Goal: Information Seeking & Learning: Learn about a topic

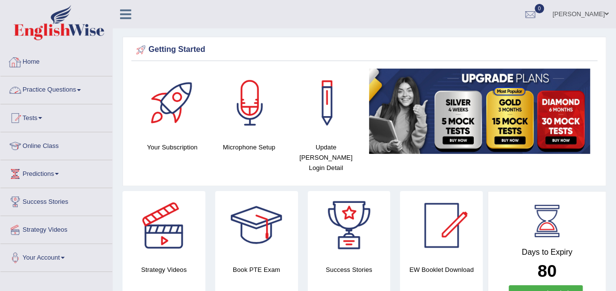
click at [82, 87] on link "Practice Questions" at bounding box center [56, 88] width 112 height 24
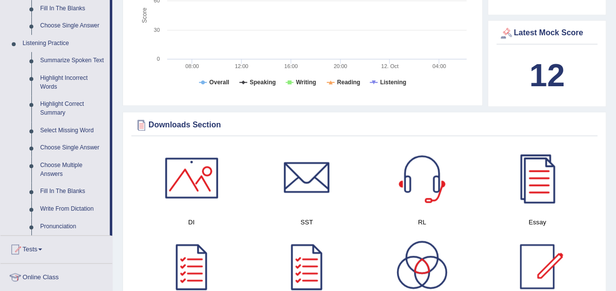
scroll to position [411, 0]
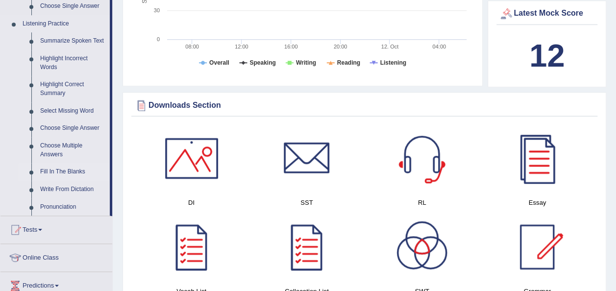
click at [70, 173] on link "Fill In The Blanks" at bounding box center [73, 172] width 74 height 18
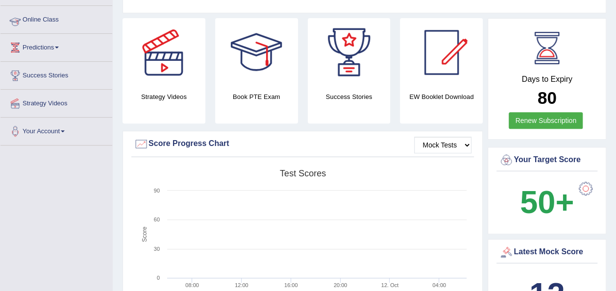
scroll to position [105, 0]
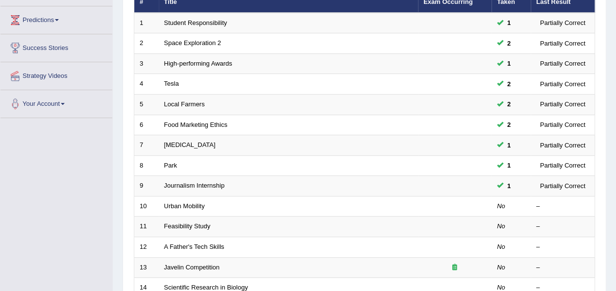
scroll to position [157, 0]
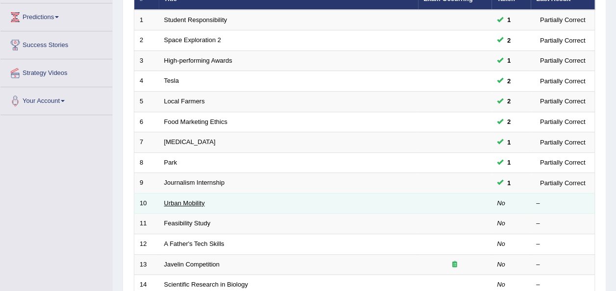
click at [185, 199] on link "Urban Mobility" at bounding box center [184, 202] width 41 height 7
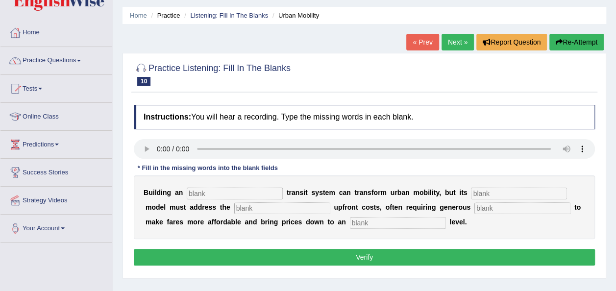
scroll to position [39, 0]
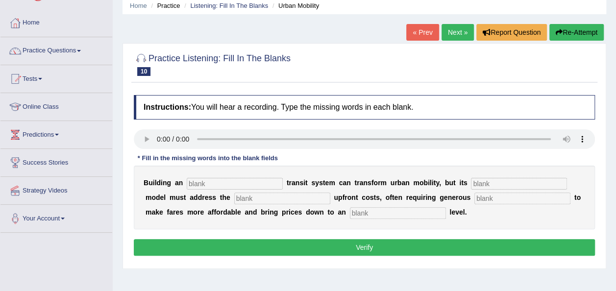
click at [198, 185] on div "Instructions: You will hear a recording. Type the missing words in each blank. …" at bounding box center [364, 176] width 466 height 173
click at [192, 182] on input "text" at bounding box center [235, 184] width 96 height 12
type input "u"
click at [473, 186] on input "text" at bounding box center [519, 184] width 96 height 12
type input "prici"
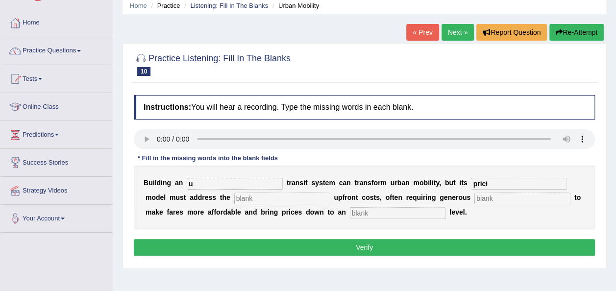
click at [195, 180] on input "u" at bounding box center [235, 184] width 96 height 12
click at [474, 196] on input "text" at bounding box center [522, 198] width 96 height 12
click at [350, 213] on input "text" at bounding box center [398, 213] width 96 height 12
click at [471, 181] on input "prici" at bounding box center [519, 184] width 96 height 12
type input "p"
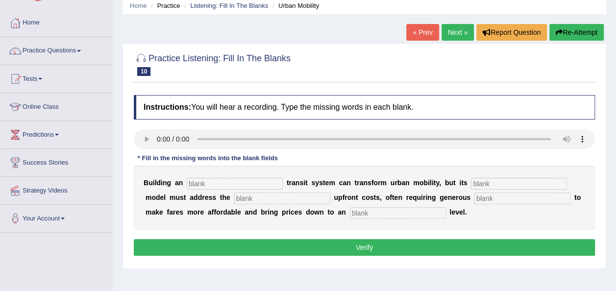
click at [209, 185] on input "text" at bounding box center [235, 184] width 96 height 12
click at [218, 182] on input "text" at bounding box center [235, 184] width 96 height 12
type input "un"
click at [474, 199] on input "text" at bounding box center [522, 198] width 96 height 12
click at [350, 211] on input "text" at bounding box center [398, 213] width 96 height 12
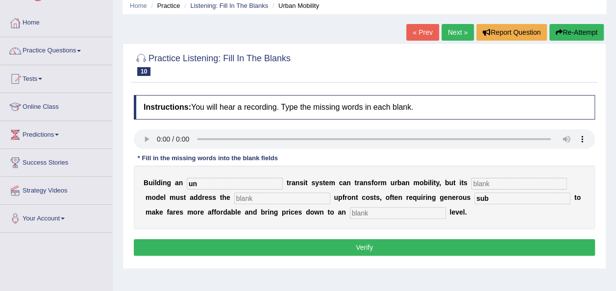
click at [459, 206] on div "B u i l d i n g a n un t r a n s i t s y s t e m c a n t r a n s f o r m u r b …" at bounding box center [364, 198] width 461 height 64
click at [457, 206] on div "B u i l d i n g a n un t r a n s i t s y s t e m c a n t r a n s f o r m u r b …" at bounding box center [364, 198] width 461 height 64
click at [474, 197] on input "sub" at bounding box center [522, 198] width 96 height 12
type input "s"
click at [233, 183] on input "un" at bounding box center [235, 184] width 96 height 12
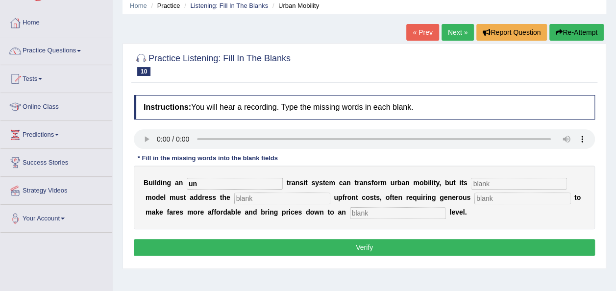
type input "u"
click at [350, 214] on input "text" at bounding box center [398, 213] width 96 height 12
type input "average"
click at [474, 196] on input "text" at bounding box center [522, 198] width 96 height 12
type input "subsidy"
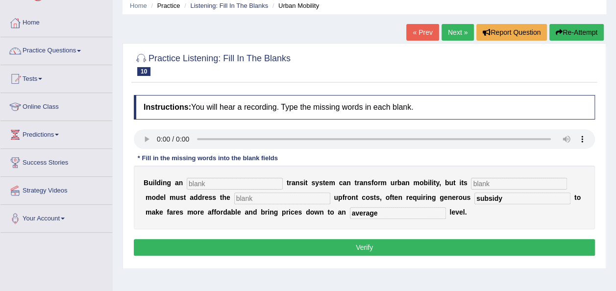
click at [471, 182] on input "text" at bounding box center [519, 184] width 96 height 12
type input "pricing"
click at [233, 183] on input "text" at bounding box center [235, 184] width 96 height 12
type input "underground"
click at [234, 202] on input "text" at bounding box center [282, 198] width 96 height 12
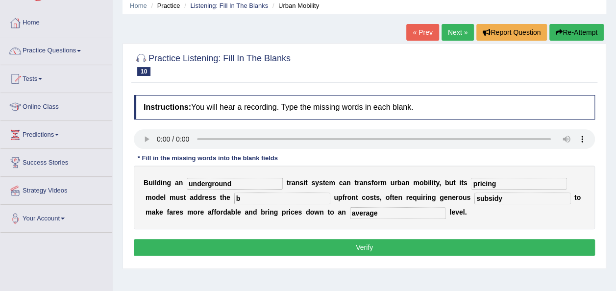
type input "b"
click at [345, 252] on button "Verify" at bounding box center [364, 247] width 461 height 17
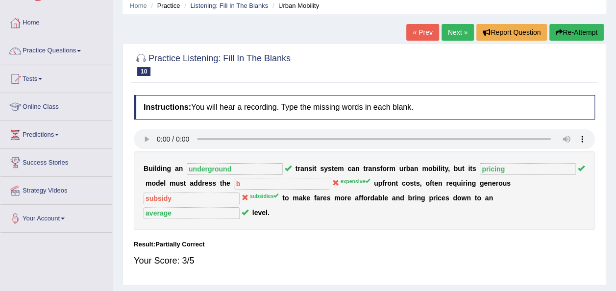
click at [450, 32] on link "Next »" at bounding box center [457, 32] width 32 height 17
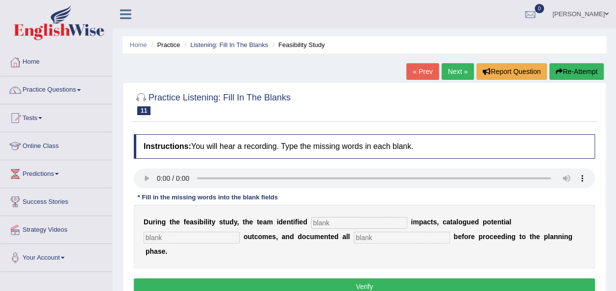
click at [311, 221] on input "text" at bounding box center [359, 223] width 96 height 12
type input "serious"
click at [239, 232] on input "text" at bounding box center [191, 238] width 96 height 12
type input "negative"
click at [354, 238] on input "text" at bounding box center [402, 238] width 96 height 12
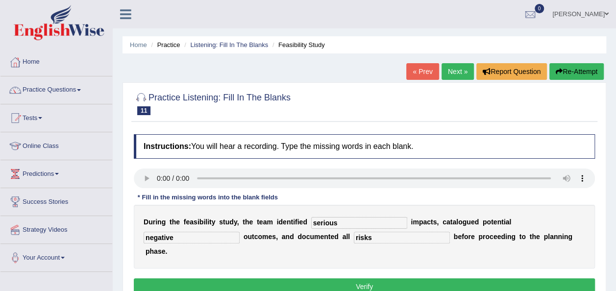
type input "risks"
click at [403, 278] on button "Verify" at bounding box center [364, 286] width 461 height 17
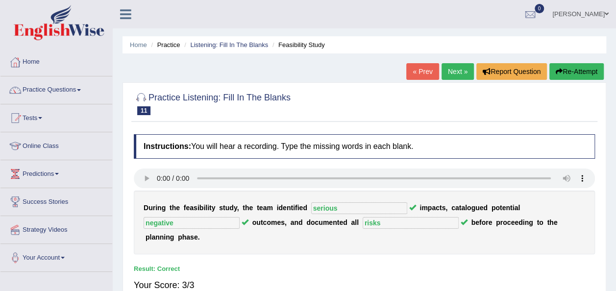
click at [458, 79] on div "« Prev Next » Report Question Re-Attempt" at bounding box center [506, 72] width 200 height 19
click at [454, 71] on link "Next »" at bounding box center [457, 71] width 32 height 17
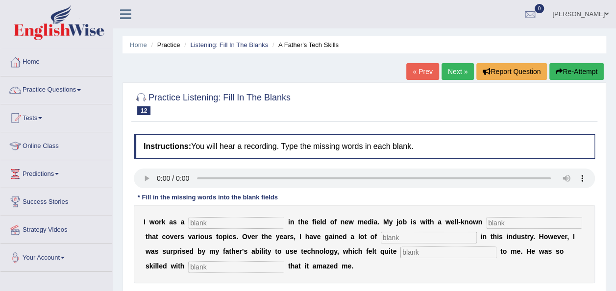
click at [200, 220] on input "text" at bounding box center [236, 223] width 96 height 12
type input "journalist"
click at [488, 223] on input "text" at bounding box center [534, 223] width 96 height 12
type input "agency"
click at [380, 238] on input "text" at bounding box center [428, 238] width 96 height 12
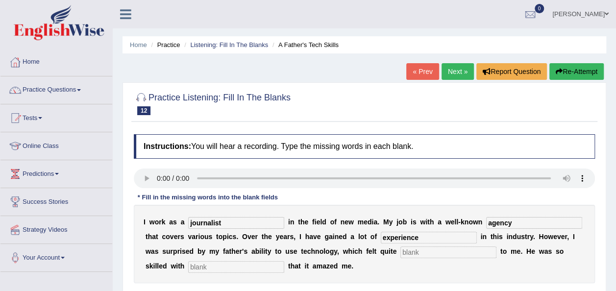
type input "experience"
click at [400, 249] on input "text" at bounding box center [448, 252] width 96 height 12
type input "scary"
click at [218, 263] on input "text" at bounding box center [236, 267] width 96 height 12
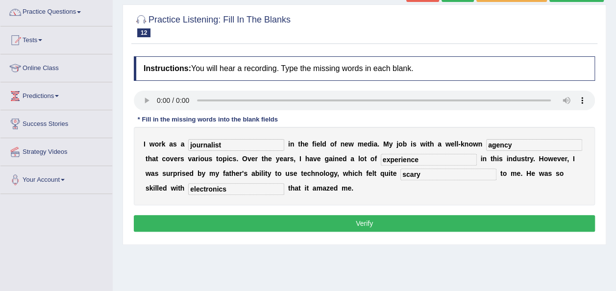
scroll to position [78, 0]
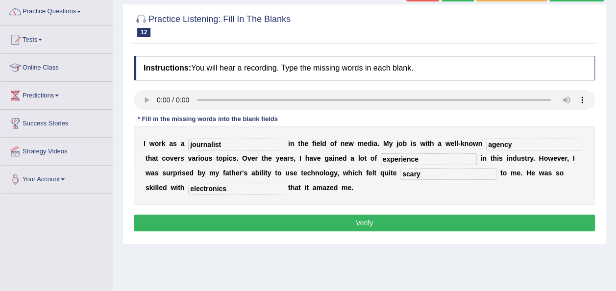
type input "electronics"
click at [364, 217] on button "Verify" at bounding box center [364, 222] width 461 height 17
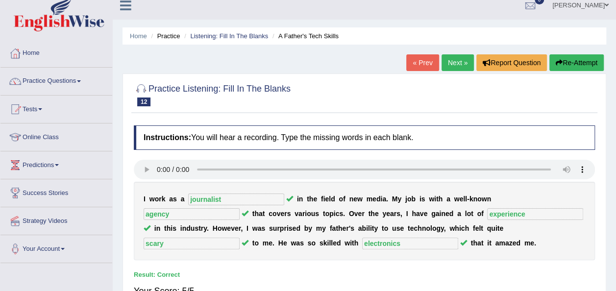
scroll to position [0, 0]
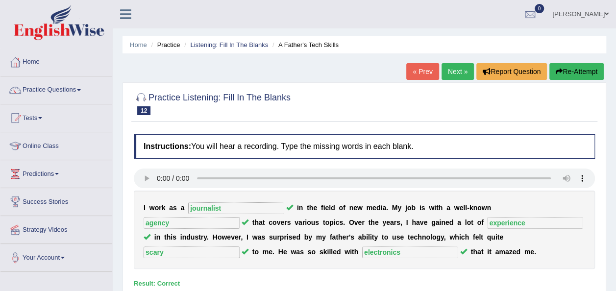
click at [450, 67] on link "Next »" at bounding box center [457, 71] width 32 height 17
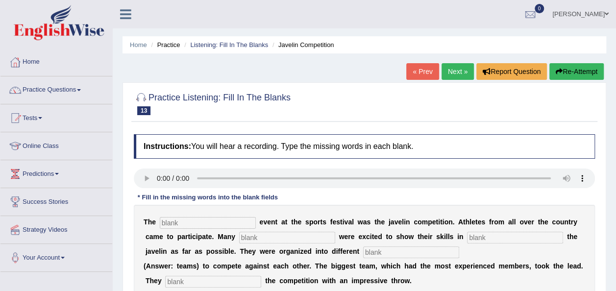
click at [615, 284] on div "Home Practice Listening: Fill In The Blanks Javelin Competition « Prev Next » R…" at bounding box center [364, 245] width 503 height 490
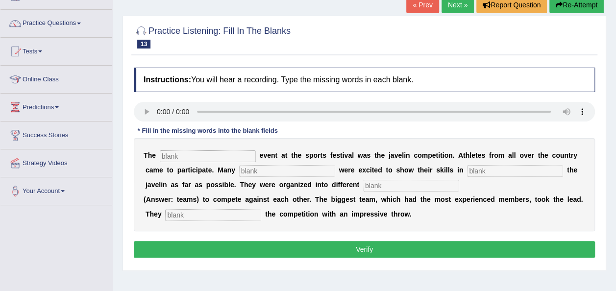
scroll to position [78, 0]
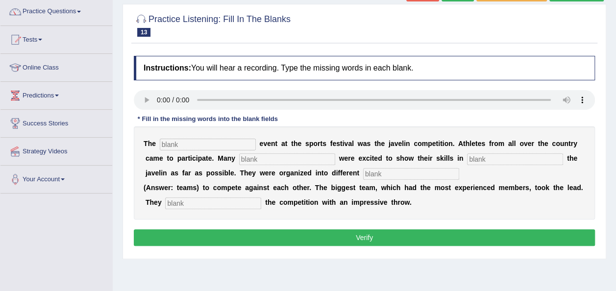
click at [166, 145] on input "text" at bounding box center [208, 145] width 96 height 12
type input "biggest"
click at [257, 156] on input "text" at bounding box center [287, 159] width 96 height 12
type input "people"
click at [467, 158] on input "text" at bounding box center [515, 159] width 96 height 12
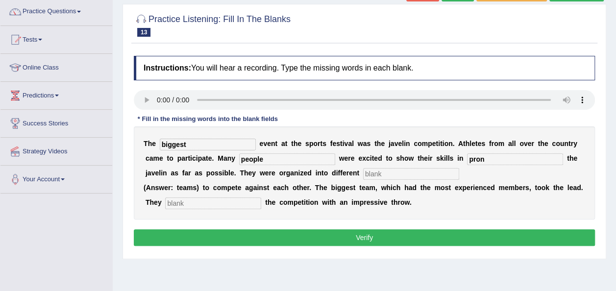
type input "pron"
click at [185, 203] on input "text" at bounding box center [213, 203] width 96 height 12
type input "started"
click at [467, 160] on input "pron" at bounding box center [515, 159] width 96 height 12
type input "pron"
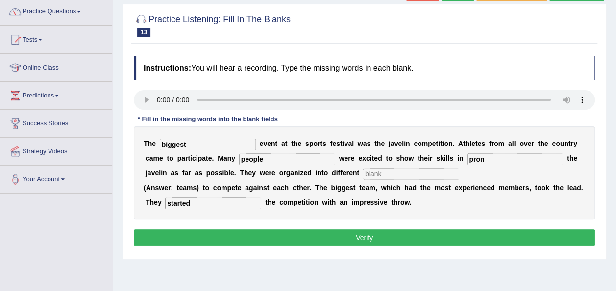
click at [363, 174] on input "text" at bounding box center [411, 174] width 96 height 12
type input "b"
click at [369, 238] on button "Verify" at bounding box center [364, 237] width 461 height 17
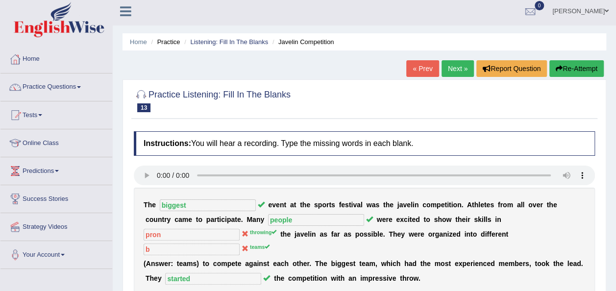
scroll to position [0, 0]
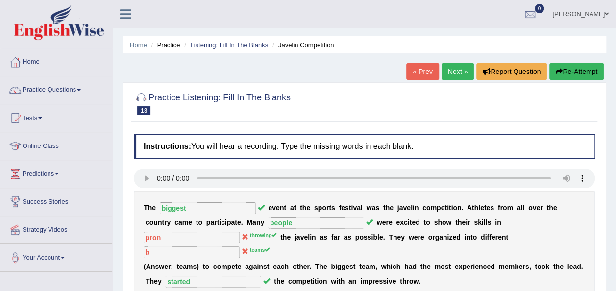
click at [462, 67] on link "Next »" at bounding box center [457, 71] width 32 height 17
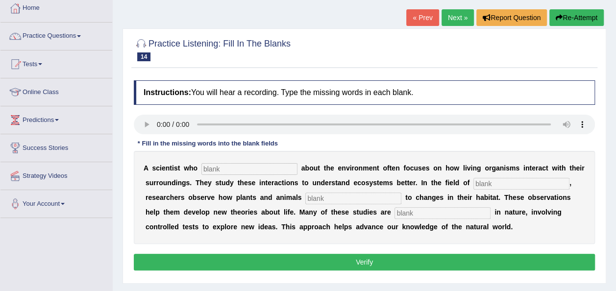
scroll to position [59, 0]
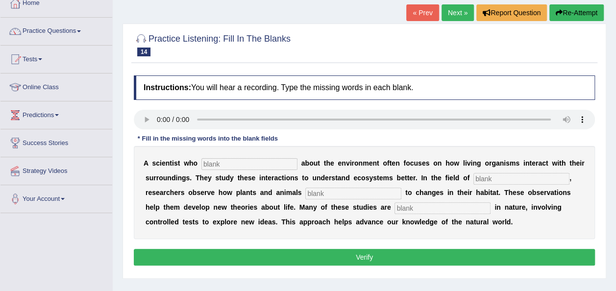
click at [210, 163] on input "text" at bounding box center [249, 164] width 96 height 12
type input "cares"
click at [473, 177] on input "text" at bounding box center [521, 179] width 96 height 12
type input "biology"
click at [305, 188] on input "text" at bounding box center [353, 194] width 96 height 12
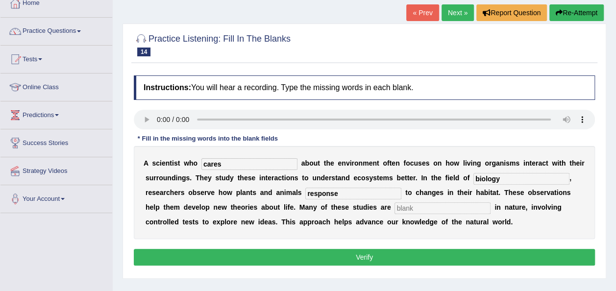
type input "response"
click at [394, 213] on input "text" at bounding box center [442, 208] width 96 height 12
type input "experemental"
click at [305, 192] on input "response" at bounding box center [353, 194] width 96 height 12
type input "responses"
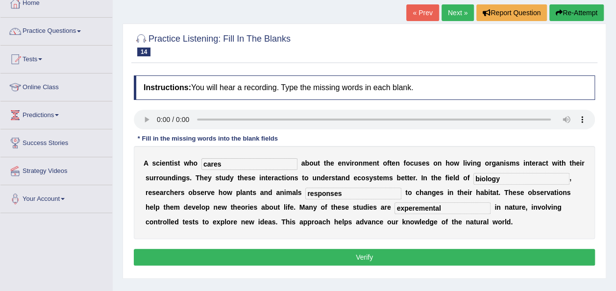
click at [350, 250] on button "Verify" at bounding box center [364, 257] width 461 height 17
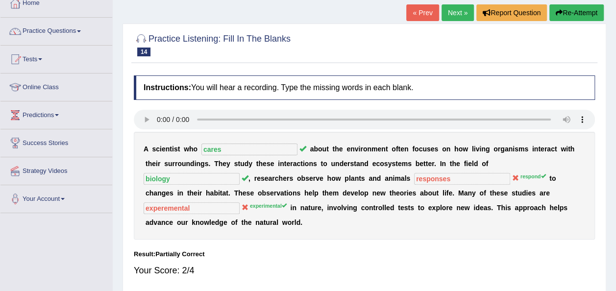
click at [454, 12] on link "Next »" at bounding box center [457, 12] width 32 height 17
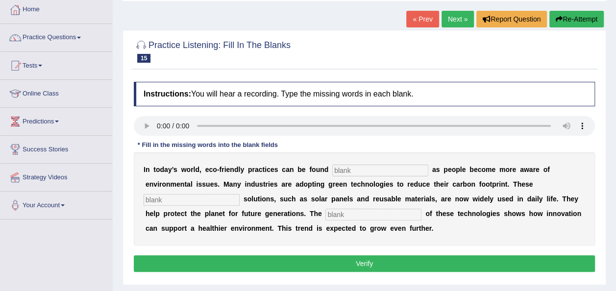
scroll to position [59, 0]
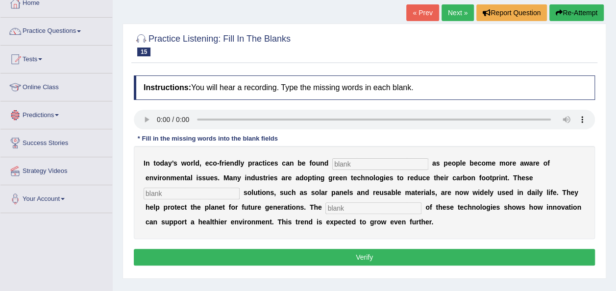
click at [339, 165] on input "text" at bounding box center [380, 164] width 96 height 12
type input "everywhere"
click at [239, 188] on input "text" at bounding box center [191, 194] width 96 height 12
type input "s"
type input "sustainable"
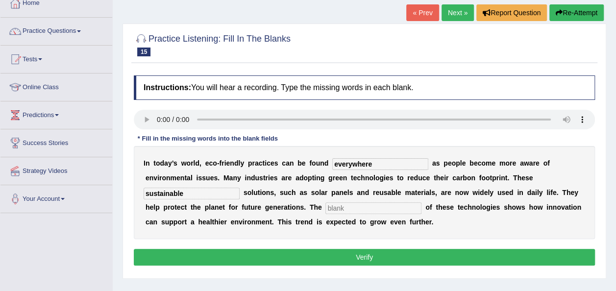
click at [208, 215] on div "I n t o d a y ’ s w o r l d , e c o - f r i e n d l y p r a c t i c e s c a n b…" at bounding box center [364, 192] width 461 height 93
click at [325, 202] on input "text" at bounding box center [373, 208] width 96 height 12
type input "applications"
click at [372, 256] on button "Verify" at bounding box center [364, 257] width 461 height 17
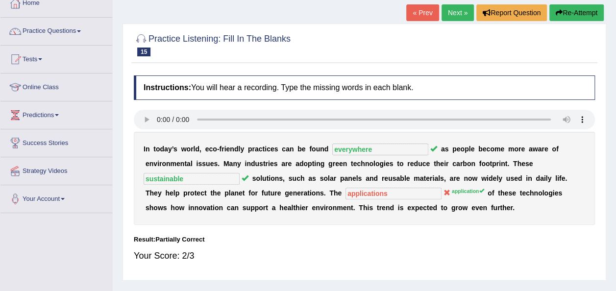
click at [458, 12] on link "Next »" at bounding box center [457, 12] width 32 height 17
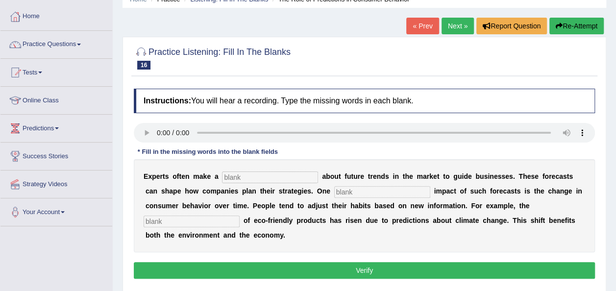
scroll to position [59, 0]
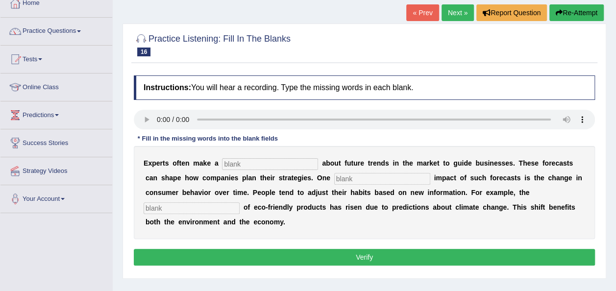
click at [242, 164] on input "text" at bounding box center [270, 164] width 96 height 12
type input "prediction"
click at [334, 175] on input "text" at bounding box center [382, 179] width 96 height 12
type input "profound"
click at [239, 202] on input "text" at bounding box center [191, 208] width 96 height 12
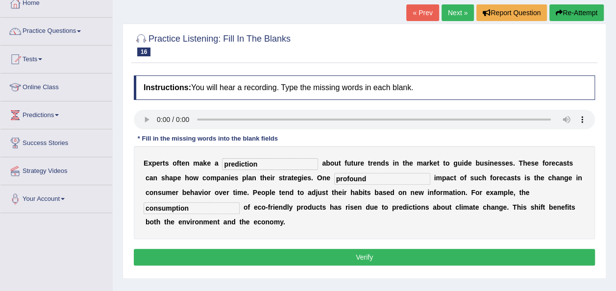
type input "consumption"
click at [403, 249] on button "Verify" at bounding box center [364, 257] width 461 height 17
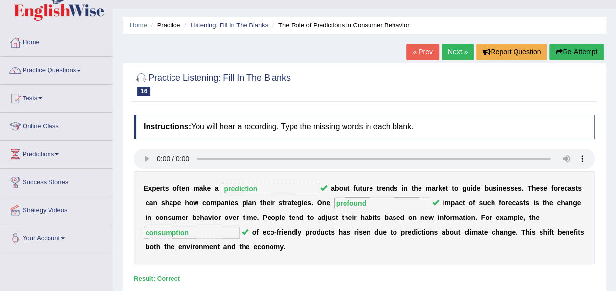
scroll to position [0, 0]
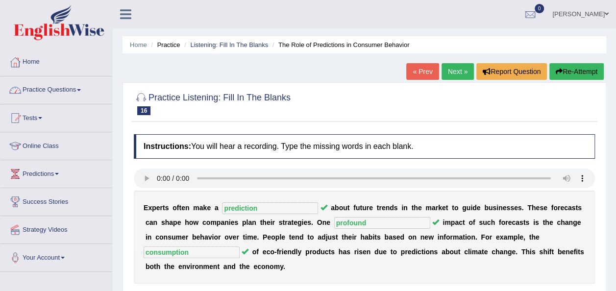
click at [82, 87] on link "Practice Questions" at bounding box center [56, 88] width 112 height 24
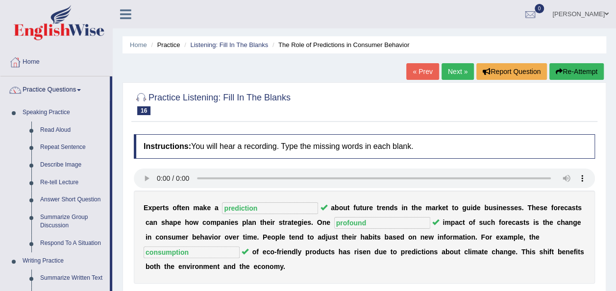
click at [615, 285] on div "Home Practice Listening: Fill In The Blanks The Role of Predictions in Consumer…" at bounding box center [364, 245] width 503 height 490
click at [615, 285] on html "Toggle navigation Home Practice Questions Speaking Practice Read Aloud Repeat S…" at bounding box center [308, 145] width 616 height 291
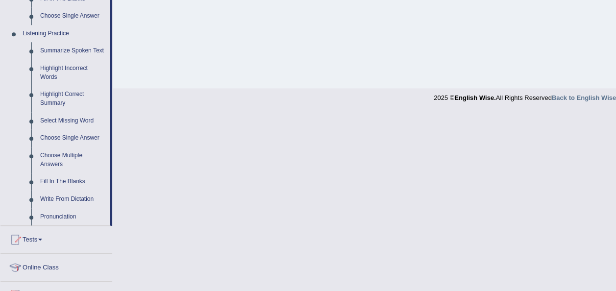
scroll to position [411, 0]
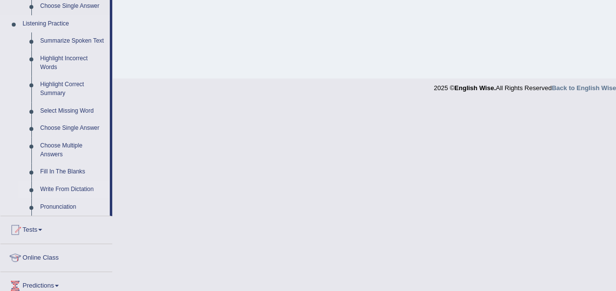
click at [62, 192] on link "Write From Dictation" at bounding box center [73, 190] width 74 height 18
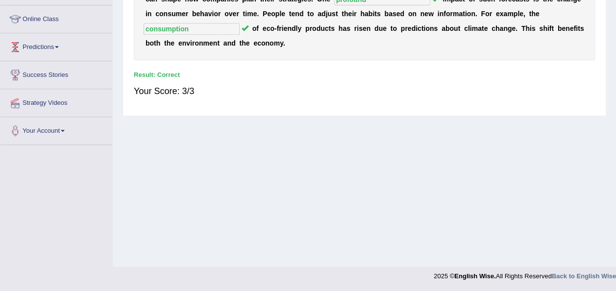
scroll to position [164, 0]
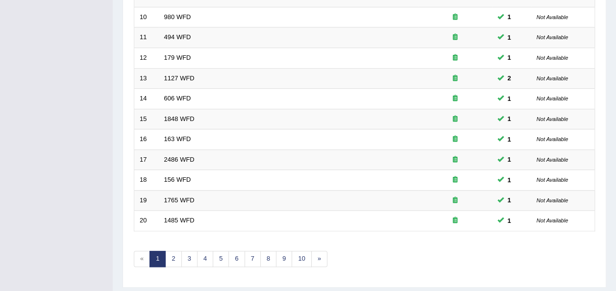
scroll to position [353, 0]
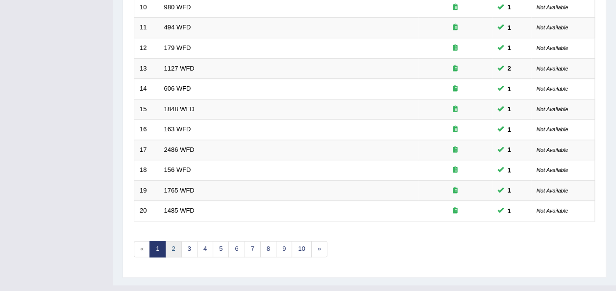
click at [174, 241] on link "2" at bounding box center [173, 249] width 16 height 16
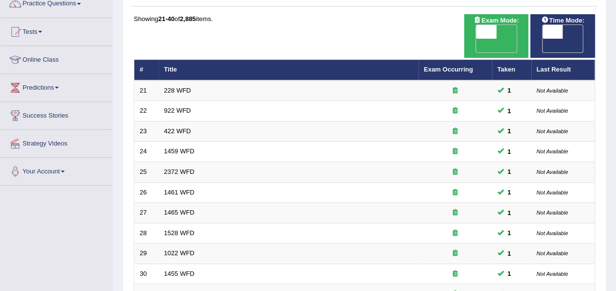
drag, startPoint x: 614, startPoint y: 288, endPoint x: 619, endPoint y: 286, distance: 6.1
click at [615, 205] on html "Toggle navigation Home Practice Questions Speaking Practice Read Aloud Repeat S…" at bounding box center [308, 59] width 616 height 291
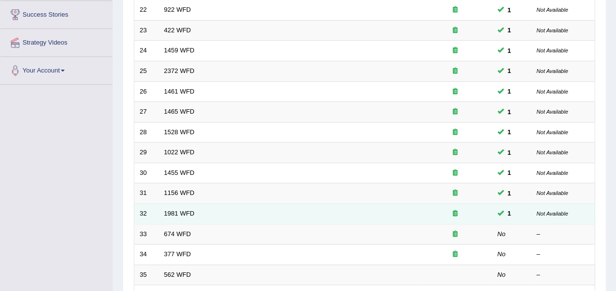
scroll to position [187, 0]
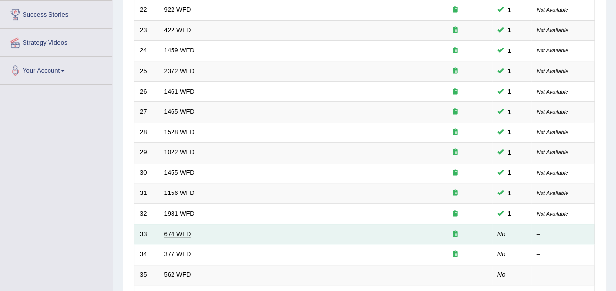
click at [167, 230] on link "674 WFD" at bounding box center [177, 233] width 27 height 7
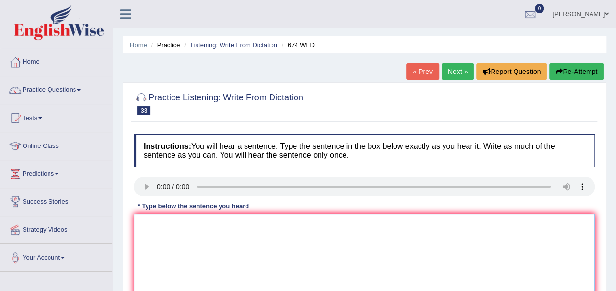
click at [152, 219] on textarea at bounding box center [364, 260] width 461 height 95
type textarea "a"
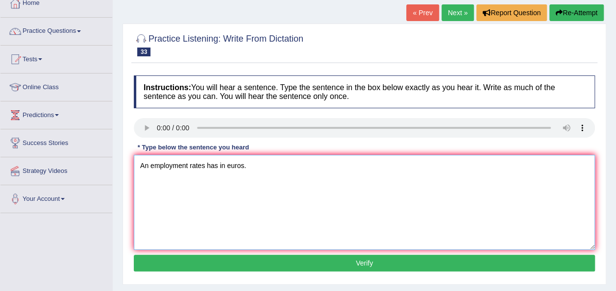
scroll to position [78, 0]
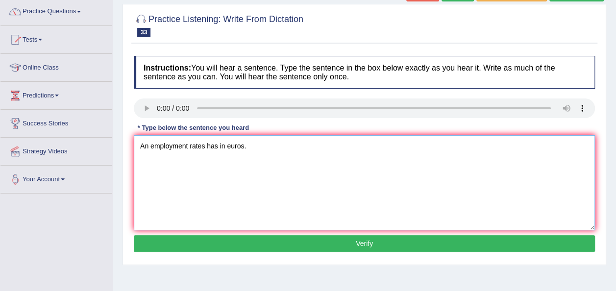
type textarea "An employment rates has in euros."
click at [393, 247] on button "Verify" at bounding box center [364, 243] width 461 height 17
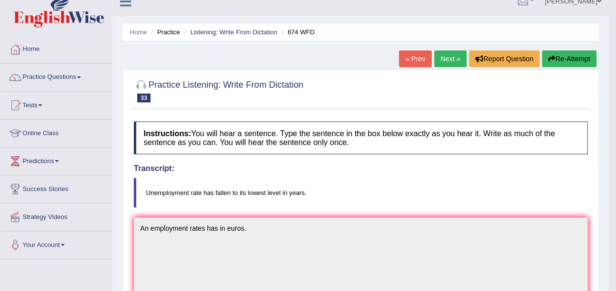
scroll to position [0, 0]
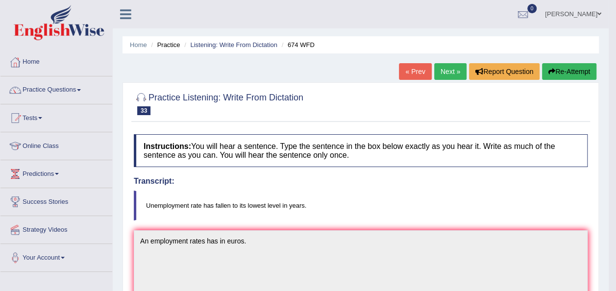
click at [451, 66] on link "Next »" at bounding box center [450, 71] width 32 height 17
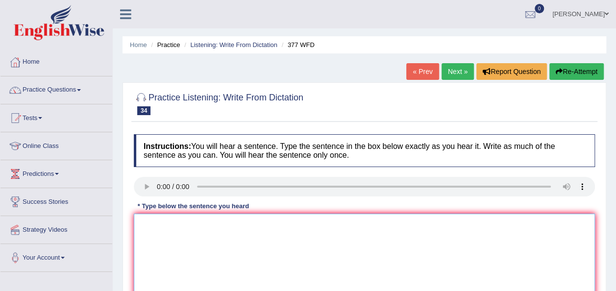
click at [166, 233] on textarea at bounding box center [364, 260] width 461 height 95
click at [147, 225] on textarea at bounding box center [364, 260] width 461 height 95
type textarea "t"
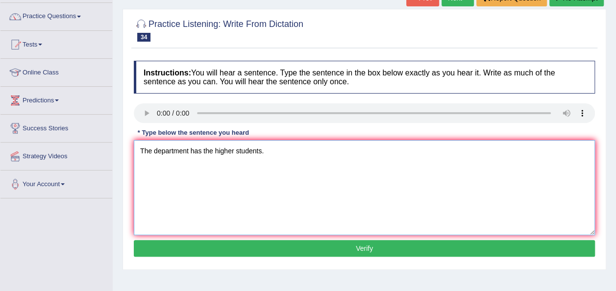
scroll to position [78, 0]
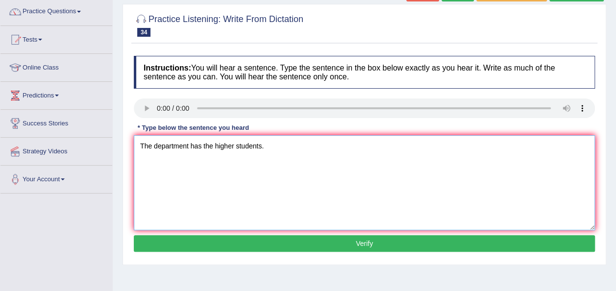
type textarea "The department has the higher students."
click at [370, 241] on button "Verify" at bounding box center [364, 243] width 461 height 17
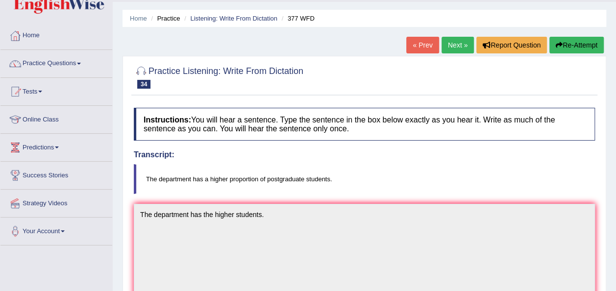
scroll to position [20, 0]
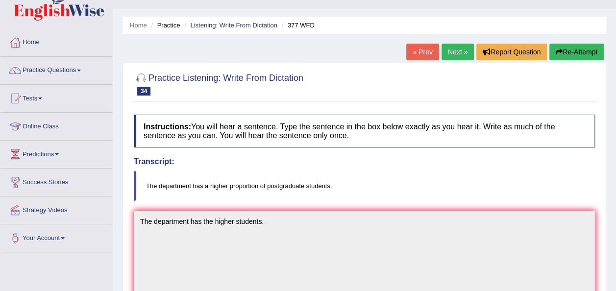
click at [453, 53] on link "Next »" at bounding box center [457, 52] width 32 height 17
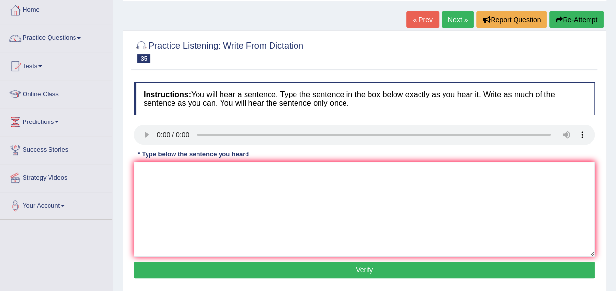
scroll to position [59, 0]
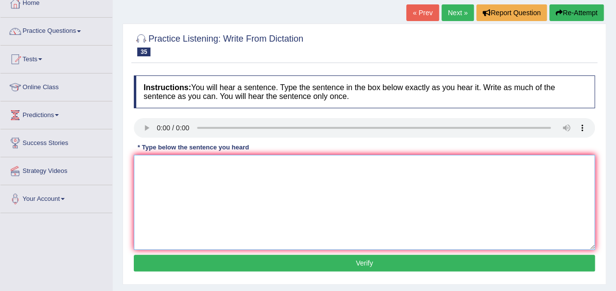
click at [152, 162] on textarea at bounding box center [364, 202] width 461 height 95
click at [285, 167] on textarea "The gap between the poor and rich has not decrease" at bounding box center [364, 202] width 461 height 95
click at [299, 164] on textarea "The gap between the poor and rich has not decrease" at bounding box center [364, 202] width 461 height 95
type textarea "The gap between the poor and rich has not decrease."
click at [330, 260] on button "Verify" at bounding box center [364, 263] width 461 height 17
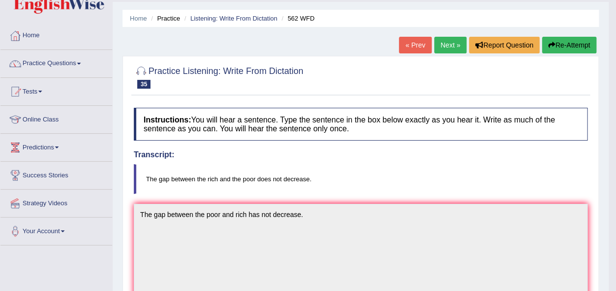
scroll to position [26, 0]
click at [454, 44] on link "Next »" at bounding box center [450, 45] width 32 height 17
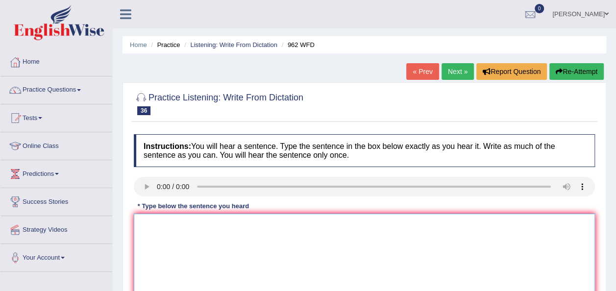
click at [201, 222] on textarea at bounding box center [364, 260] width 461 height 95
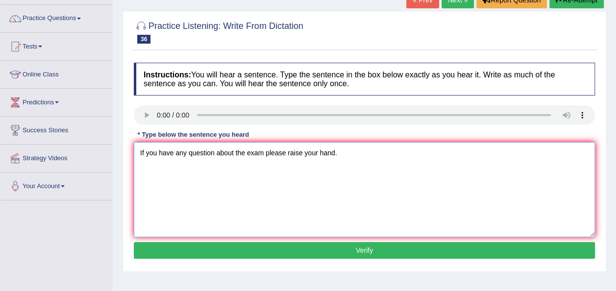
scroll to position [78, 0]
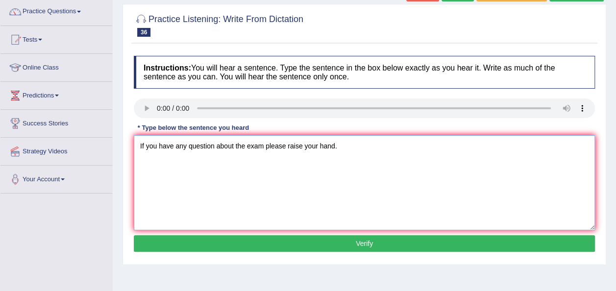
type textarea "If you have any question about the exam please raise your hand."
click at [354, 239] on button "Verify" at bounding box center [364, 243] width 461 height 17
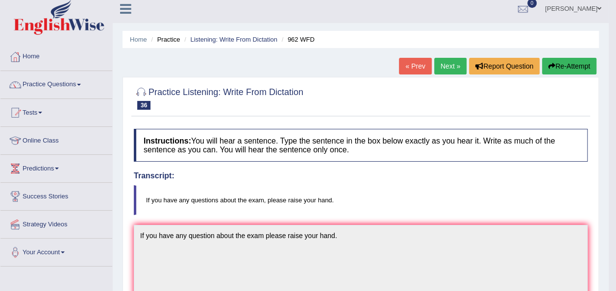
scroll to position [0, 0]
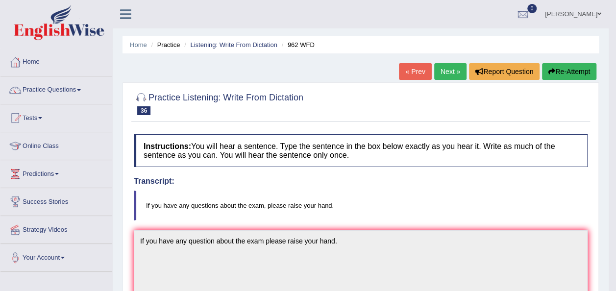
click at [449, 70] on link "Next »" at bounding box center [450, 71] width 32 height 17
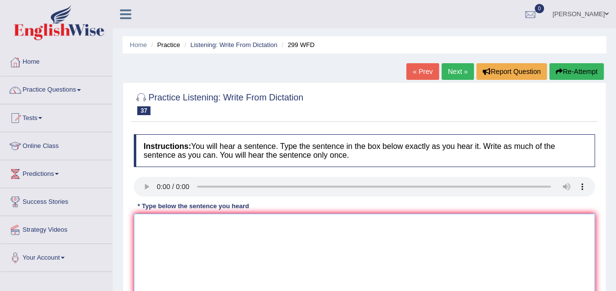
click at [166, 228] on textarea at bounding box center [364, 260] width 461 height 95
type textarea "s"
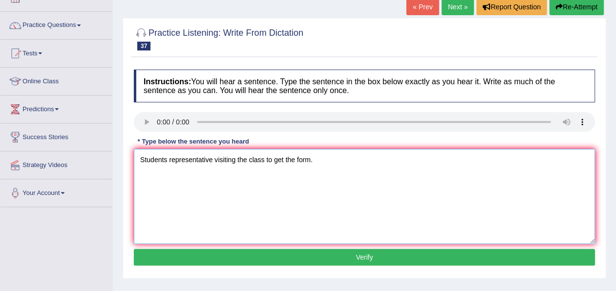
scroll to position [78, 0]
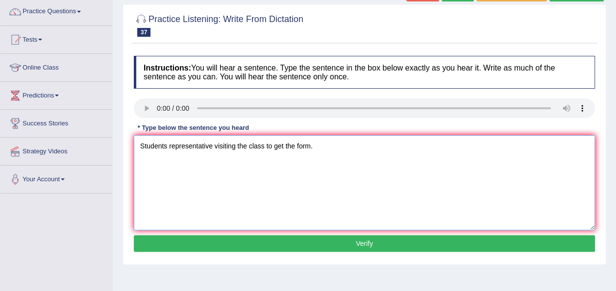
type textarea "Students representative visiting the class to get the form."
click at [374, 237] on button "Verify" at bounding box center [364, 243] width 461 height 17
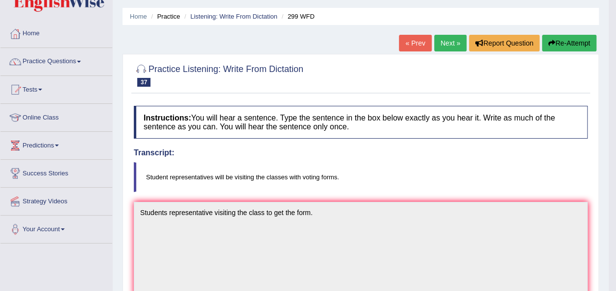
scroll to position [20, 0]
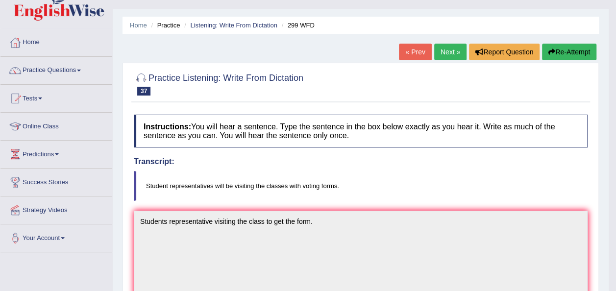
click at [446, 51] on link "Next »" at bounding box center [450, 52] width 32 height 17
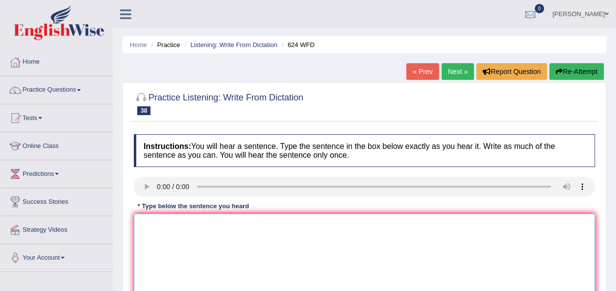
click at [156, 229] on textarea at bounding box center [364, 260] width 461 height 95
click at [180, 223] on textarea "Our thingking learning skills" at bounding box center [364, 260] width 461 height 95
click at [261, 224] on textarea "Our thingking defferent learning skills" at bounding box center [364, 260] width 461 height 95
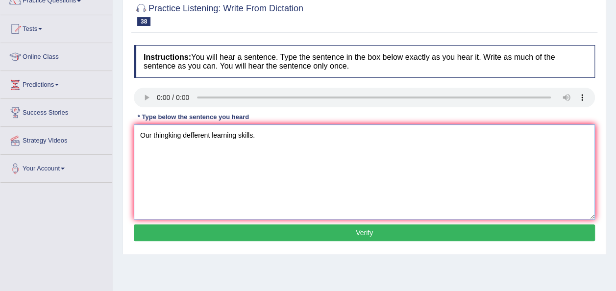
scroll to position [98, 0]
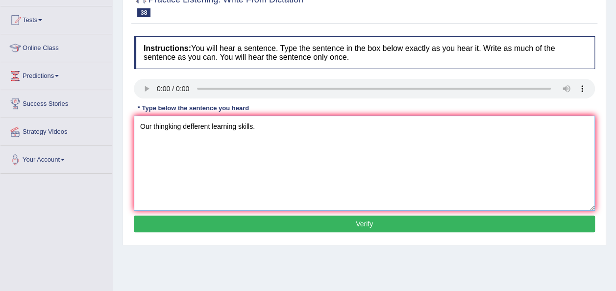
type textarea "Our thingking defferent learning skills."
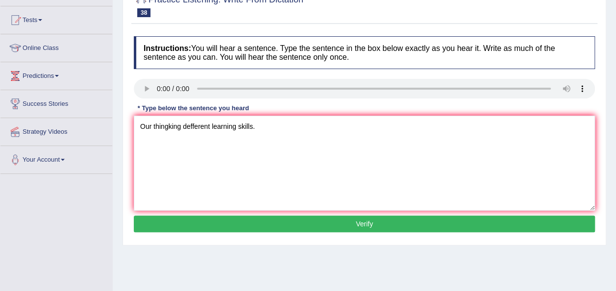
click at [364, 221] on button "Verify" at bounding box center [364, 223] width 461 height 17
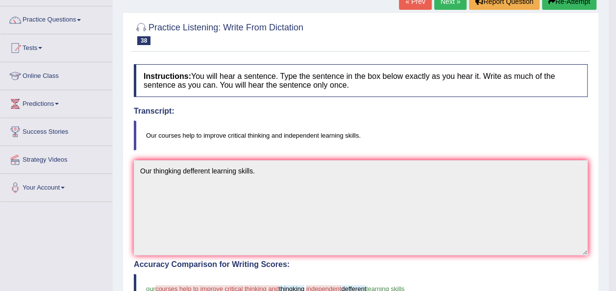
scroll to position [59, 0]
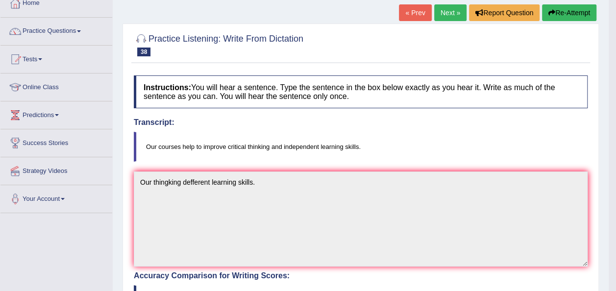
click at [452, 11] on link "Next »" at bounding box center [450, 12] width 32 height 17
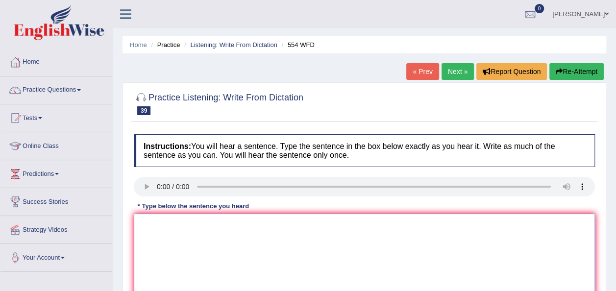
click at [147, 219] on textarea at bounding box center [364, 260] width 461 height 95
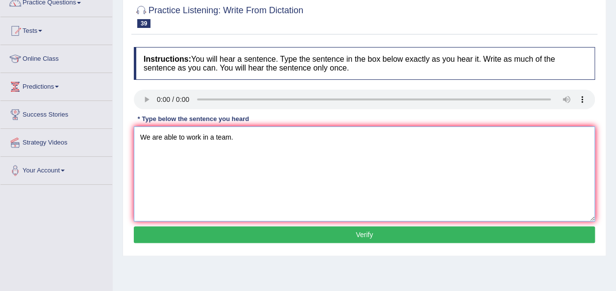
scroll to position [98, 0]
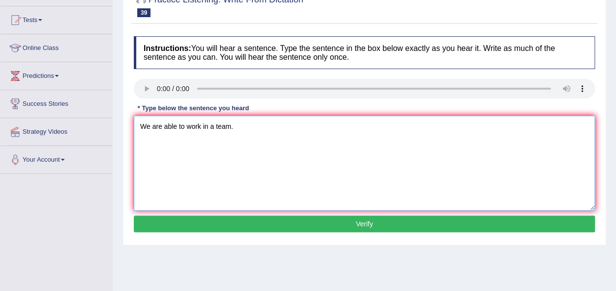
type textarea "We are able to work in a team."
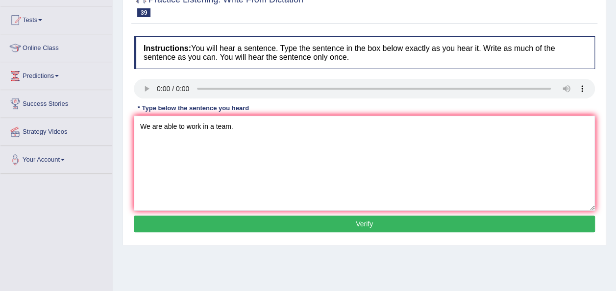
click at [390, 227] on button "Verify" at bounding box center [364, 223] width 461 height 17
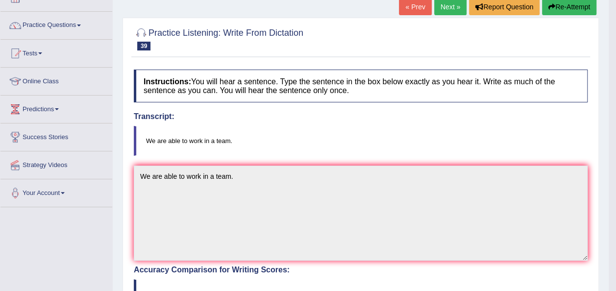
scroll to position [46, 0]
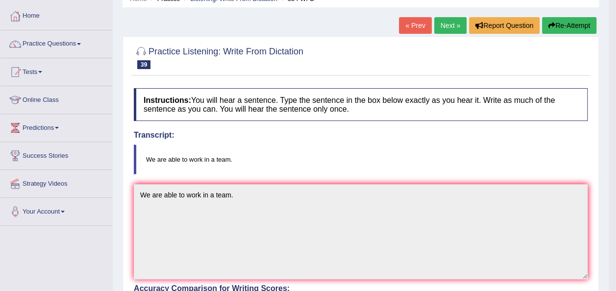
click at [449, 21] on link "Next »" at bounding box center [450, 25] width 32 height 17
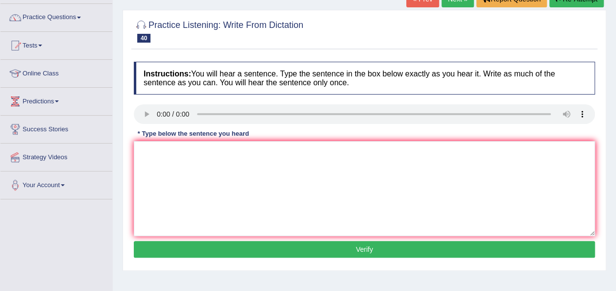
scroll to position [78, 0]
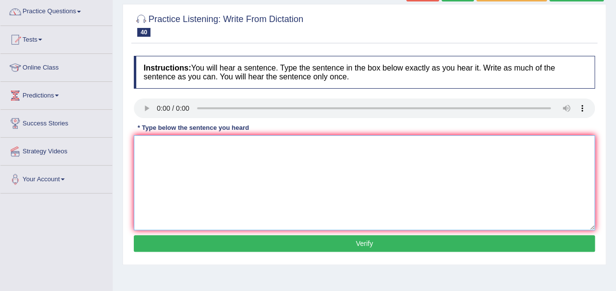
click at [151, 144] on textarea at bounding box center [364, 182] width 461 height 95
type textarea "Farming method in country has develop recently."
click at [362, 242] on button "Verify" at bounding box center [364, 243] width 461 height 17
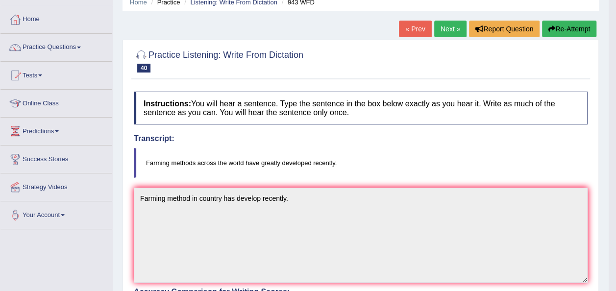
scroll to position [39, 0]
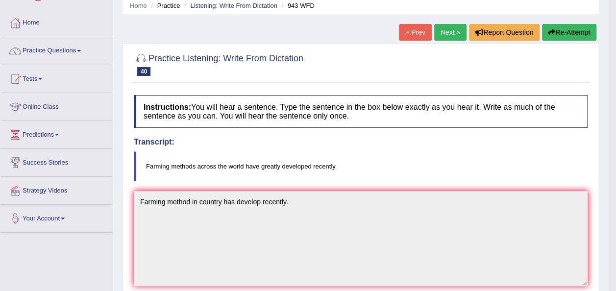
click at [441, 27] on link "Next »" at bounding box center [450, 32] width 32 height 17
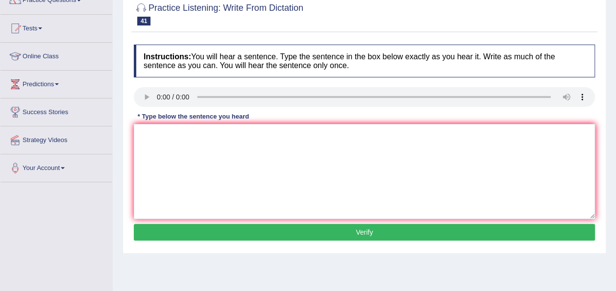
scroll to position [98, 0]
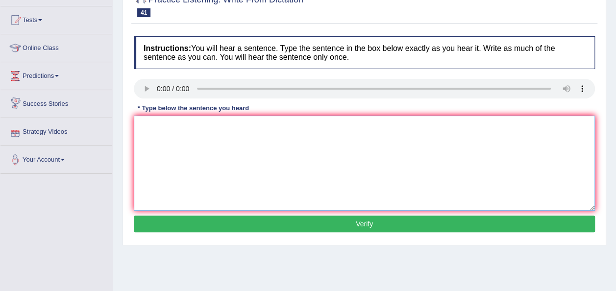
click at [161, 139] on textarea at bounding box center [364, 163] width 461 height 95
click at [227, 127] on textarea "Important details in agument has in the summary." at bounding box center [364, 163] width 461 height 95
type textarea "Important details in aguments has in the summary."
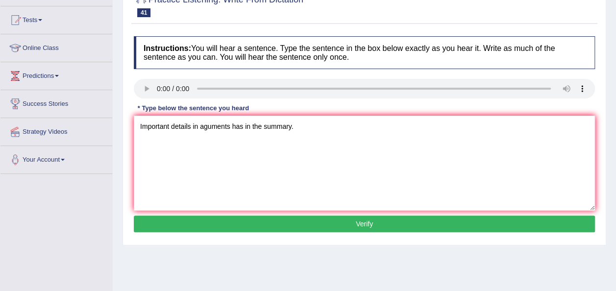
click at [355, 227] on button "Verify" at bounding box center [364, 223] width 461 height 17
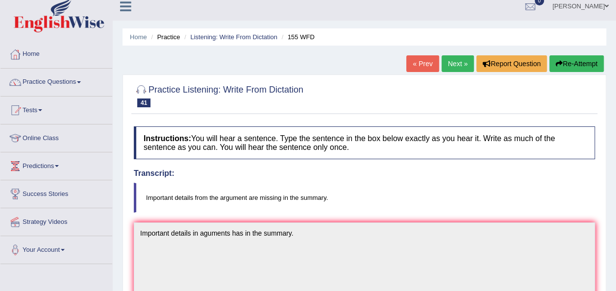
scroll to position [7, 0]
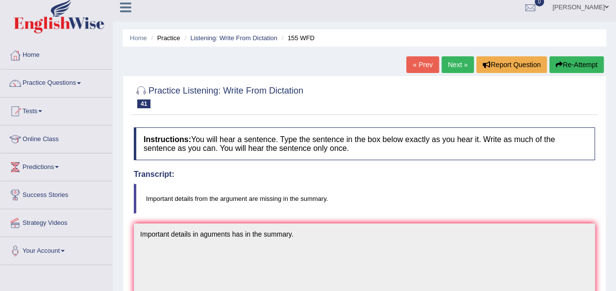
click at [451, 64] on link "Next »" at bounding box center [457, 64] width 32 height 17
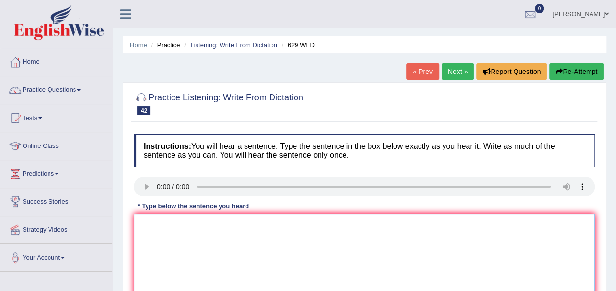
click at [180, 221] on textarea at bounding box center [364, 260] width 461 height 95
click at [202, 224] on textarea "Please provide youre support to idea" at bounding box center [364, 260] width 461 height 95
click at [246, 224] on textarea "Please provide your support to idea" at bounding box center [364, 260] width 461 height 95
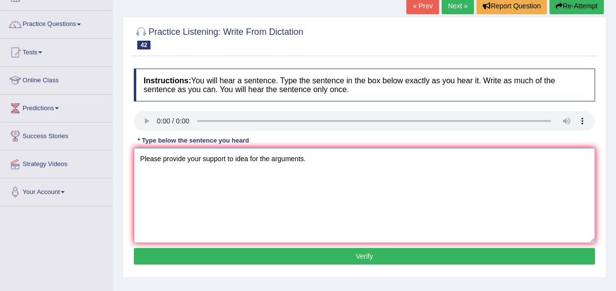
scroll to position [78, 0]
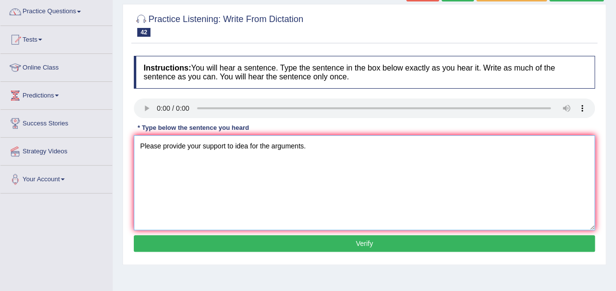
type textarea "Please provide your support to idea for the arguments."
click at [374, 242] on button "Verify" at bounding box center [364, 243] width 461 height 17
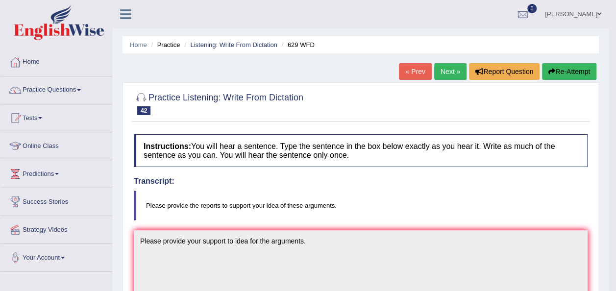
scroll to position [0, 0]
click at [452, 72] on link "Next »" at bounding box center [450, 71] width 32 height 17
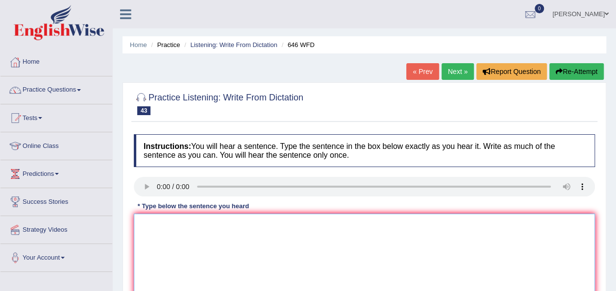
click at [145, 218] on textarea at bounding box center [364, 260] width 461 height 95
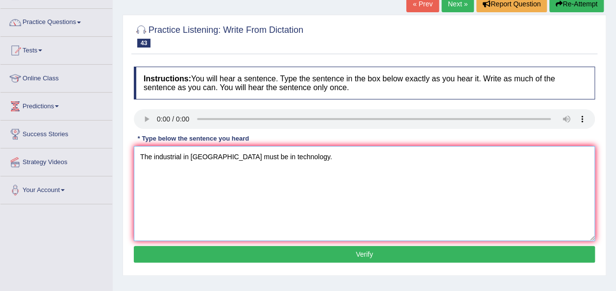
scroll to position [78, 0]
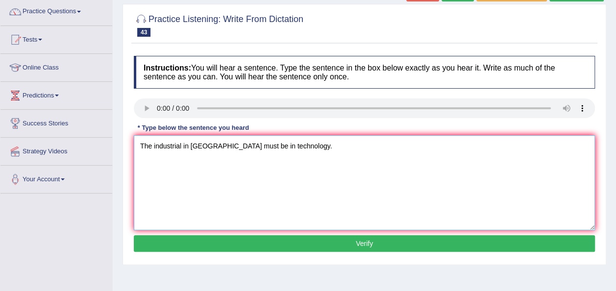
type textarea "The industrial in europe must be in technology."
click at [342, 240] on button "Verify" at bounding box center [364, 243] width 461 height 17
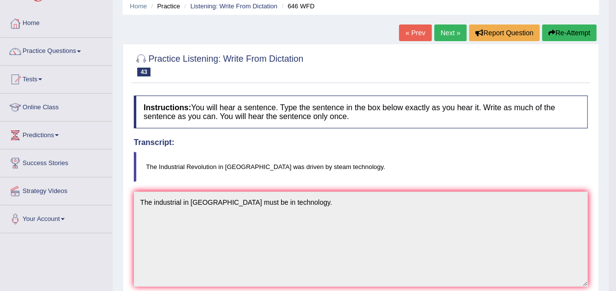
scroll to position [20, 0]
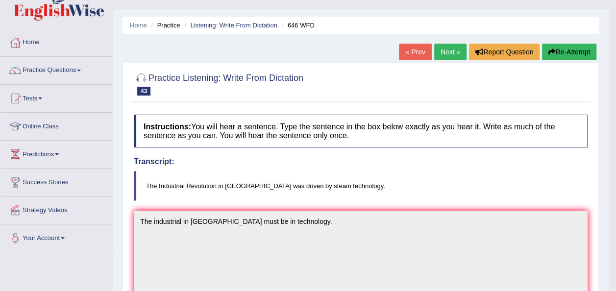
click at [449, 52] on link "Next »" at bounding box center [450, 52] width 32 height 17
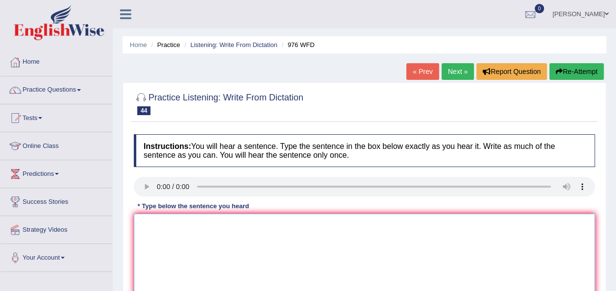
click at [154, 231] on textarea at bounding box center [364, 260] width 461 height 95
click at [223, 223] on textarea "The study of economy must 3k to re" at bounding box center [364, 260] width 461 height 95
click at [257, 224] on textarea "The study of economy must be 3k to re" at bounding box center [364, 260] width 461 height 95
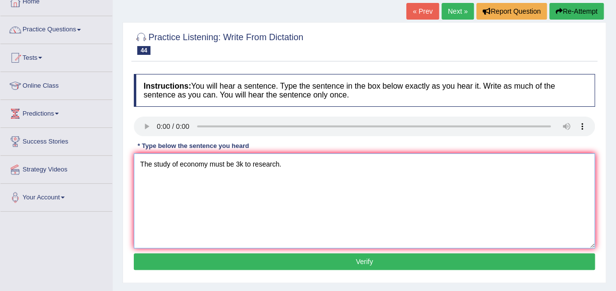
scroll to position [78, 0]
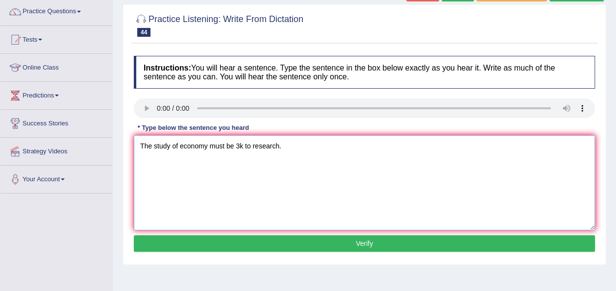
type textarea "The study of economy must be 3k to research."
click at [366, 246] on button "Verify" at bounding box center [364, 243] width 461 height 17
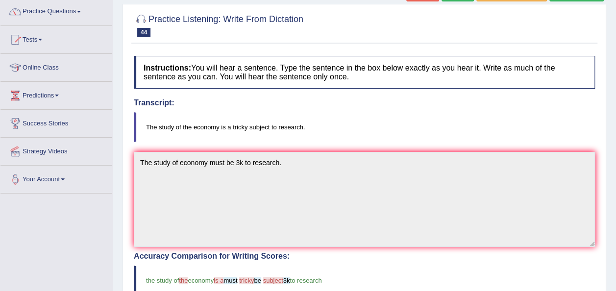
click at [615, 285] on div "Home Practice Listening: Write From Dictation 976 WFD « Prev Next » Report Ques…" at bounding box center [364, 227] width 503 height 610
click at [615, 213] on html "Toggle navigation Home Practice Questions Speaking Practice Read Aloud Repeat S…" at bounding box center [308, 67] width 616 height 291
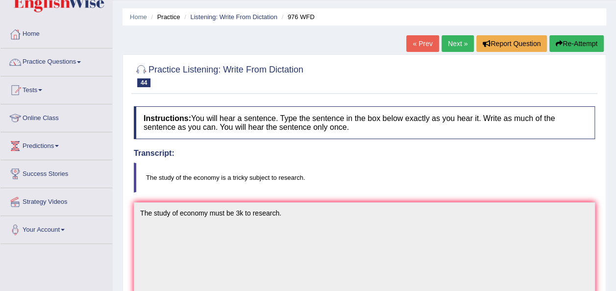
scroll to position [20, 0]
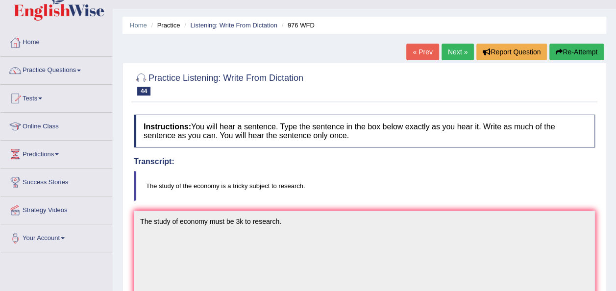
click at [459, 53] on link "Next »" at bounding box center [457, 52] width 32 height 17
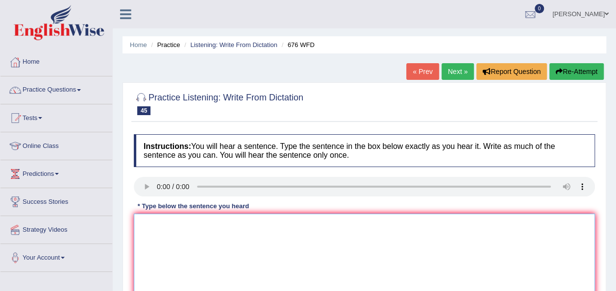
click at [172, 225] on textarea at bounding box center [364, 260] width 461 height 95
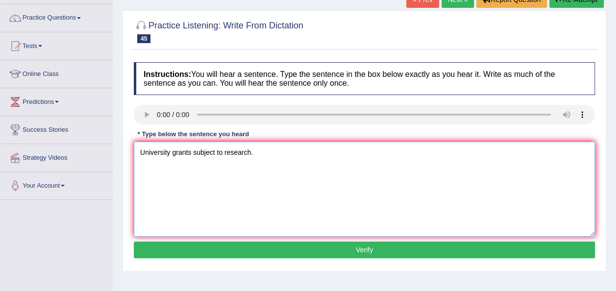
scroll to position [78, 0]
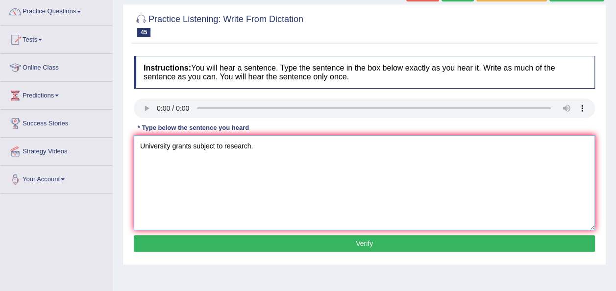
type textarea "University grants subject to research."
click at [338, 243] on button "Verify" at bounding box center [364, 243] width 461 height 17
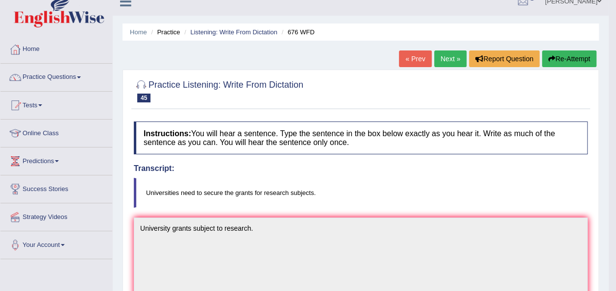
scroll to position [0, 0]
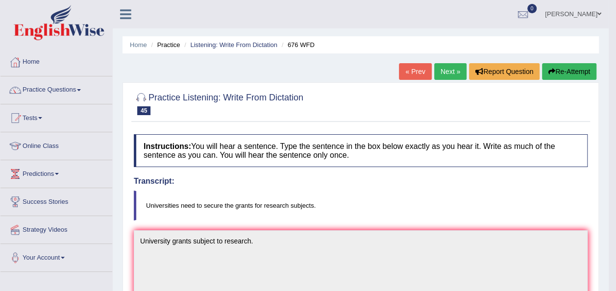
click at [447, 76] on link "Next »" at bounding box center [450, 71] width 32 height 17
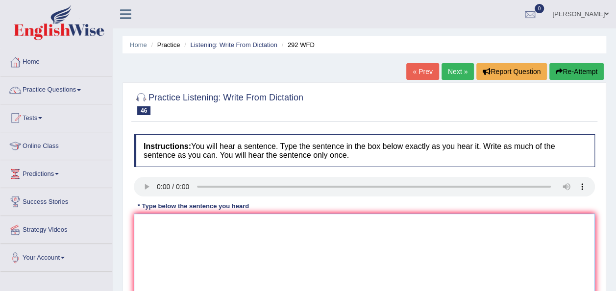
click at [149, 233] on textarea at bounding box center [364, 260] width 461 height 95
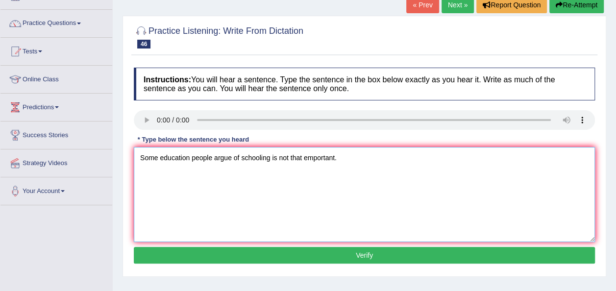
scroll to position [78, 0]
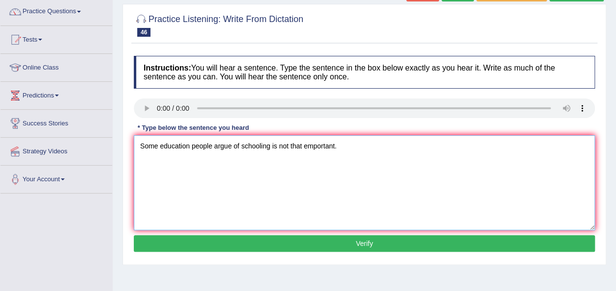
type textarea "Some education people argue of schooling is not that emportant."
click at [363, 240] on button "Verify" at bounding box center [364, 243] width 461 height 17
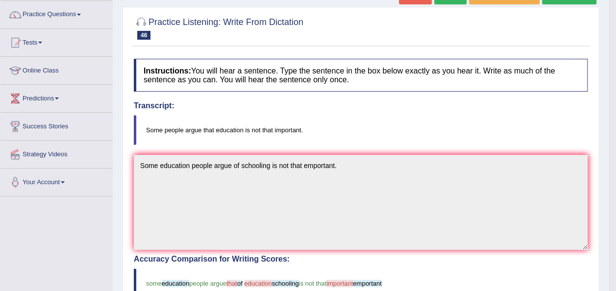
scroll to position [59, 0]
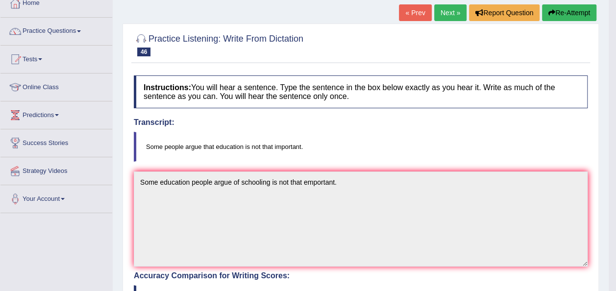
click at [450, 6] on link "Next »" at bounding box center [450, 12] width 32 height 17
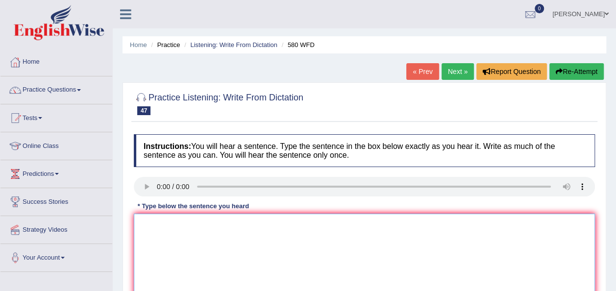
click at [162, 225] on textarea at bounding box center [364, 260] width 461 height 95
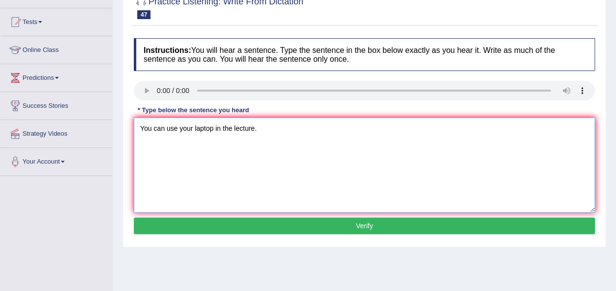
scroll to position [98, 0]
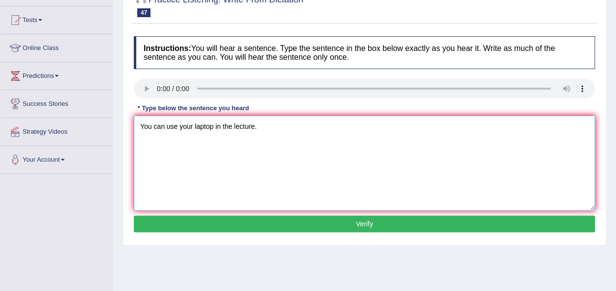
type textarea "You can use your laptop in the lecture."
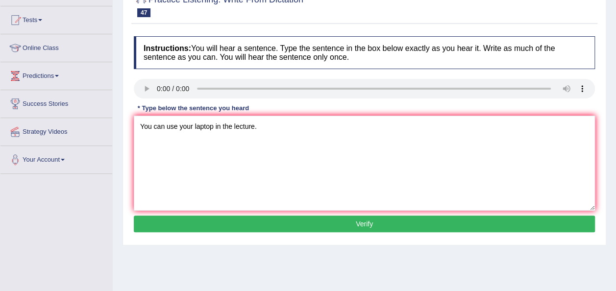
click at [353, 226] on button "Verify" at bounding box center [364, 223] width 461 height 17
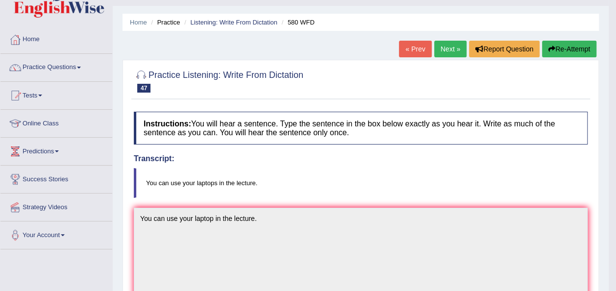
scroll to position [0, 0]
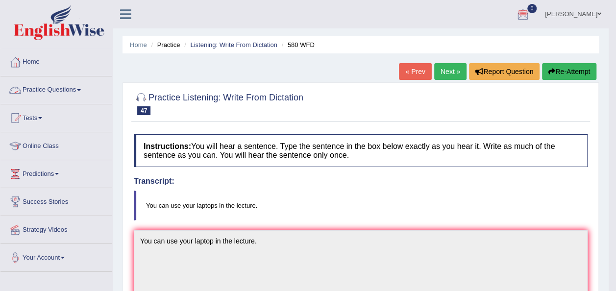
click at [84, 88] on link "Practice Questions" at bounding box center [56, 88] width 112 height 24
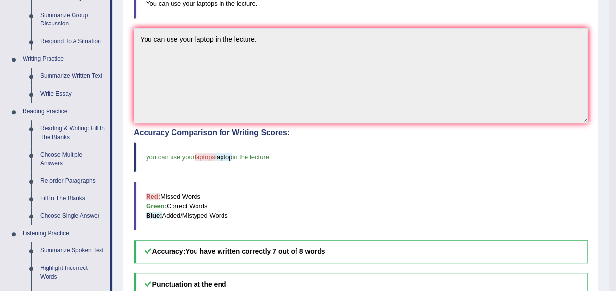
scroll to position [216, 0]
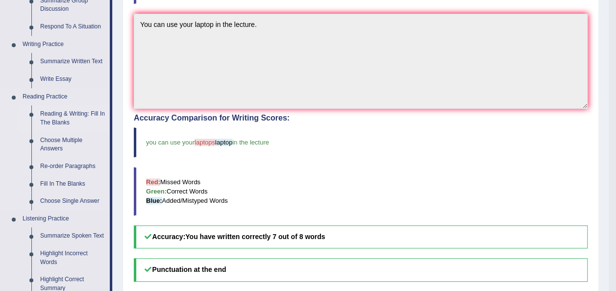
click at [56, 112] on link "Reading & Writing: Fill In The Blanks" at bounding box center [73, 118] width 74 height 26
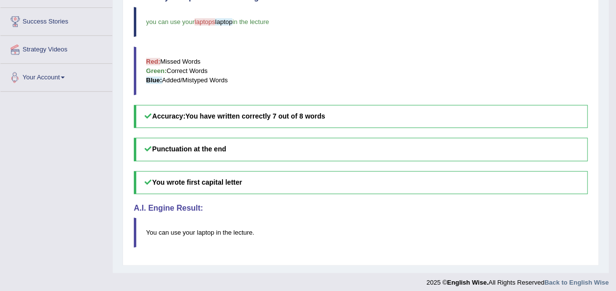
scroll to position [340, 0]
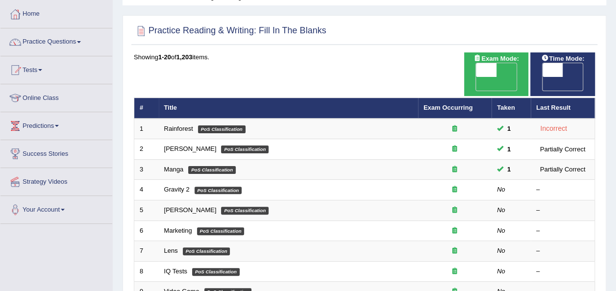
scroll to position [59, 0]
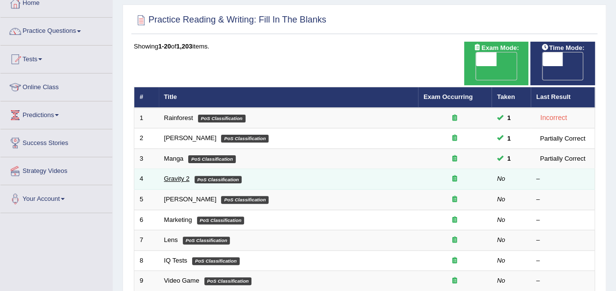
click at [173, 175] on link "Gravity 2" at bounding box center [176, 178] width 25 height 7
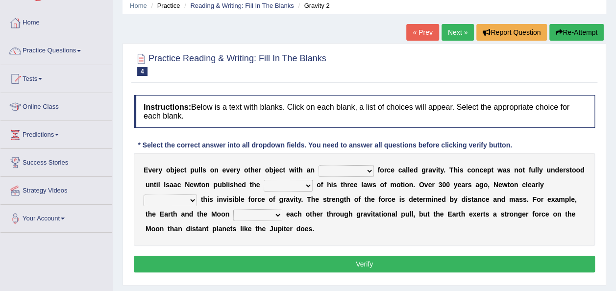
scroll to position [59, 0]
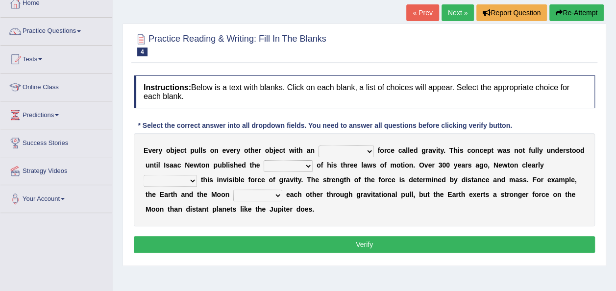
click at [352, 148] on select "invisible unknown unbelievable inconsistent" at bounding box center [345, 151] width 55 height 12
click at [318, 145] on select "invisible unknown unbelievable inconsistent" at bounding box center [345, 151] width 55 height 12
click at [352, 147] on select "invisible unknown unbelievable inconsistent" at bounding box center [345, 151] width 55 height 12
select select "unbelievable"
click at [318, 145] on select "invisible unknown unbelievable inconsistent" at bounding box center [345, 151] width 55 height 12
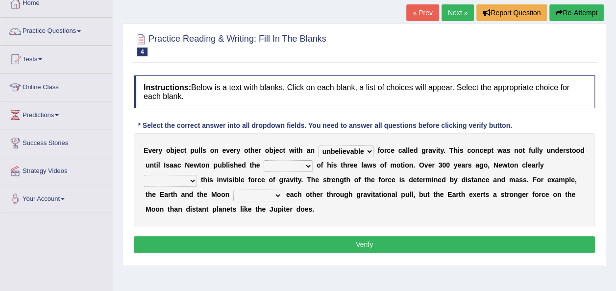
click at [281, 166] on select "concept theory method argument" at bounding box center [287, 166] width 49 height 12
select select "theory"
click at [263, 160] on select "concept theory method argument" at bounding box center [287, 166] width 49 height 12
click at [197, 175] on select "explained undermined overturned realized" at bounding box center [169, 181] width 53 height 12
select select "explained"
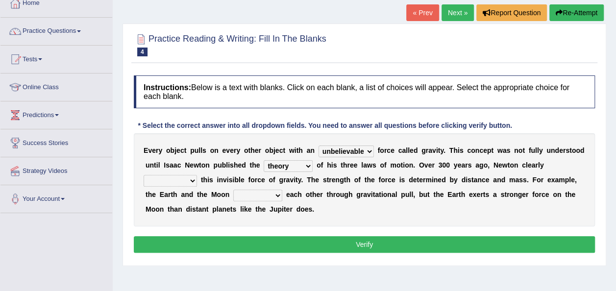
click at [197, 175] on select "explained undermined overturned realized" at bounding box center [169, 181] width 53 height 12
click at [233, 194] on select "affect spin evade span" at bounding box center [257, 196] width 49 height 12
select select "spin"
click at [233, 190] on select "affect spin evade span" at bounding box center [257, 196] width 49 height 12
click at [233, 195] on select "affect spin evade span" at bounding box center [257, 196] width 49 height 12
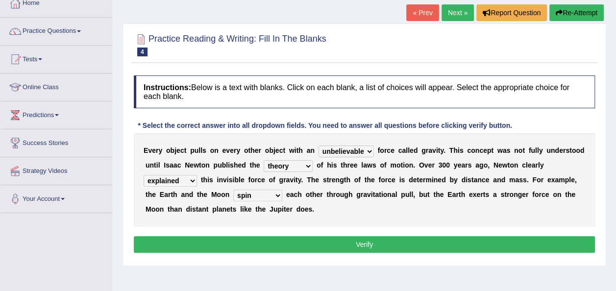
click at [322, 208] on div "E v e r y o b j e c t p u l l s o n e v e r y o t h e r o b j e c t w i t h a n…" at bounding box center [364, 179] width 461 height 93
click at [372, 243] on button "Verify" at bounding box center [364, 244] width 461 height 17
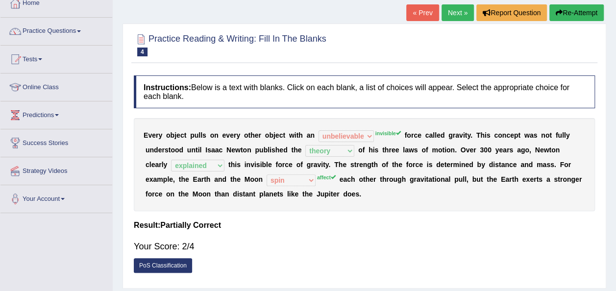
click at [451, 12] on link "Next »" at bounding box center [457, 12] width 32 height 17
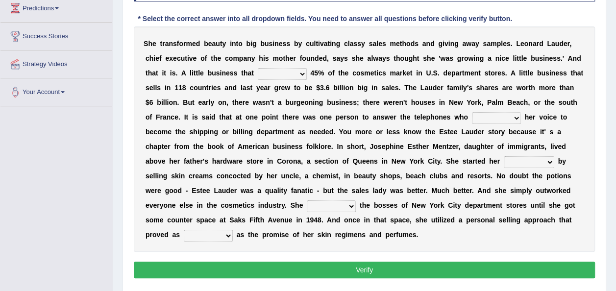
scroll to position [176, 0]
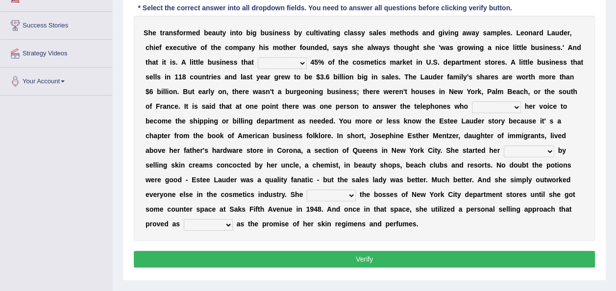
click at [258, 65] on select "has controls makes maintains" at bounding box center [282, 63] width 49 height 12
select select "has"
click at [258, 57] on select "has controls makes maintains" at bounding box center [282, 63] width 49 height 12
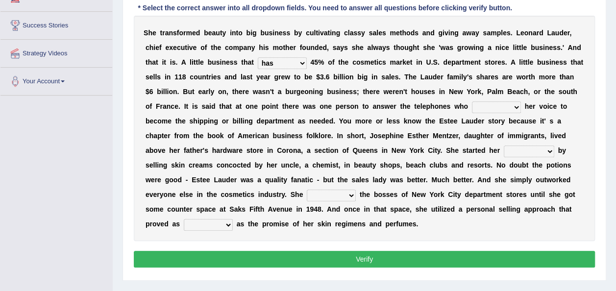
click at [472, 106] on select "switched changed raised used" at bounding box center [496, 107] width 49 height 12
select select "raised"
click at [472, 101] on select "switched changed raised used" at bounding box center [496, 107] width 49 height 12
click at [503, 148] on select "job institute companion enterprise" at bounding box center [528, 151] width 50 height 12
select select "enterprise"
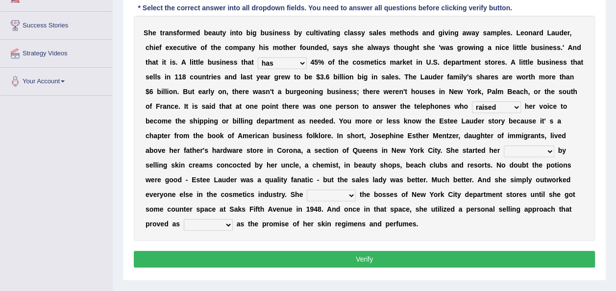
click at [503, 145] on select "job institute companion enterprise" at bounding box center [528, 151] width 50 height 12
click at [356, 190] on select "stated bridged stalked heaved" at bounding box center [331, 196] width 49 height 12
select select "stalked"
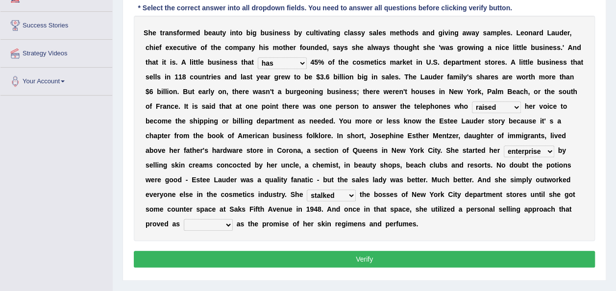
click at [356, 190] on select "stated bridged stalked heaved" at bounding box center [331, 196] width 49 height 12
click at [233, 219] on select "potent ruthless potential expensive" at bounding box center [208, 225] width 49 height 12
select select "potential"
click at [233, 219] on select "potent ruthless potential expensive" at bounding box center [208, 225] width 49 height 12
click at [356, 251] on button "Verify" at bounding box center [364, 259] width 461 height 17
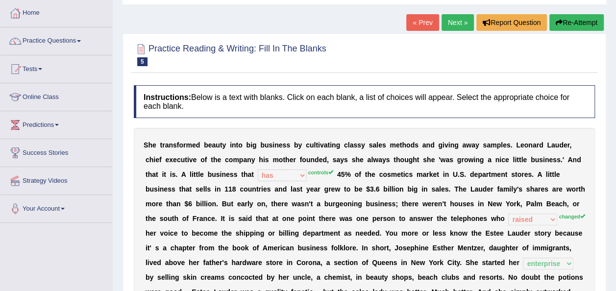
scroll to position [39, 0]
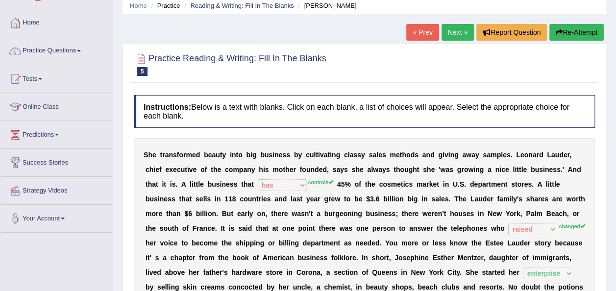
click at [451, 31] on link "Next »" at bounding box center [457, 32] width 32 height 17
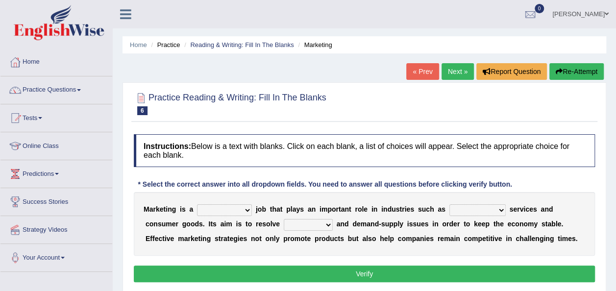
click at [241, 207] on select "professional flexible parochial descriptive" at bounding box center [224, 210] width 55 height 12
select select "professional"
click at [197, 204] on select "professional flexible parochial descriptive" at bounding box center [224, 210] width 55 height 12
click at [476, 206] on select "civil financial conventional foremost" at bounding box center [477, 210] width 56 height 12
click at [241, 208] on select "professional flexible parochial descriptive" at bounding box center [224, 210] width 55 height 12
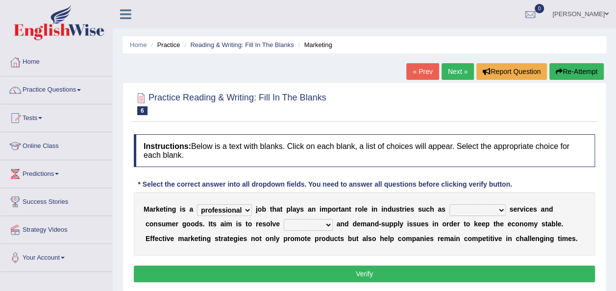
click at [474, 211] on select "civil financial conventional foremost" at bounding box center [477, 210] width 56 height 12
select select "financial"
click at [449, 204] on select "civil financial conventional foremost" at bounding box center [477, 210] width 56 height 12
click at [285, 224] on select "imbalance excess symmetry budget" at bounding box center [308, 225] width 49 height 12
select select "budget"
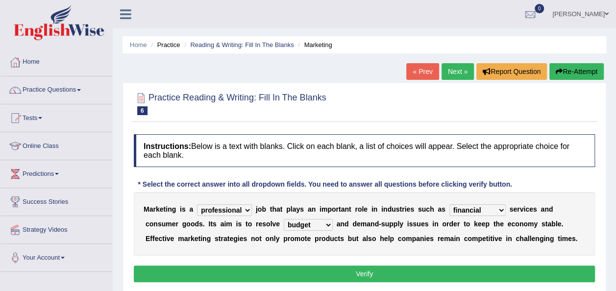
click at [284, 219] on select "imbalance excess symmetry budget" at bounding box center [308, 225] width 49 height 12
click at [378, 272] on button "Verify" at bounding box center [364, 273] width 461 height 17
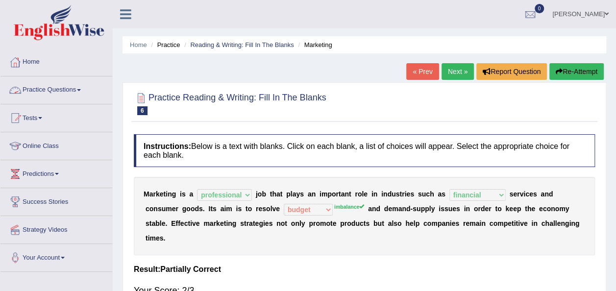
click at [84, 85] on link "Practice Questions" at bounding box center [56, 88] width 112 height 24
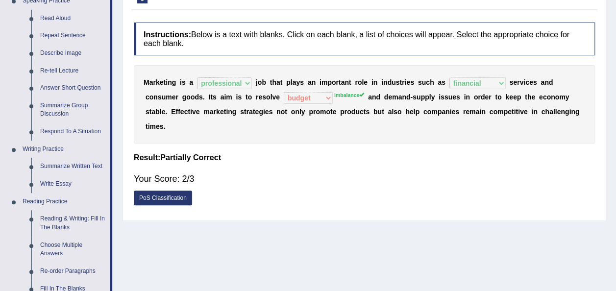
scroll to position [118, 0]
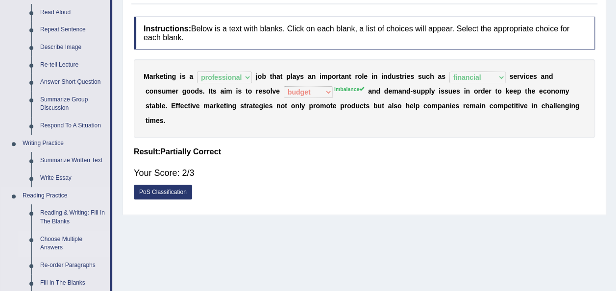
click at [60, 243] on link "Choose Multiple Answers" at bounding box center [73, 244] width 74 height 26
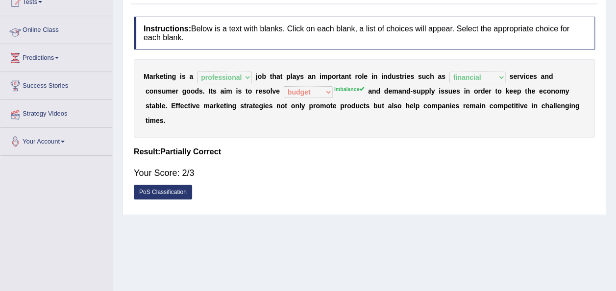
scroll to position [119, 0]
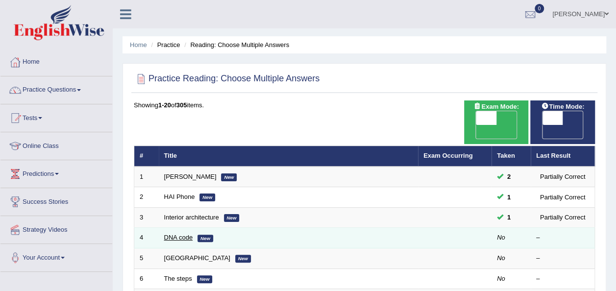
click at [176, 234] on link "DNA code" at bounding box center [178, 237] width 29 height 7
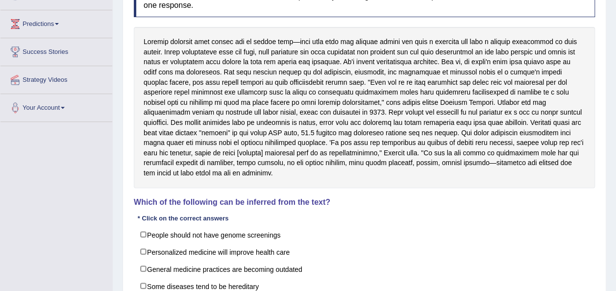
scroll to position [157, 0]
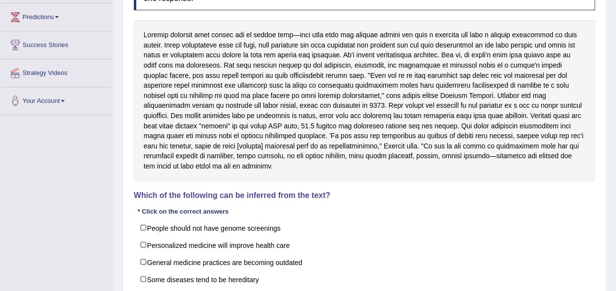
drag, startPoint x: 523, startPoint y: 228, endPoint x: 618, endPoint y: 285, distance: 110.5
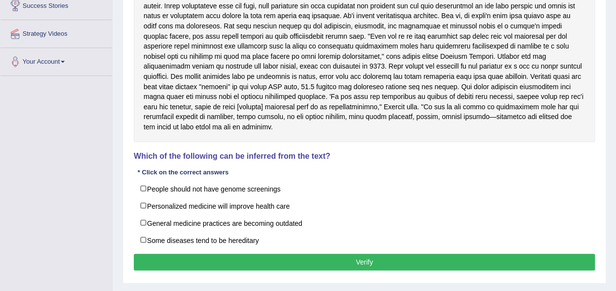
scroll to position [215, 0]
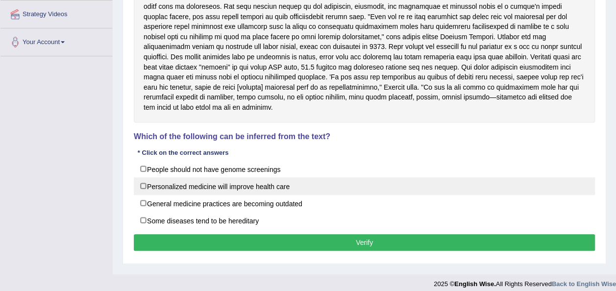
click at [144, 185] on label "Personalized medicine will improve health care" at bounding box center [364, 186] width 461 height 18
checkbox input "true"
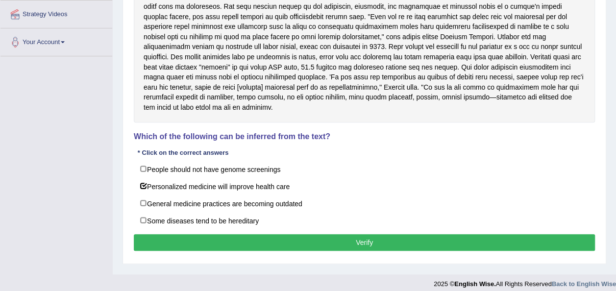
click at [325, 234] on button "Verify" at bounding box center [364, 242] width 461 height 17
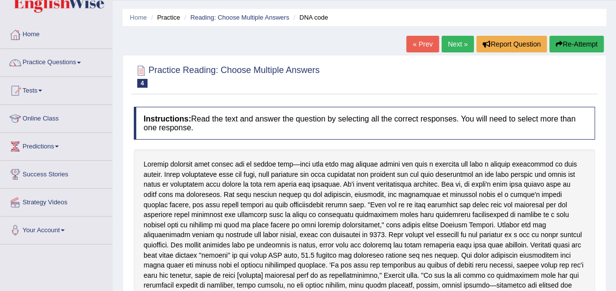
scroll to position [20, 0]
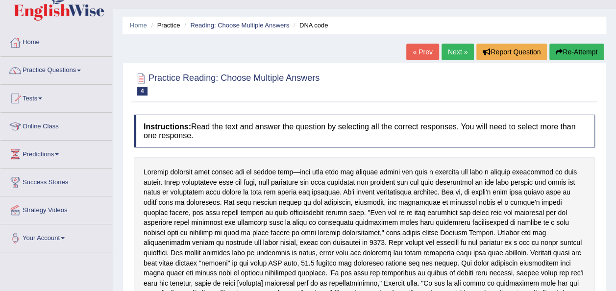
click at [464, 51] on link "Next »" at bounding box center [457, 52] width 32 height 17
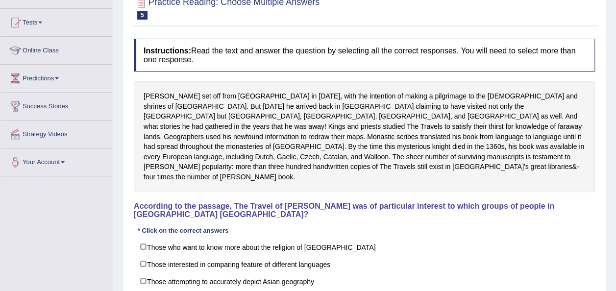
scroll to position [118, 0]
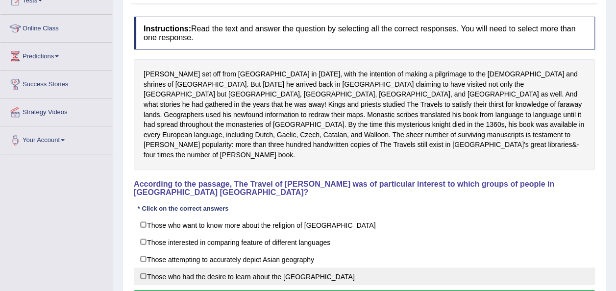
click at [142, 267] on label "Those who had the desire to learn about the Far East" at bounding box center [364, 276] width 461 height 18
checkbox input "true"
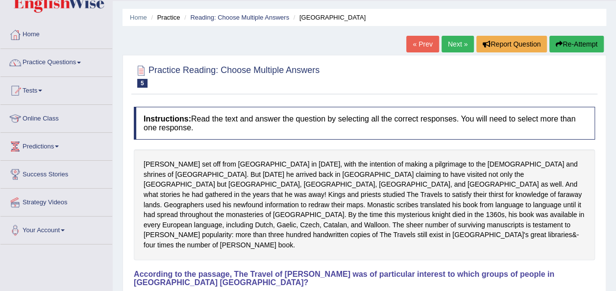
scroll to position [27, 0]
click at [451, 42] on link "Next »" at bounding box center [457, 44] width 32 height 17
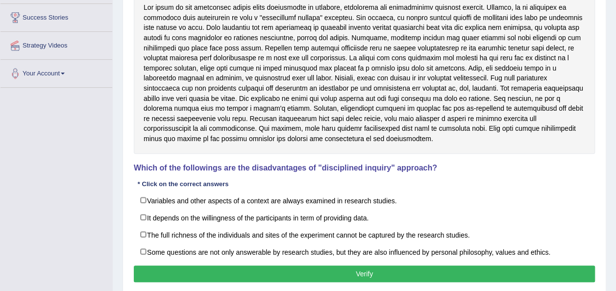
scroll to position [165, 0]
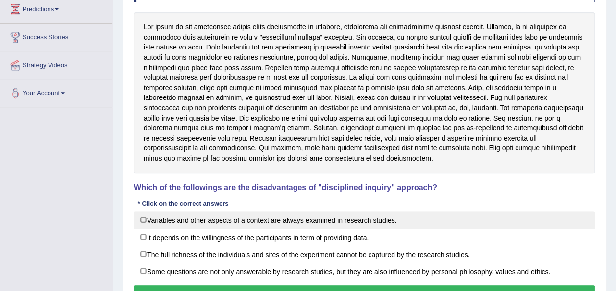
click at [145, 219] on label "Variables and other aspects of a context are always examined in research studie…" at bounding box center [364, 220] width 461 height 18
checkbox input "true"
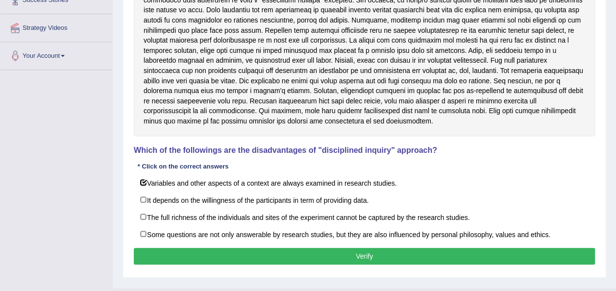
scroll to position [223, 0]
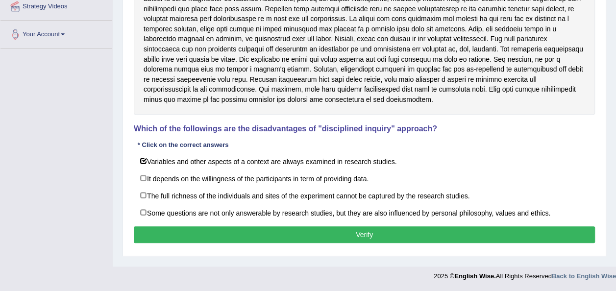
click at [367, 230] on button "Verify" at bounding box center [364, 234] width 461 height 17
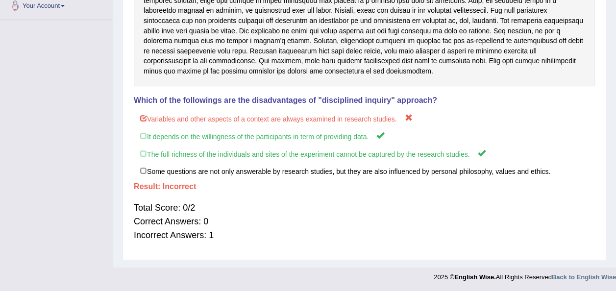
scroll to position [253, 0]
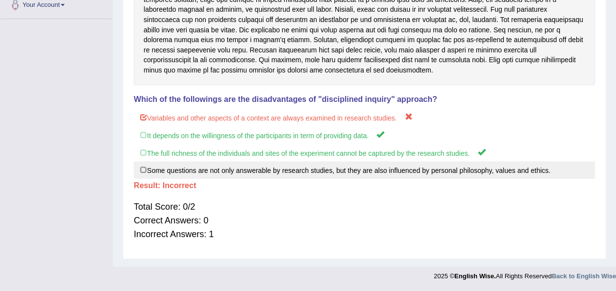
click at [493, 166] on label "Some questions are not only answerable by research studies, but they are also i…" at bounding box center [364, 170] width 461 height 18
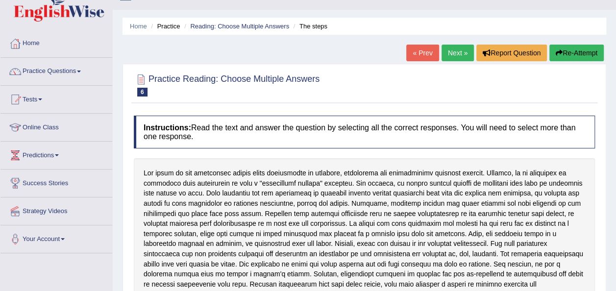
scroll to position [18, 0]
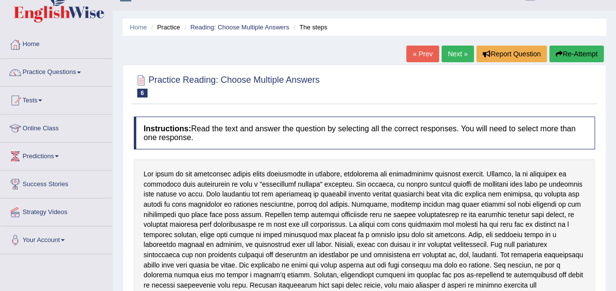
click at [453, 51] on link "Next »" at bounding box center [457, 54] width 32 height 17
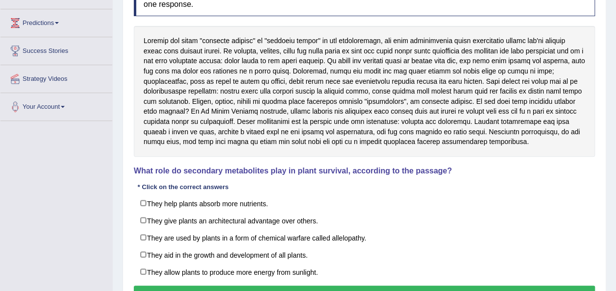
scroll to position [157, 0]
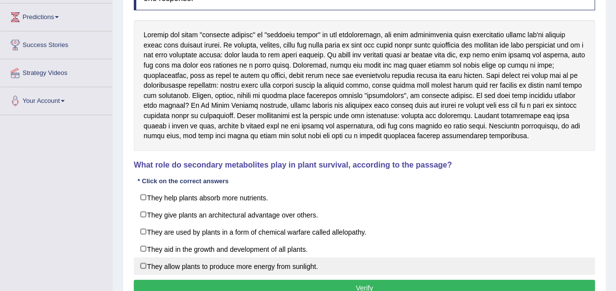
click at [142, 261] on label "They allow plants to produce more energy from sunlight." at bounding box center [364, 266] width 461 height 18
checkbox input "true"
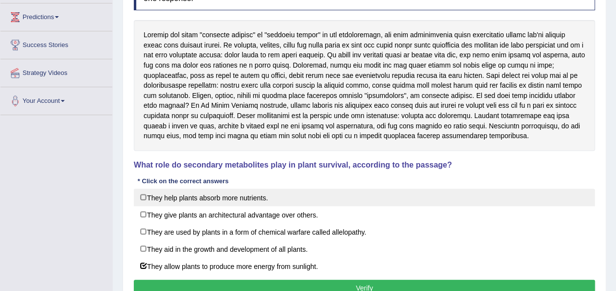
click at [145, 196] on label "They help plants absorb more nutrients." at bounding box center [364, 198] width 461 height 18
checkbox input "true"
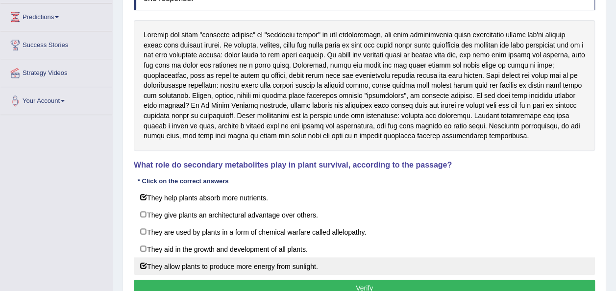
click at [140, 258] on label "They allow plants to produce more energy from sunlight." at bounding box center [364, 266] width 461 height 18
checkbox input "false"
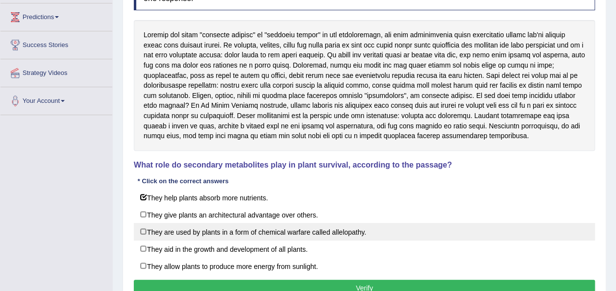
click at [143, 230] on label "They are used by plants in a form of chemical warfare called allelopathy." at bounding box center [364, 232] width 461 height 18
checkbox input "true"
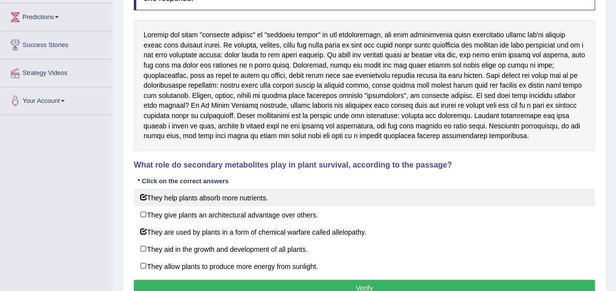
click at [144, 197] on label "They help plants absorb more nutrients." at bounding box center [364, 198] width 461 height 18
checkbox input "false"
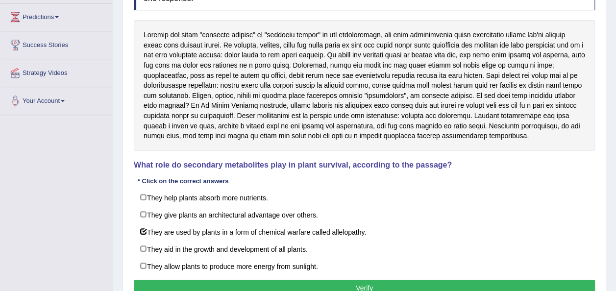
click at [333, 280] on button "Verify" at bounding box center [364, 288] width 461 height 17
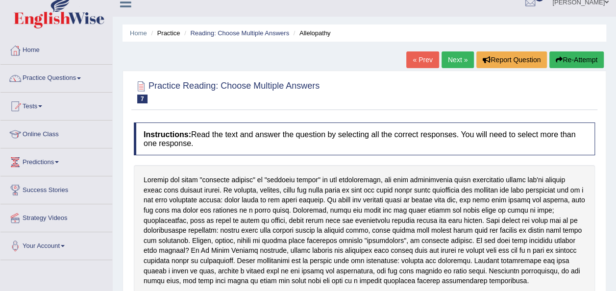
scroll to position [0, 0]
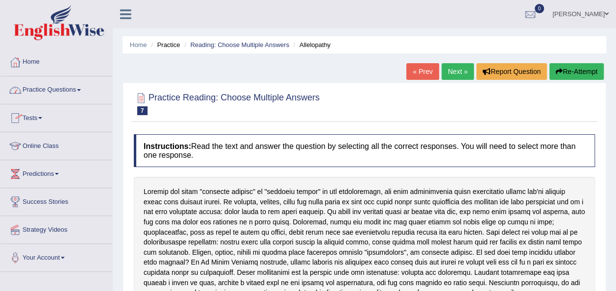
click at [81, 90] on span at bounding box center [79, 90] width 4 height 2
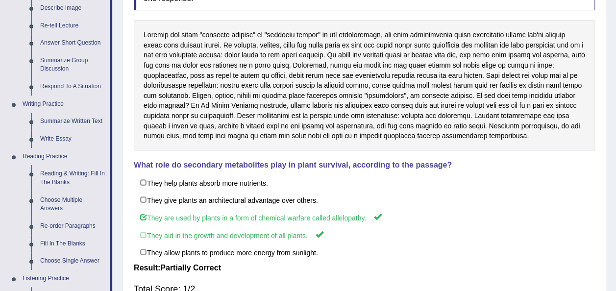
scroll to position [176, 0]
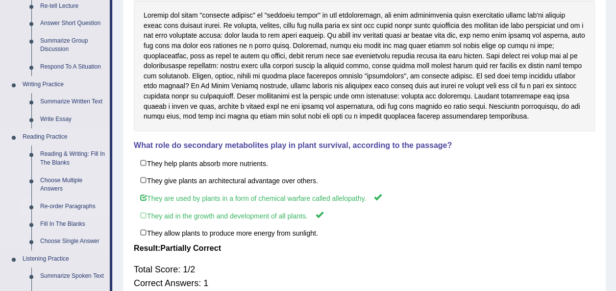
click at [67, 209] on link "Re-order Paragraphs" at bounding box center [73, 207] width 74 height 18
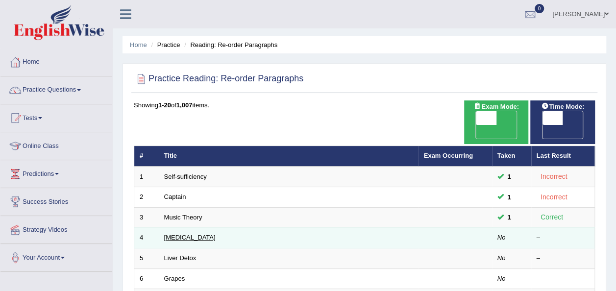
click at [175, 234] on link "[MEDICAL_DATA]" at bounding box center [189, 237] width 51 height 7
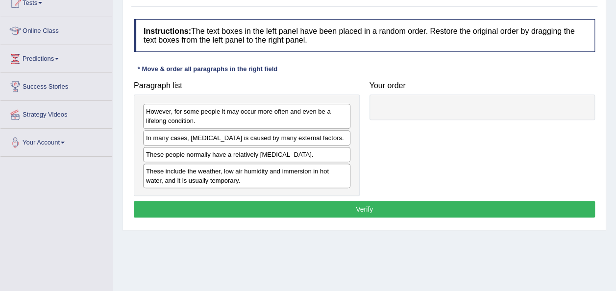
scroll to position [118, 0]
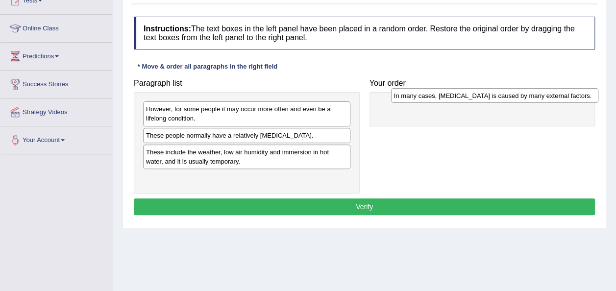
drag, startPoint x: 173, startPoint y: 130, endPoint x: 410, endPoint y: 91, distance: 240.3
click at [412, 91] on div "In many cases, [MEDICAL_DATA] is caused by many external factors." at bounding box center [494, 95] width 207 height 15
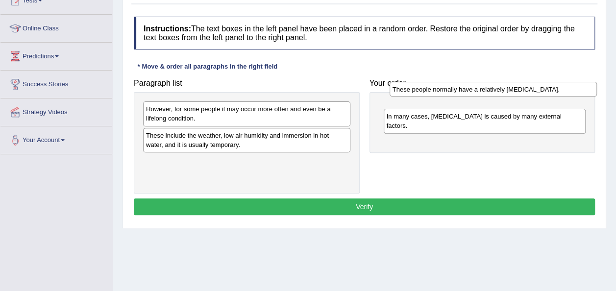
drag, startPoint x: 182, startPoint y: 133, endPoint x: 424, endPoint y: 99, distance: 244.3
click at [424, 96] on div "These people normally have a relatively sensitive skin." at bounding box center [492, 89] width 207 height 15
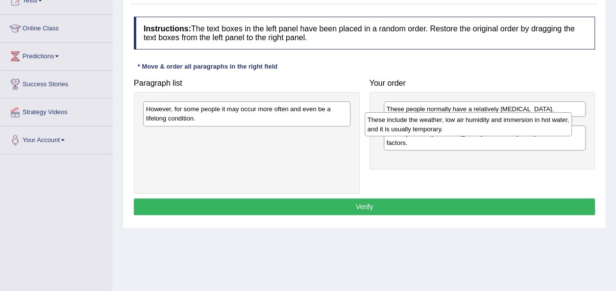
drag, startPoint x: 186, startPoint y: 137, endPoint x: 407, endPoint y: 122, distance: 221.9
click at [407, 122] on div "These include the weather, low air humidity and immersion in hot water, and it …" at bounding box center [467, 124] width 207 height 24
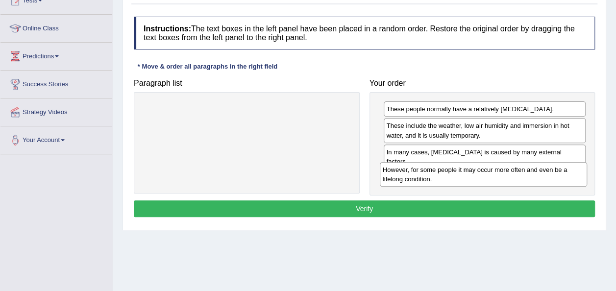
drag, startPoint x: 201, startPoint y: 108, endPoint x: 435, endPoint y: 166, distance: 241.3
click at [435, 168] on div "However, for some people it may occur more often and even be a lifelong conditi…" at bounding box center [482, 174] width 207 height 24
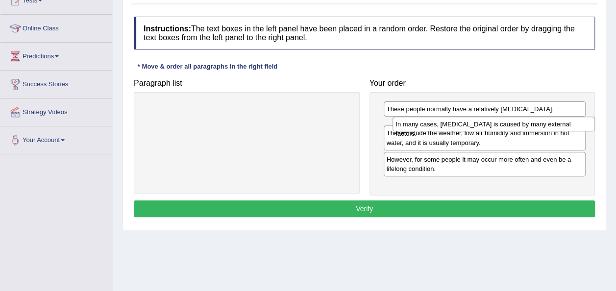
drag, startPoint x: 427, startPoint y: 154, endPoint x: 437, endPoint y: 127, distance: 28.5
click at [437, 127] on div "In many cases, dry skin is caused by many external factors." at bounding box center [493, 124] width 202 height 15
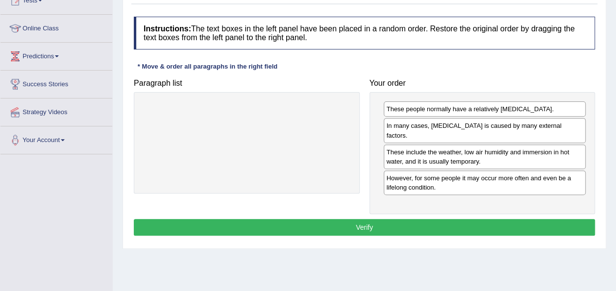
click at [373, 219] on button "Verify" at bounding box center [364, 227] width 461 height 17
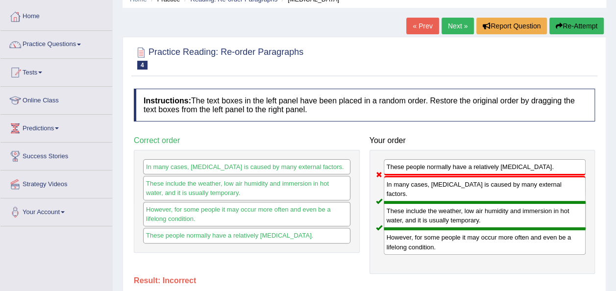
scroll to position [39, 0]
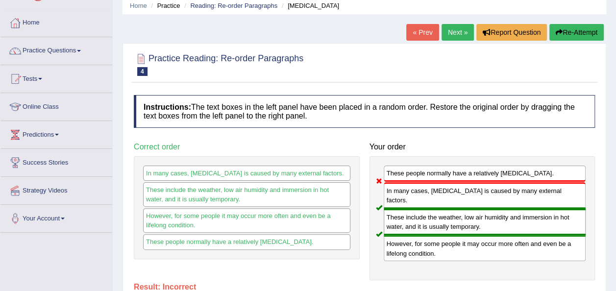
click at [457, 34] on link "Next »" at bounding box center [457, 32] width 32 height 17
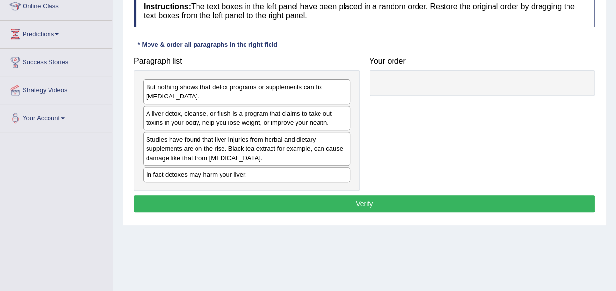
scroll to position [147, 0]
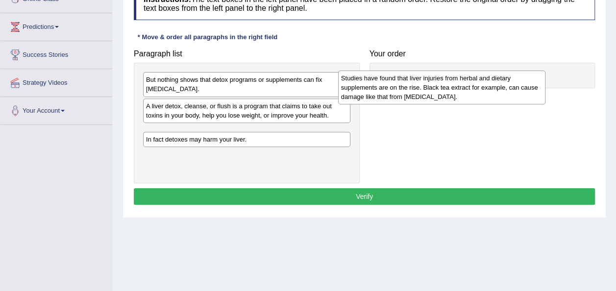
drag, startPoint x: 256, startPoint y: 141, endPoint x: 478, endPoint y: 83, distance: 229.8
click at [478, 83] on div "Studies have found that liver injuries from herbal and dietary supplements are …" at bounding box center [441, 88] width 207 height 34
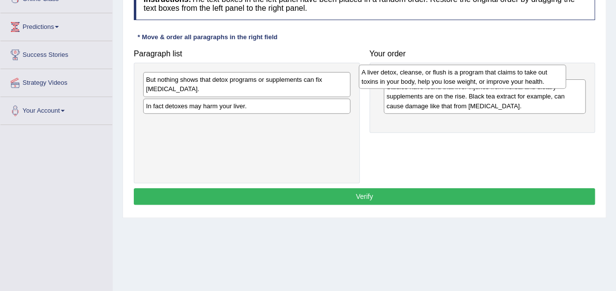
drag, startPoint x: 258, startPoint y: 107, endPoint x: 473, endPoint y: 73, distance: 217.0
click at [473, 73] on div "A liver detox, cleanse, or flush is a program that claims to take out toxins in…" at bounding box center [461, 77] width 207 height 24
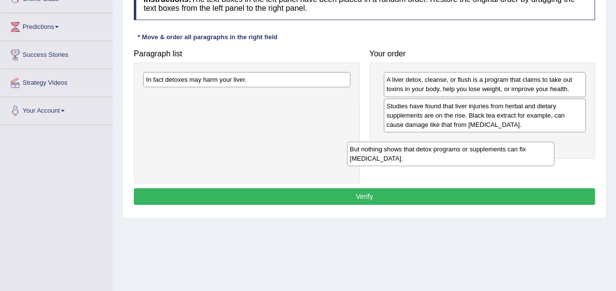
drag, startPoint x: 305, startPoint y: 86, endPoint x: 512, endPoint y: 150, distance: 216.8
click at [514, 152] on div "But nothing shows that detox programs or supplements can fix [MEDICAL_DATA]." at bounding box center [450, 154] width 207 height 24
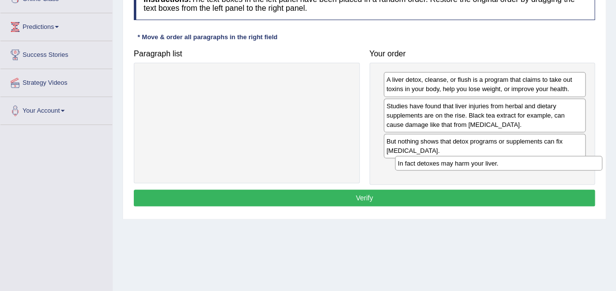
drag, startPoint x: 243, startPoint y: 79, endPoint x: 489, endPoint y: 160, distance: 258.6
click at [490, 161] on div "In fact detoxes may harm your liver." at bounding box center [498, 163] width 207 height 15
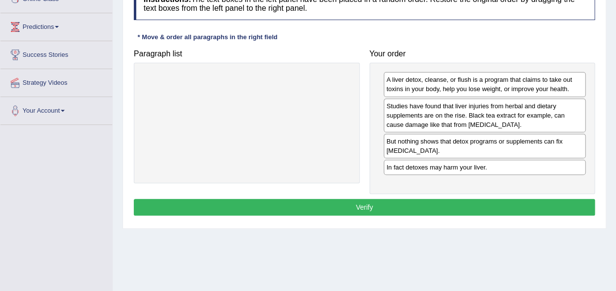
drag, startPoint x: 407, startPoint y: 201, endPoint x: 415, endPoint y: 201, distance: 8.3
click at [408, 201] on button "Verify" at bounding box center [364, 207] width 461 height 17
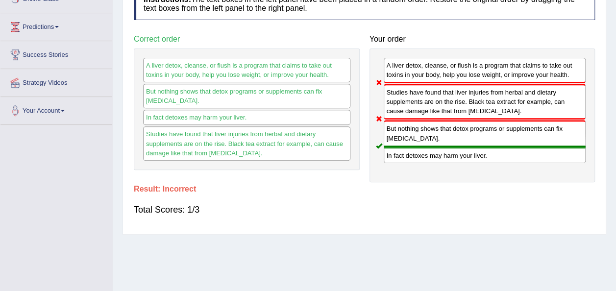
drag, startPoint x: 409, startPoint y: 101, endPoint x: 404, endPoint y: 156, distance: 54.6
click at [404, 156] on div "A liver detox, cleanse, or flush is a program that claims to take out toxins in…" at bounding box center [482, 115] width 226 height 134
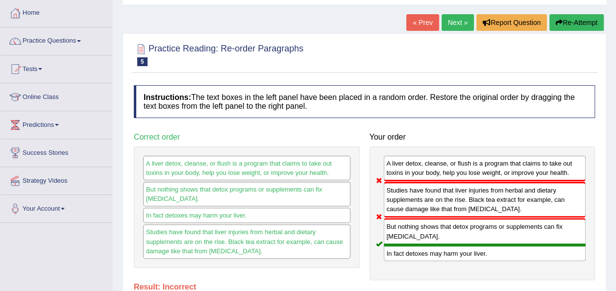
scroll to position [0, 0]
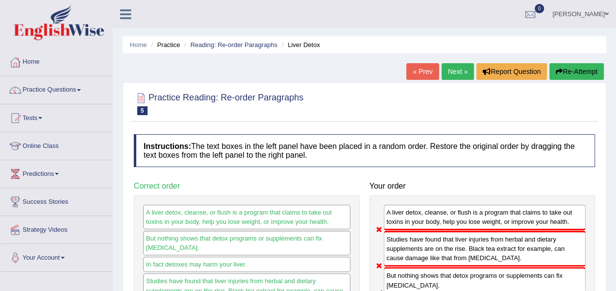
click at [453, 73] on link "Next »" at bounding box center [457, 71] width 32 height 17
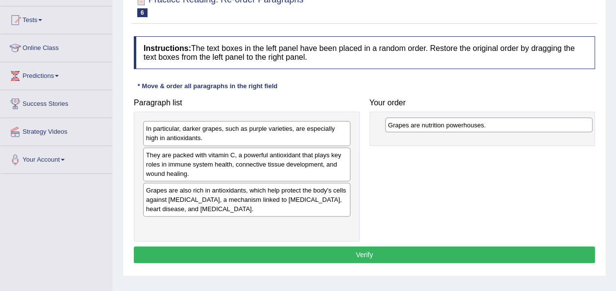
drag, startPoint x: 207, startPoint y: 128, endPoint x: 436, endPoint y: 117, distance: 229.4
click at [439, 121] on div "Grapes are nutrition powerhouses." at bounding box center [488, 125] width 207 height 15
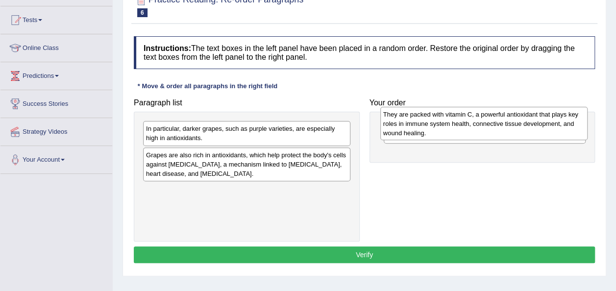
drag, startPoint x: 208, startPoint y: 153, endPoint x: 444, endPoint y: 110, distance: 240.3
click at [444, 110] on div "They are packed with vitamin C, a powerful antioxidant that plays key roles in …" at bounding box center [483, 124] width 207 height 34
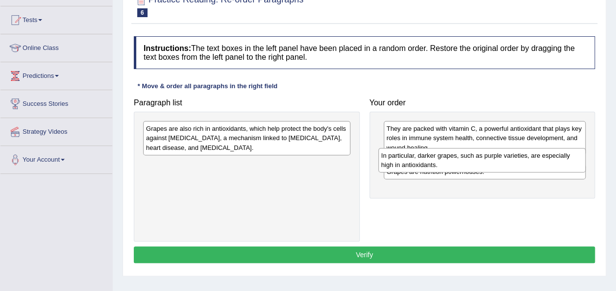
drag, startPoint x: 294, startPoint y: 132, endPoint x: 530, endPoint y: 158, distance: 237.4
click at [530, 158] on div "In particular, darker grapes, such as purple varieties, are especially high in …" at bounding box center [481, 160] width 207 height 24
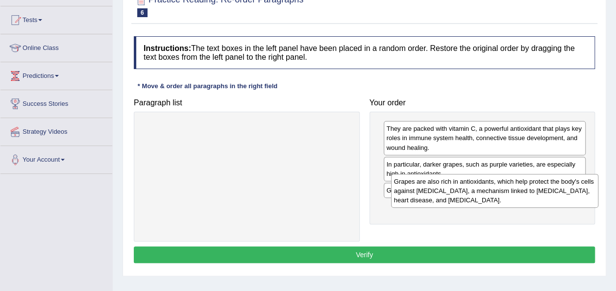
drag, startPoint x: 292, startPoint y: 139, endPoint x: 537, endPoint y: 191, distance: 250.4
click at [538, 191] on div "Grapes are also rich in antioxidants, which help protect the body's cells again…" at bounding box center [494, 191] width 207 height 34
drag, startPoint x: 466, startPoint y: 198, endPoint x: 465, endPoint y: 185, distance: 13.7
click at [465, 185] on div "Grapes are also rich in antioxidants, which help protect the body's cells again…" at bounding box center [486, 190] width 202 height 34
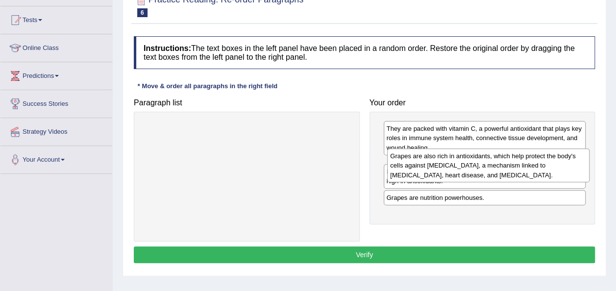
drag, startPoint x: 474, startPoint y: 195, endPoint x: 474, endPoint y: 163, distance: 31.8
click at [474, 163] on div "Grapes are also rich in antioxidants, which help protect the body's cells again…" at bounding box center [488, 165] width 202 height 34
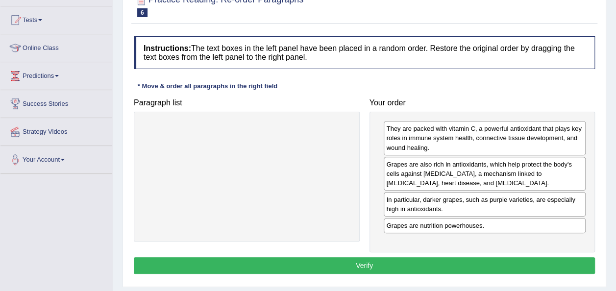
click at [359, 260] on button "Verify" at bounding box center [364, 265] width 461 height 17
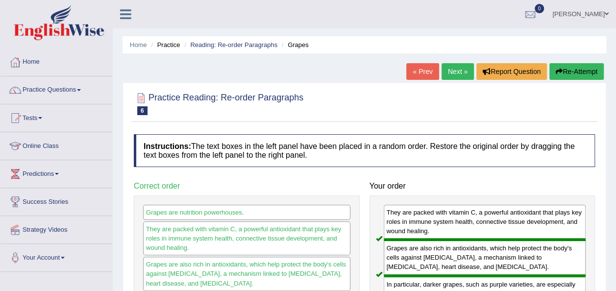
click at [450, 73] on link "Next »" at bounding box center [457, 71] width 32 height 17
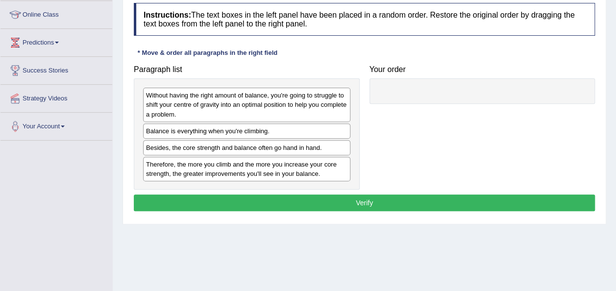
scroll to position [147, 0]
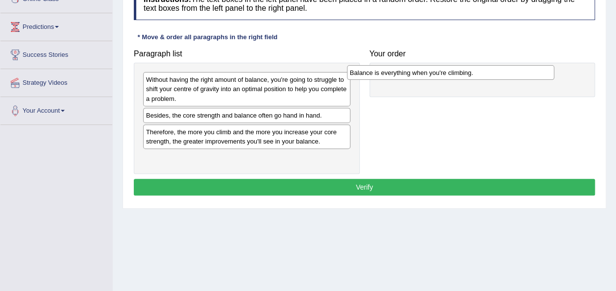
drag, startPoint x: 243, startPoint y: 116, endPoint x: 448, endPoint y: 73, distance: 209.0
click at [448, 73] on div "Balance is everything when you're climbing." at bounding box center [450, 72] width 207 height 15
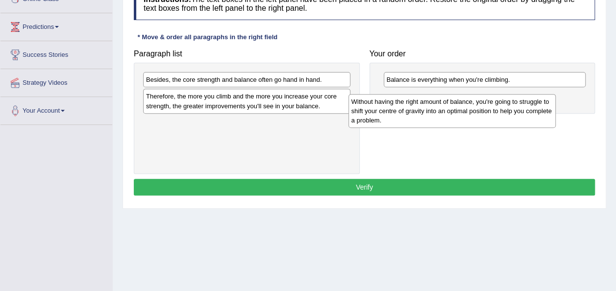
drag, startPoint x: 297, startPoint y: 92, endPoint x: 512, endPoint y: 111, distance: 215.3
click at [510, 111] on div "Without having the right amount of balance, you're going to struggle to shift y…" at bounding box center [451, 111] width 207 height 34
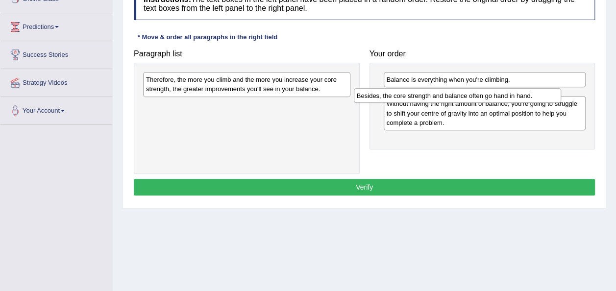
drag, startPoint x: 256, startPoint y: 77, endPoint x: 463, endPoint y: 94, distance: 207.3
click at [463, 94] on div "Besides, the core strength and balance often go hand in hand." at bounding box center [457, 95] width 207 height 15
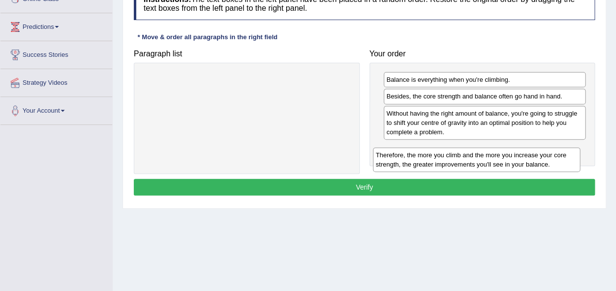
drag, startPoint x: 283, startPoint y: 80, endPoint x: 515, endPoint y: 153, distance: 243.2
click at [515, 153] on div "Therefore, the more you climb and the more you increase your core strength, the…" at bounding box center [476, 159] width 207 height 24
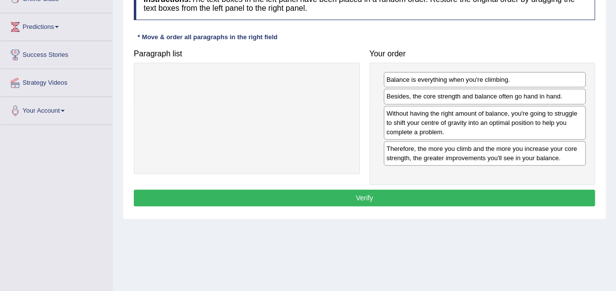
click at [369, 192] on button "Verify" at bounding box center [364, 198] width 461 height 17
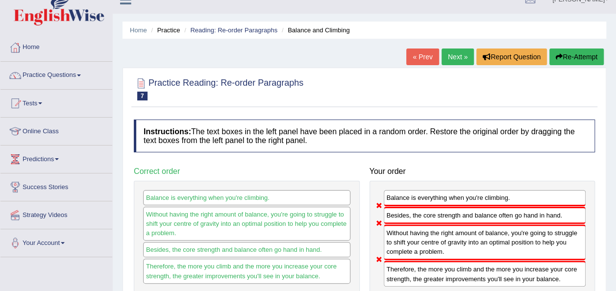
scroll to position [0, 0]
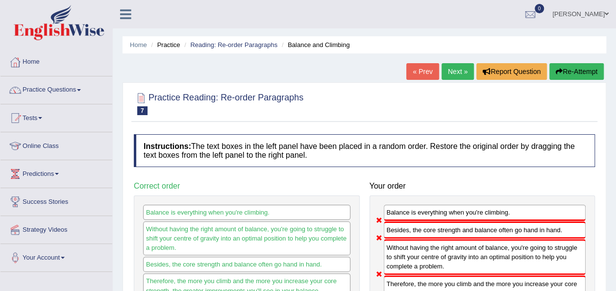
click at [457, 69] on link "Next »" at bounding box center [457, 71] width 32 height 17
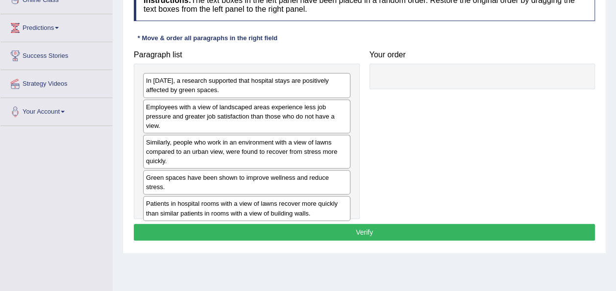
scroll to position [125, 0]
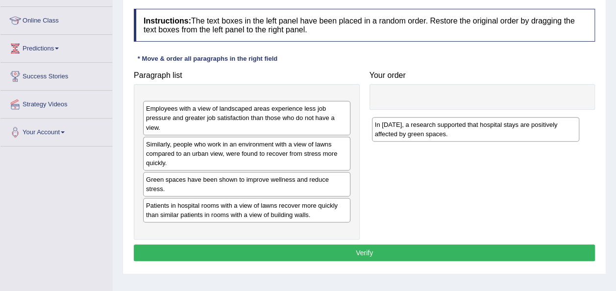
drag, startPoint x: 192, startPoint y: 110, endPoint x: 417, endPoint y: 122, distance: 224.6
click at [417, 122] on div "In [DATE], a research supported that hospital stays are positively affected by …" at bounding box center [475, 129] width 207 height 24
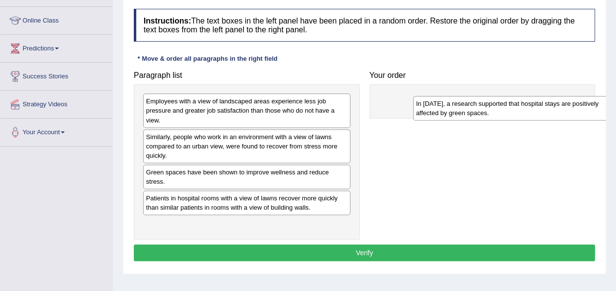
drag, startPoint x: 171, startPoint y: 107, endPoint x: 426, endPoint y: 95, distance: 254.9
click at [426, 96] on div "In [DATE], a research supported that hospital stays are positively affected by …" at bounding box center [516, 108] width 207 height 24
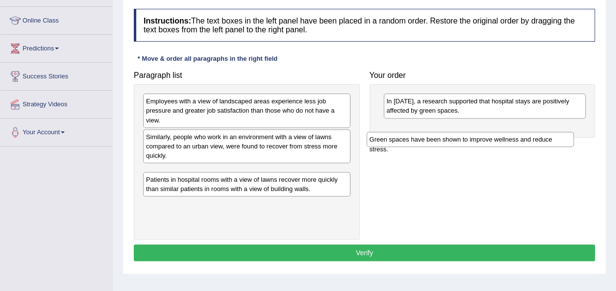
drag, startPoint x: 240, startPoint y: 171, endPoint x: 435, endPoint y: 142, distance: 196.6
click at [435, 142] on div "Green spaces have been shown to improve wellness and reduce stress." at bounding box center [469, 139] width 207 height 15
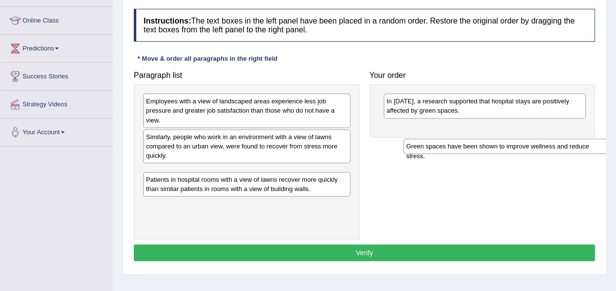
drag, startPoint x: 225, startPoint y: 170, endPoint x: 451, endPoint y: 132, distance: 229.4
click at [451, 139] on div "Green spaces have been shown to improve wellness and reduce stress." at bounding box center [506, 146] width 207 height 15
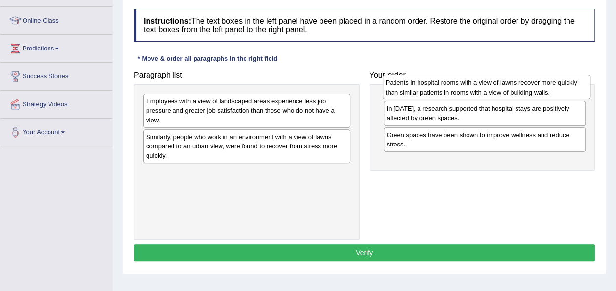
drag, startPoint x: 230, startPoint y: 172, endPoint x: 469, endPoint y: 88, distance: 253.2
click at [469, 85] on div "Patients in hospital rooms with a view of lawns recover more quickly than simil…" at bounding box center [485, 87] width 207 height 24
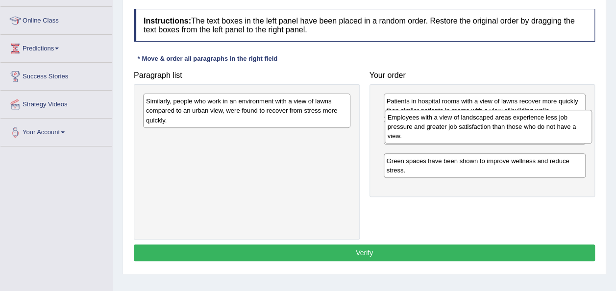
drag, startPoint x: 177, startPoint y: 116, endPoint x: 419, endPoint y: 132, distance: 242.0
click at [419, 132] on div "Employees with a view of landscaped areas experience less job pressure and grea…" at bounding box center [487, 127] width 207 height 34
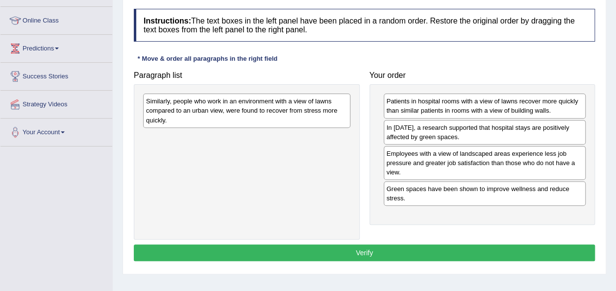
drag, startPoint x: 402, startPoint y: 159, endPoint x: 410, endPoint y: 137, distance: 23.3
click at [406, 149] on div "Employees with a view of landscaped areas experience less job pressure and grea…" at bounding box center [484, 163] width 202 height 34
drag, startPoint x: 410, startPoint y: 137, endPoint x: 408, endPoint y: 119, distance: 18.3
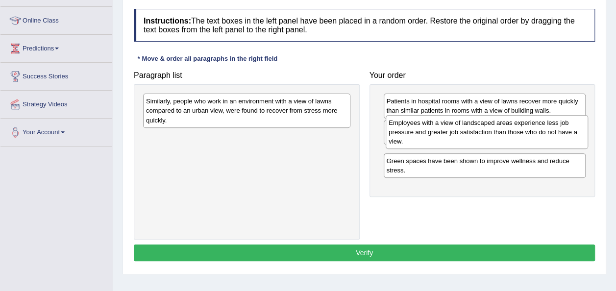
drag, startPoint x: 402, startPoint y: 166, endPoint x: 403, endPoint y: 134, distance: 31.9
click at [404, 136] on div "Employees with a view of landscaped areas experience less job pressure and grea…" at bounding box center [486, 132] width 202 height 34
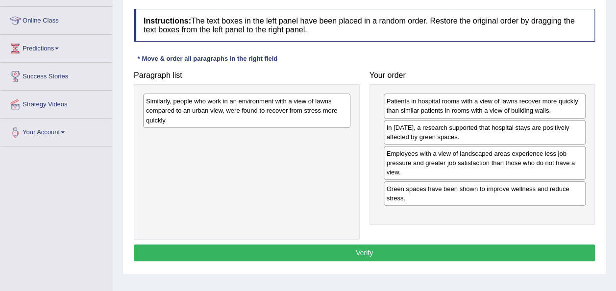
click at [403, 162] on div "Employees with a view of landscaped areas experience less job pressure and grea…" at bounding box center [484, 163] width 202 height 34
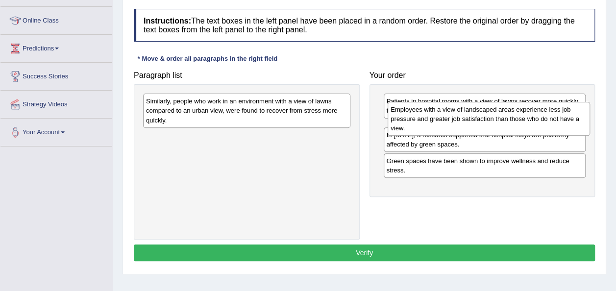
drag, startPoint x: 403, startPoint y: 156, endPoint x: 403, endPoint y: 117, distance: 38.7
click at [405, 117] on div "Employees with a view of landscaped areas experience less job pressure and grea…" at bounding box center [488, 119] width 202 height 34
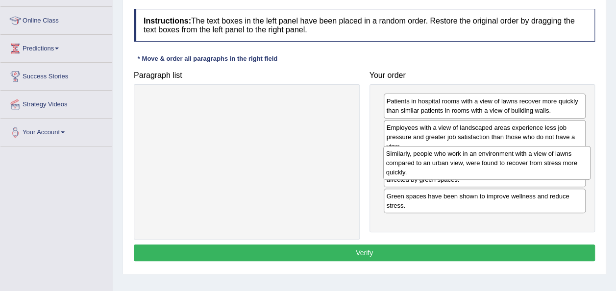
drag, startPoint x: 266, startPoint y: 110, endPoint x: 506, endPoint y: 162, distance: 245.6
click at [506, 162] on div "Similarly, people who work in an environment with a view of lawns compared to a…" at bounding box center [486, 163] width 207 height 34
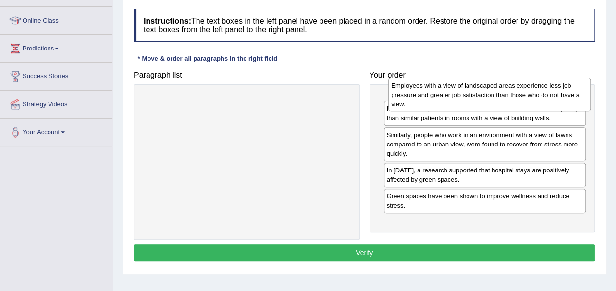
drag, startPoint x: 452, startPoint y: 146, endPoint x: 457, endPoint y: 105, distance: 41.9
click at [457, 105] on div "Employees with a view of landscaped areas experience less job pressure and grea…" at bounding box center [489, 95] width 202 height 34
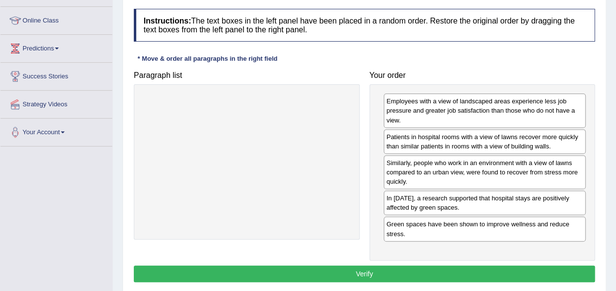
click at [361, 271] on button "Verify" at bounding box center [364, 273] width 461 height 17
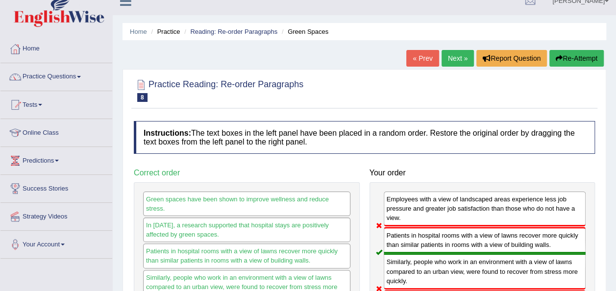
scroll to position [0, 0]
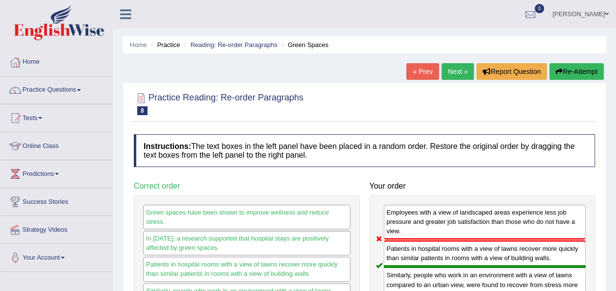
click at [456, 69] on link "Next »" at bounding box center [457, 71] width 32 height 17
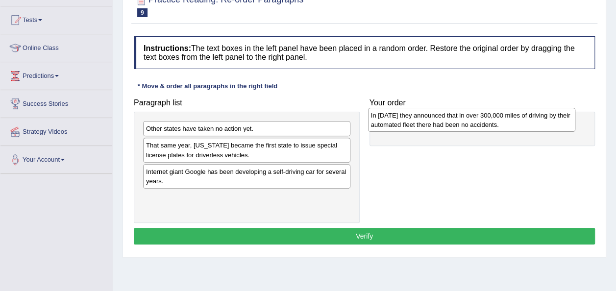
drag, startPoint x: 192, startPoint y: 198, endPoint x: 417, endPoint y: 117, distance: 239.0
click at [417, 117] on div "In 2012 they announced that in over 300,000 miles of driving by their automated…" at bounding box center [471, 120] width 207 height 24
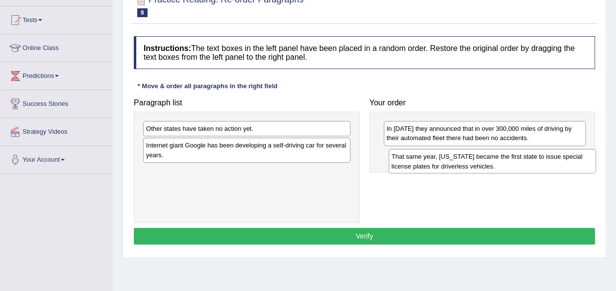
drag, startPoint x: 185, startPoint y: 148, endPoint x: 430, endPoint y: 156, distance: 245.0
click at [430, 156] on div "That same year, Nevada became the first state to issue special license plates f…" at bounding box center [491, 161] width 207 height 24
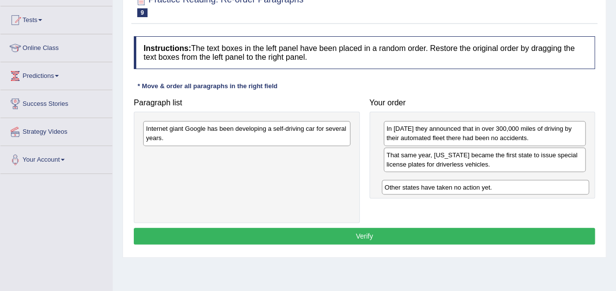
drag, startPoint x: 239, startPoint y: 129, endPoint x: 477, endPoint y: 185, distance: 244.4
click at [479, 185] on div "Other states have taken no action yet." at bounding box center [484, 187] width 207 height 15
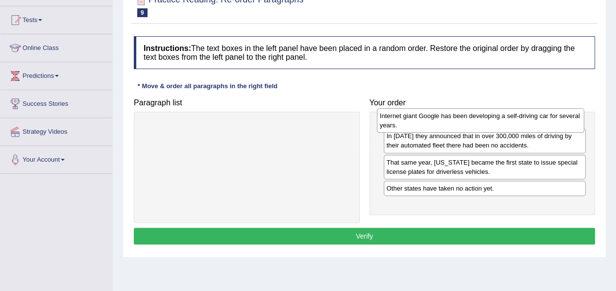
drag, startPoint x: 190, startPoint y: 137, endPoint x: 424, endPoint y: 124, distance: 233.4
click at [424, 124] on div "Internet giant Google has been developing a self-driving car for several years." at bounding box center [480, 120] width 207 height 24
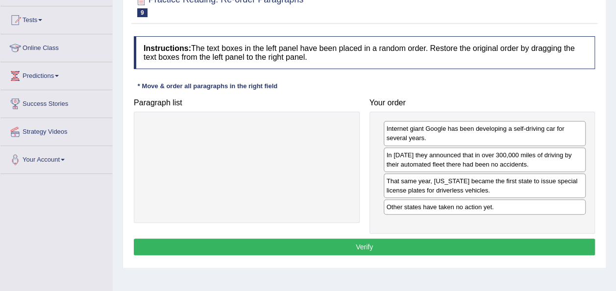
drag, startPoint x: 385, startPoint y: 241, endPoint x: 391, endPoint y: 237, distance: 7.7
click at [386, 240] on button "Verify" at bounding box center [364, 246] width 461 height 17
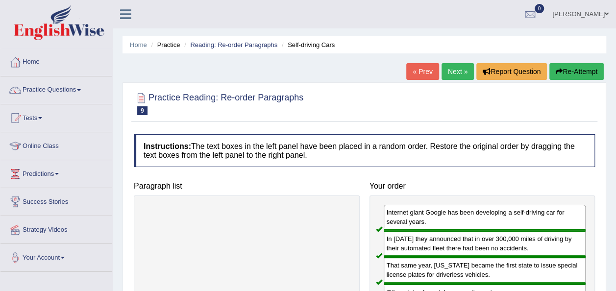
click at [453, 76] on link "Next »" at bounding box center [457, 71] width 32 height 17
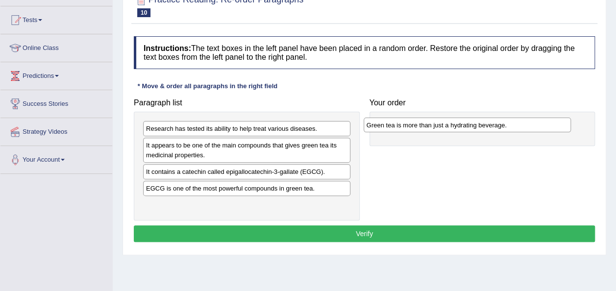
drag, startPoint x: 207, startPoint y: 205, endPoint x: 427, endPoint y: 126, distance: 233.4
click at [427, 126] on div "Green tea is more than just a hydrating beverage." at bounding box center [466, 125] width 207 height 15
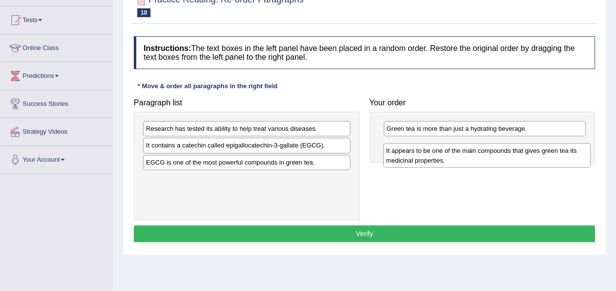
drag, startPoint x: 197, startPoint y: 154, endPoint x: 434, endPoint y: 153, distance: 237.5
click at [434, 153] on div "It appears to be one of the main compounds that gives green tea its medicinal p…" at bounding box center [486, 155] width 207 height 24
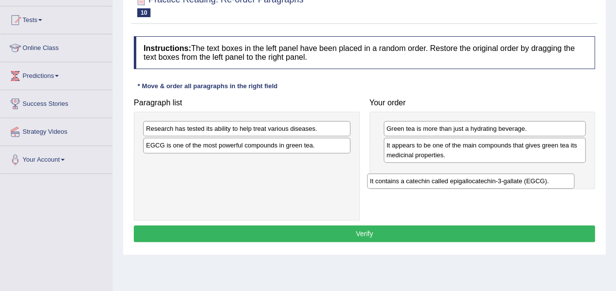
drag, startPoint x: 222, startPoint y: 144, endPoint x: 451, endPoint y: 181, distance: 232.0
click at [451, 181] on div "It contains a catechin called epigallocatechin-3-gallate (EGCG)." at bounding box center [470, 180] width 207 height 15
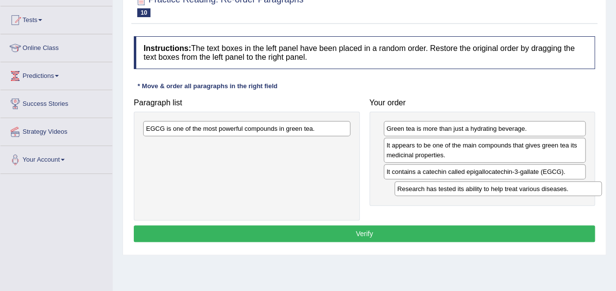
drag, startPoint x: 213, startPoint y: 124, endPoint x: 447, endPoint y: 174, distance: 238.9
click at [461, 181] on div "Research has tested its ability to help treat various diseases." at bounding box center [497, 188] width 207 height 15
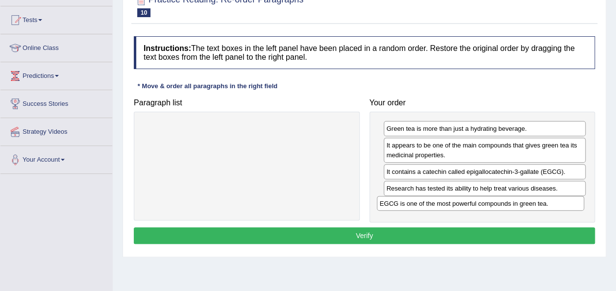
drag, startPoint x: 243, startPoint y: 126, endPoint x: 477, endPoint y: 201, distance: 245.6
click at [477, 201] on div "EGCG is one of the most powerful compounds in green tea." at bounding box center [480, 203] width 207 height 15
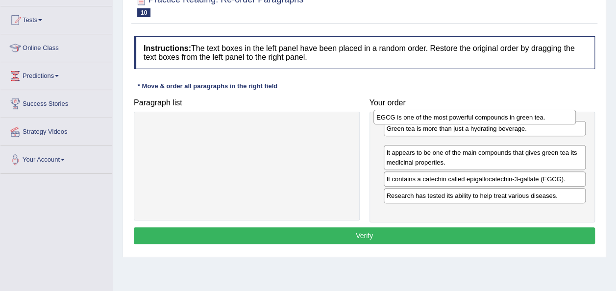
drag, startPoint x: 481, startPoint y: 204, endPoint x: 472, endPoint y: 115, distance: 89.1
click at [472, 116] on div "EGCG is one of the most powerful compounds in green tea." at bounding box center [474, 117] width 202 height 15
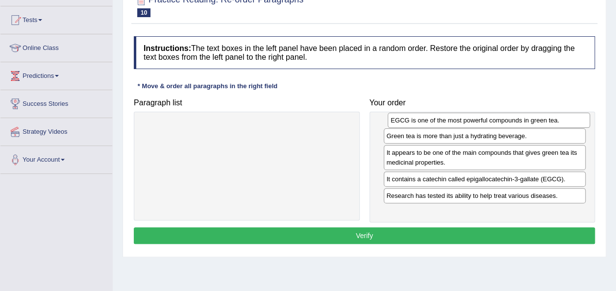
drag, startPoint x: 431, startPoint y: 146, endPoint x: 432, endPoint y: 121, distance: 25.0
click at [434, 121] on div "EGCG is one of the most powerful compounds in green tea." at bounding box center [488, 120] width 202 height 15
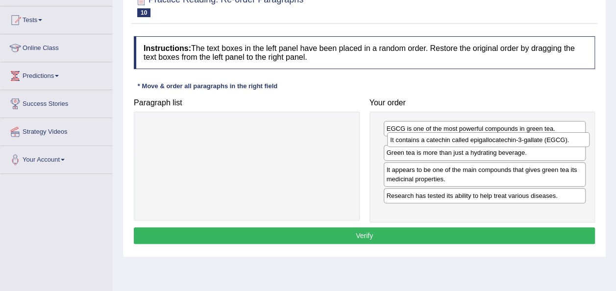
drag, startPoint x: 480, startPoint y: 185, endPoint x: 483, endPoint y: 142, distance: 43.7
click at [483, 142] on div "It contains a catechin called epigallocatechin-3-gallate (EGCG)." at bounding box center [488, 139] width 202 height 15
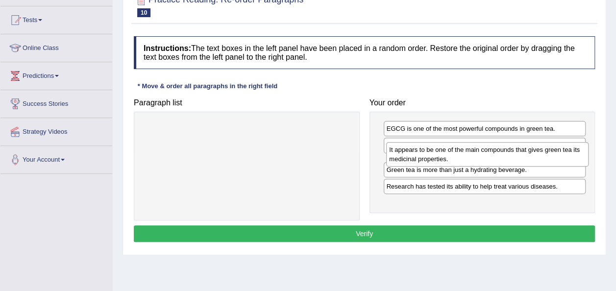
drag, startPoint x: 449, startPoint y: 183, endPoint x: 441, endPoint y: 162, distance: 22.9
click at [446, 159] on div "It appears to be one of the main compounds that gives green tea its medicinal p…" at bounding box center [487, 154] width 202 height 24
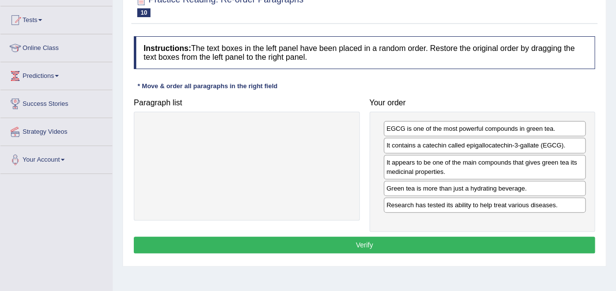
click at [410, 232] on div "Instructions: The text boxes in the left panel have been placed in a random ord…" at bounding box center [364, 146] width 466 height 230
click at [409, 240] on button "Verify" at bounding box center [364, 245] width 461 height 17
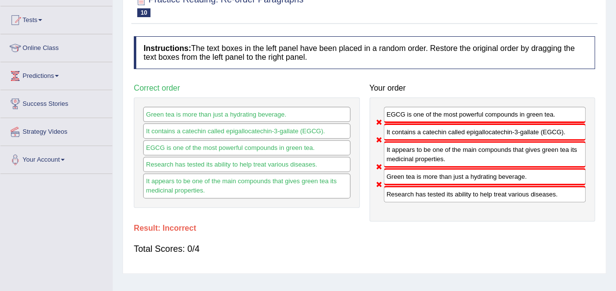
click at [407, 133] on div "It contains a catechin called epigallocatechin-3-gallate (EGCG)." at bounding box center [484, 131] width 202 height 17
click at [410, 160] on div "It appears to be one of the main compounds that gives green tea its medicinal p…" at bounding box center [484, 154] width 202 height 26
click at [413, 180] on div "Green tea is more than just a hydrating beverage." at bounding box center [484, 176] width 202 height 17
click at [220, 187] on div "It appears to be one of the main compounds that gives green tea its medicinal p…" at bounding box center [246, 185] width 207 height 24
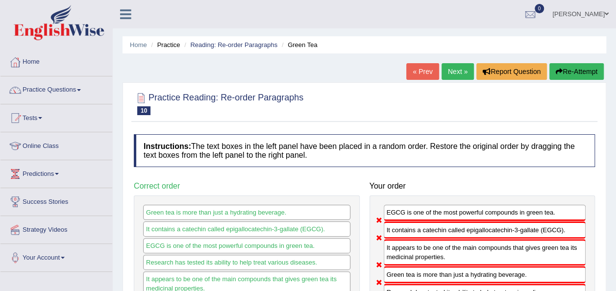
click at [457, 71] on link "Next »" at bounding box center [457, 71] width 32 height 17
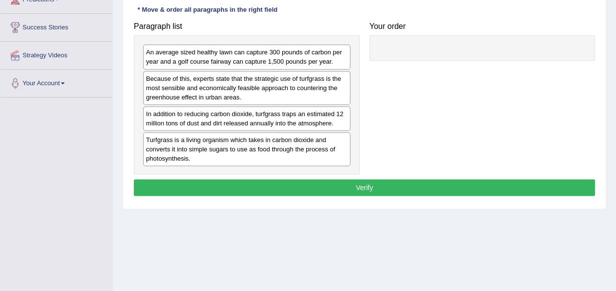
scroll to position [76, 0]
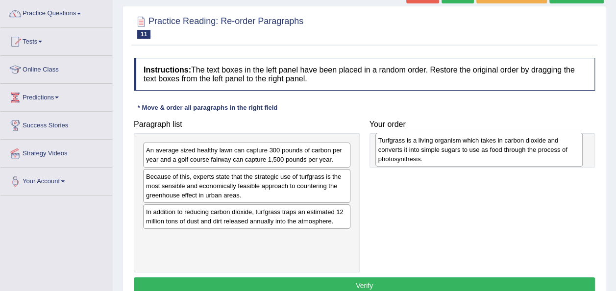
drag, startPoint x: 205, startPoint y: 244, endPoint x: 437, endPoint y: 146, distance: 252.2
click at [437, 147] on div "Turfgrass is a living organism which takes in carbon dioxide and converts it in…" at bounding box center [478, 150] width 207 height 34
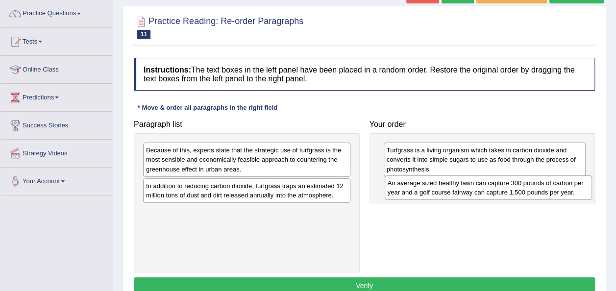
drag, startPoint x: 207, startPoint y: 155, endPoint x: 449, endPoint y: 188, distance: 243.6
click at [449, 188] on div "An average sized healthy lawn can capture 300 pounds of carbon per year and a g…" at bounding box center [487, 187] width 207 height 24
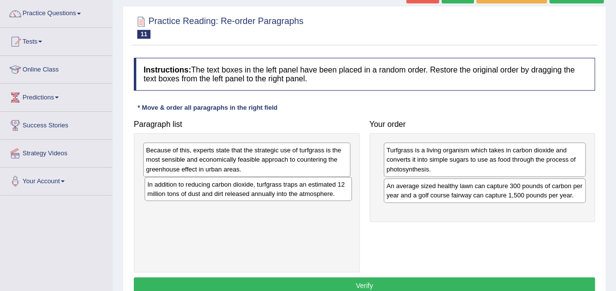
drag, startPoint x: 280, startPoint y: 191, endPoint x: 294, endPoint y: 193, distance: 14.3
click at [284, 190] on div "In addition to reducing carbon dioxide, turfgrass traps an estimated 12 million…" at bounding box center [247, 189] width 207 height 24
drag, startPoint x: 393, startPoint y: 217, endPoint x: 453, endPoint y: 209, distance: 61.4
click at [513, 230] on div "Paragraph list Because of this, experts state that the strategic use of turfgra…" at bounding box center [364, 193] width 471 height 157
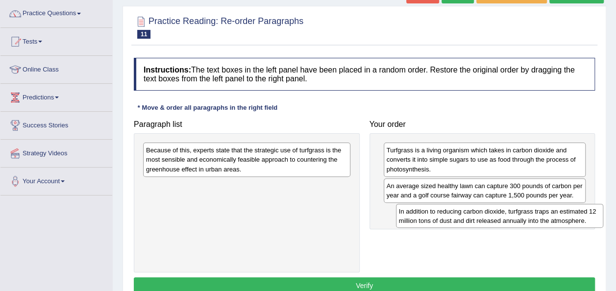
drag, startPoint x: 313, startPoint y: 188, endPoint x: 562, endPoint y: 204, distance: 249.2
click at [569, 212] on div "In addition to reducing carbon dioxide, turfgrass traps an estimated 12 million…" at bounding box center [499, 216] width 207 height 24
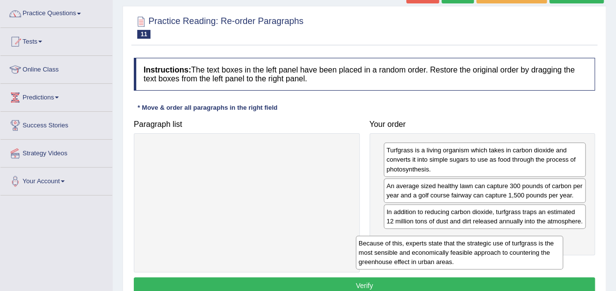
drag, startPoint x: 314, startPoint y: 165, endPoint x: 534, endPoint y: 250, distance: 235.3
click at [532, 255] on div "Because of this, experts state that the strategic use of turfgrass is the most …" at bounding box center [459, 253] width 207 height 34
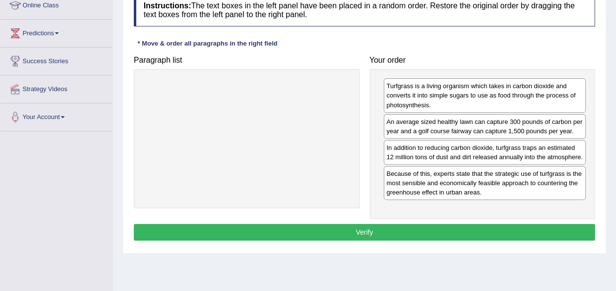
scroll to position [125, 0]
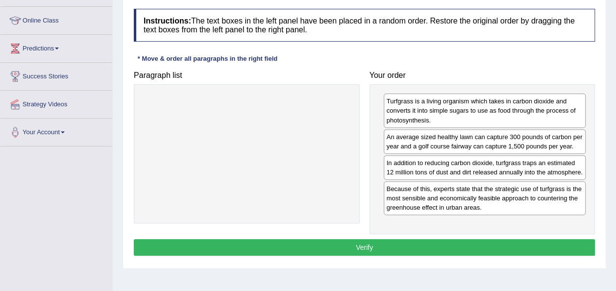
click at [382, 256] on button "Verify" at bounding box center [364, 247] width 461 height 17
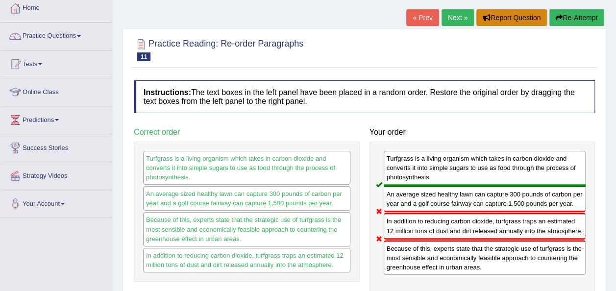
scroll to position [0, 0]
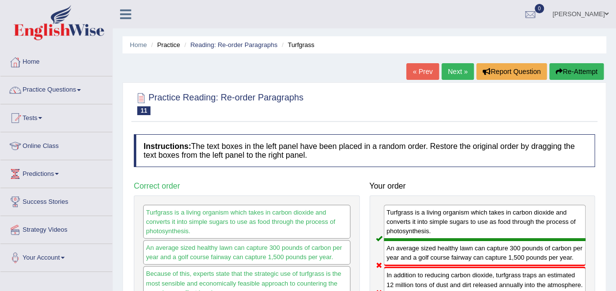
click at [464, 73] on link "Next »" at bounding box center [457, 71] width 32 height 17
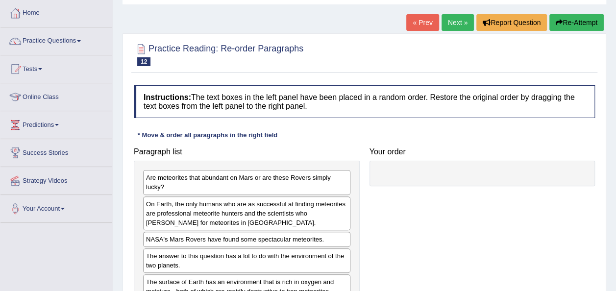
scroll to position [147, 0]
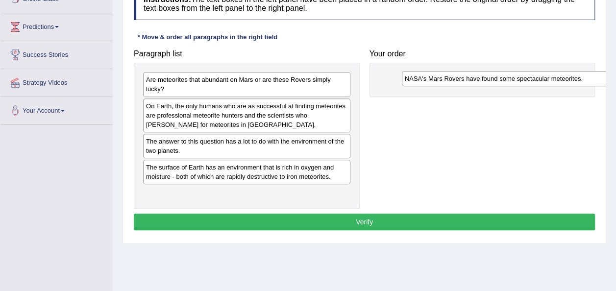
drag, startPoint x: 247, startPoint y: 142, endPoint x: 505, endPoint y: 80, distance: 265.8
click at [505, 80] on div "NASA's Mars Rovers have found some spectacular meteorites." at bounding box center [505, 78] width 207 height 15
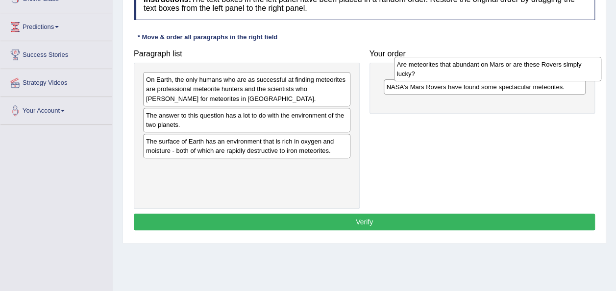
drag, startPoint x: 222, startPoint y: 85, endPoint x: 467, endPoint y: 70, distance: 245.8
click at [468, 70] on div "Are meteorites that abundant on Mars or are these Rovers simply lucky?" at bounding box center [497, 69] width 207 height 24
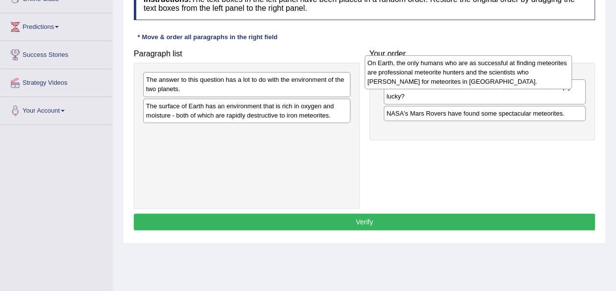
drag, startPoint x: 170, startPoint y: 83, endPoint x: 393, endPoint y: 66, distance: 223.5
click at [393, 66] on div "On Earth, the only humans who are as successful at finding meteorites are profe…" at bounding box center [467, 72] width 207 height 34
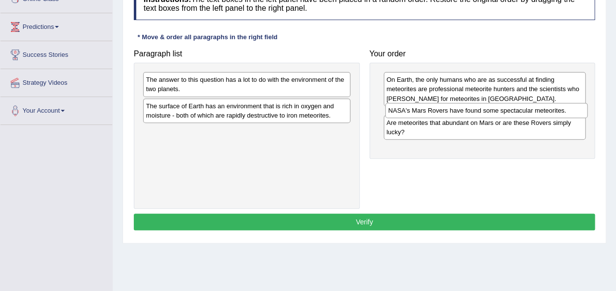
drag, startPoint x: 433, startPoint y: 139, endPoint x: 427, endPoint y: 107, distance: 32.5
click at [431, 105] on div "NASA's Mars Rovers have found some spectacular meteorites." at bounding box center [486, 110] width 202 height 15
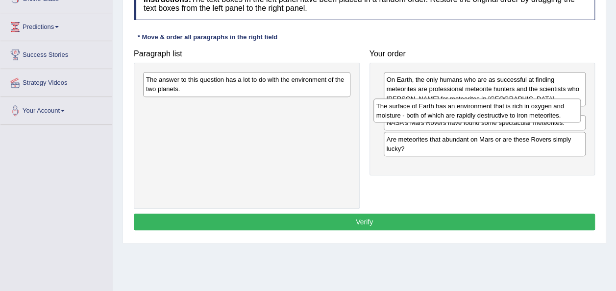
drag, startPoint x: 186, startPoint y: 107, endPoint x: 416, endPoint y: 107, distance: 230.6
click at [416, 107] on div "The surface of Earth has an environment that is rich in oxygen and moisture - b…" at bounding box center [476, 110] width 207 height 24
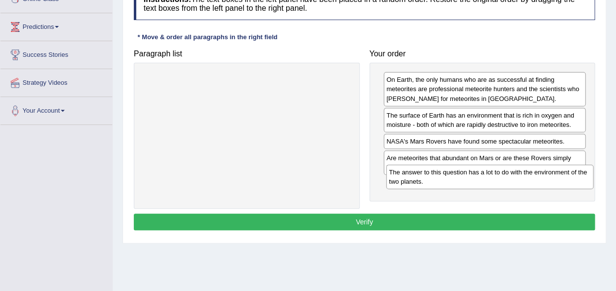
drag, startPoint x: 278, startPoint y: 82, endPoint x: 521, endPoint y: 176, distance: 260.2
click at [521, 176] on div "The answer to this question has a lot to do with the environment of the two pla…" at bounding box center [489, 177] width 207 height 24
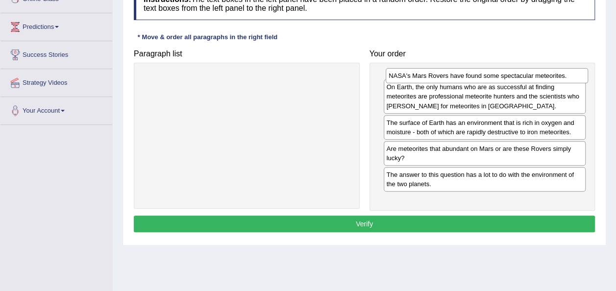
drag, startPoint x: 428, startPoint y: 138, endPoint x: 430, endPoint y: 71, distance: 66.6
click at [430, 71] on div "NASA's Mars Rovers have found some spectacular meteorites." at bounding box center [486, 75] width 202 height 15
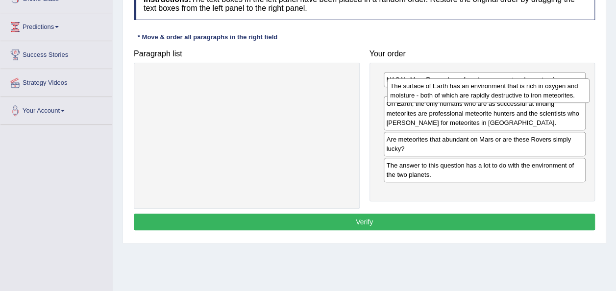
drag, startPoint x: 413, startPoint y: 138, endPoint x: 417, endPoint y: 93, distance: 45.2
click at [417, 93] on div "The surface of Earth has an environment that is rich in oxygen and moisture - b…" at bounding box center [488, 90] width 202 height 24
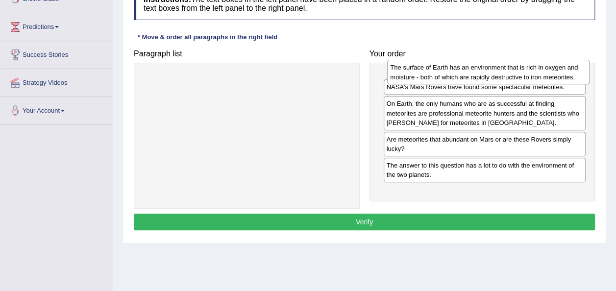
drag, startPoint x: 405, startPoint y: 99, endPoint x: 408, endPoint y: 71, distance: 27.5
click at [409, 71] on div "The surface of Earth has an environment that is rich in oxygen and moisture - b…" at bounding box center [488, 72] width 202 height 24
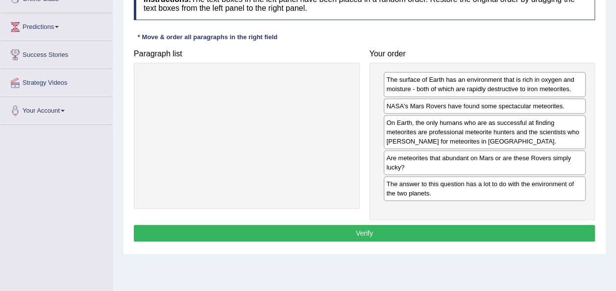
click at [376, 231] on button "Verify" at bounding box center [364, 233] width 461 height 17
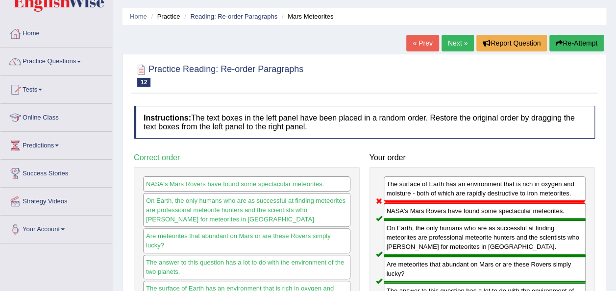
scroll to position [0, 0]
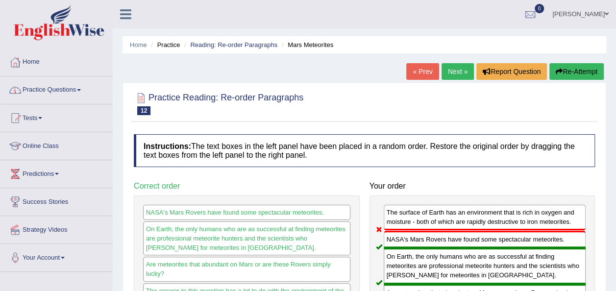
click at [83, 86] on link "Practice Questions" at bounding box center [56, 88] width 112 height 24
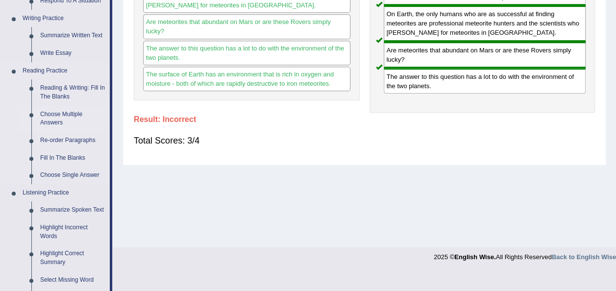
scroll to position [245, 0]
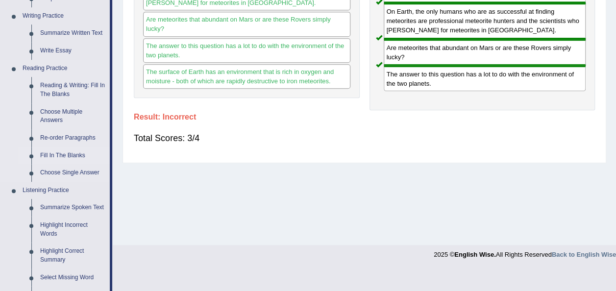
click at [68, 152] on link "Fill In The Blanks" at bounding box center [73, 156] width 74 height 18
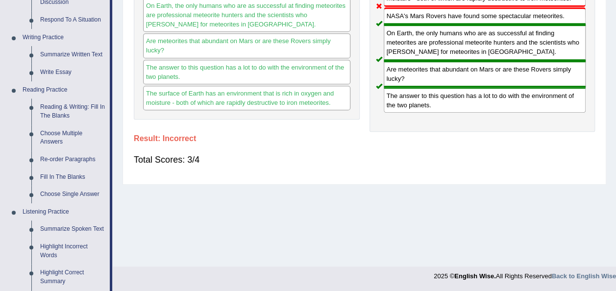
scroll to position [499, 0]
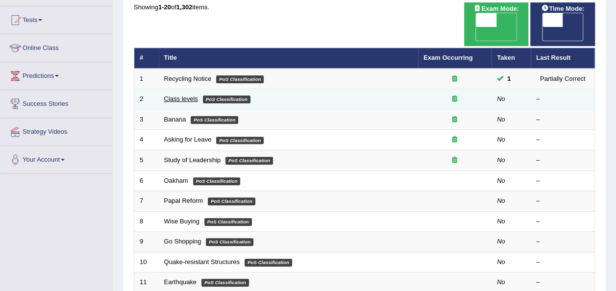
click at [167, 95] on link "Class levels" at bounding box center [181, 98] width 34 height 7
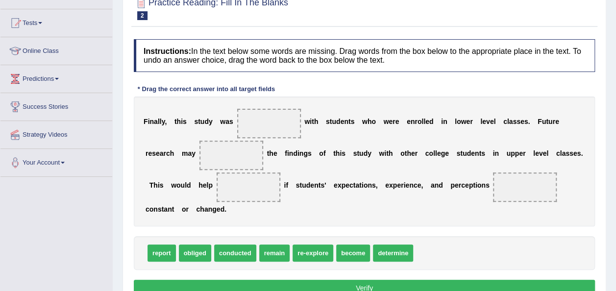
scroll to position [147, 0]
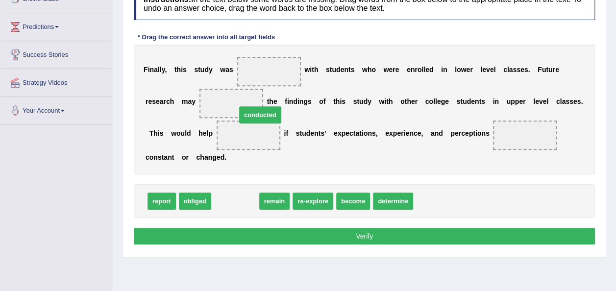
drag, startPoint x: 232, startPoint y: 182, endPoint x: 260, endPoint y: 71, distance: 114.1
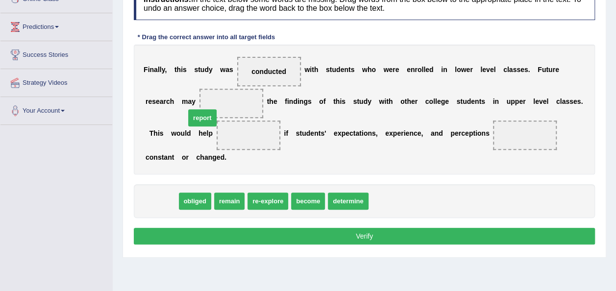
drag, startPoint x: 155, startPoint y: 185, endPoint x: 195, endPoint y: 102, distance: 92.6
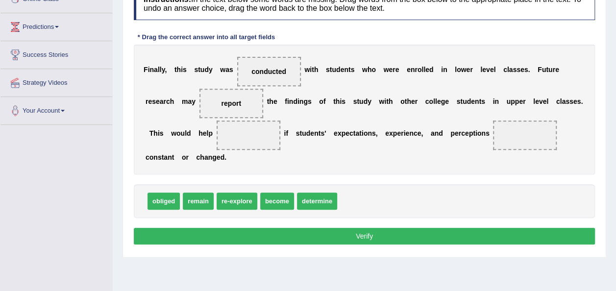
drag, startPoint x: 198, startPoint y: 189, endPoint x: 202, endPoint y: 166, distance: 23.8
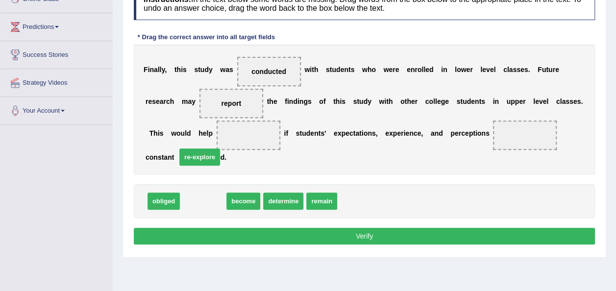
drag, startPoint x: 199, startPoint y: 185, endPoint x: 194, endPoint y: 137, distance: 48.7
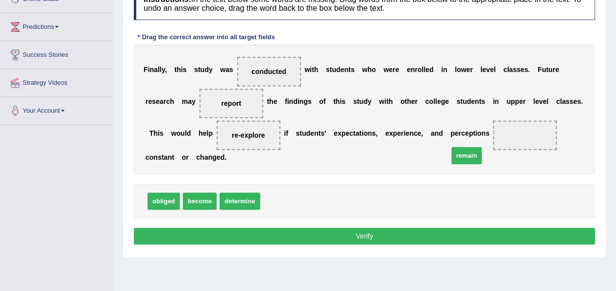
drag, startPoint x: 280, startPoint y: 190, endPoint x: 468, endPoint y: 144, distance: 193.5
click at [380, 228] on button "Verify" at bounding box center [364, 236] width 461 height 17
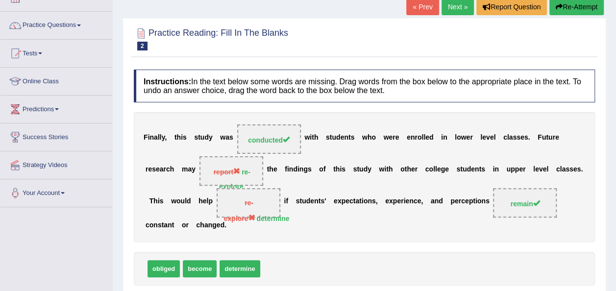
scroll to position [0, 0]
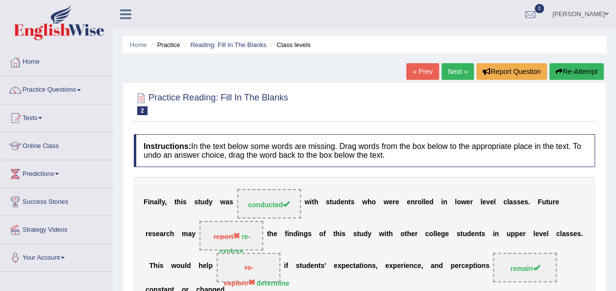
click at [455, 68] on link "Next »" at bounding box center [457, 71] width 32 height 17
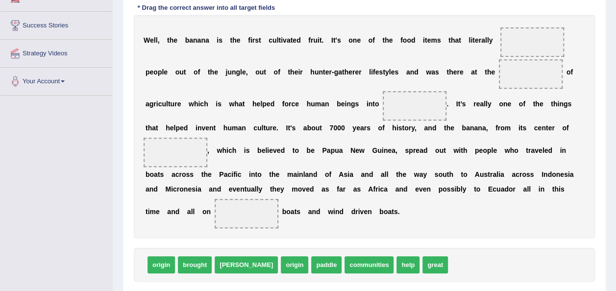
scroll to position [196, 0]
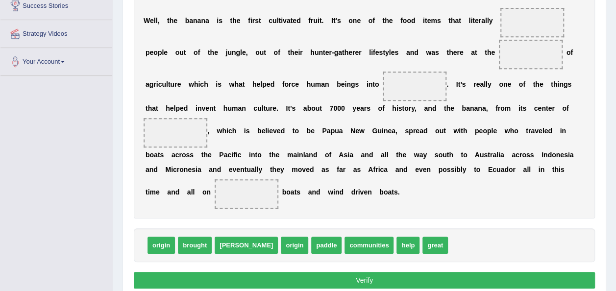
click at [396, 237] on span "help" at bounding box center [407, 245] width 23 height 17
drag, startPoint x: 362, startPoint y: 233, endPoint x: 495, endPoint y: 15, distance: 254.9
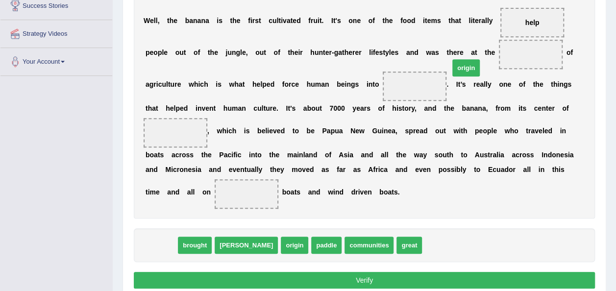
drag, startPoint x: 153, startPoint y: 231, endPoint x: 457, endPoint y: 54, distance: 352.4
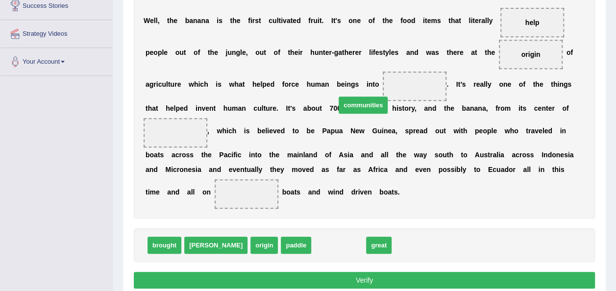
drag, startPoint x: 306, startPoint y: 233, endPoint x: 330, endPoint y: 93, distance: 142.2
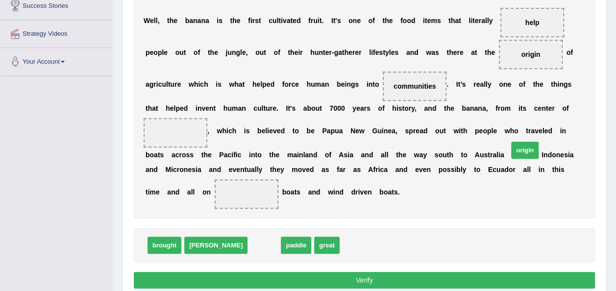
drag, startPoint x: 229, startPoint y: 230, endPoint x: 473, endPoint y: 121, distance: 267.2
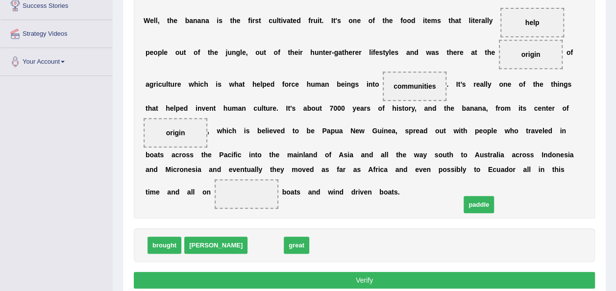
drag, startPoint x: 224, startPoint y: 232, endPoint x: 437, endPoint y: 190, distance: 217.0
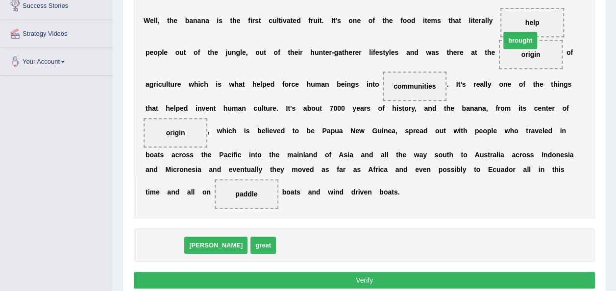
drag, startPoint x: 166, startPoint y: 233, endPoint x: 521, endPoint y: 29, distance: 409.3
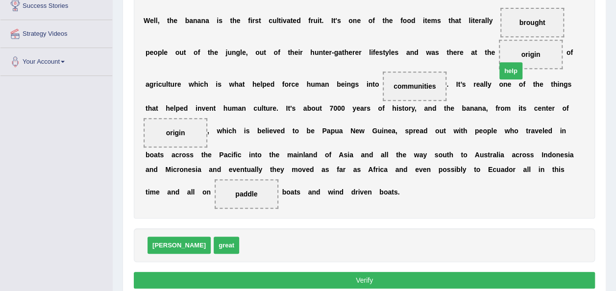
drag, startPoint x: 216, startPoint y: 229, endPoint x: 465, endPoint y: 54, distance: 304.2
click at [364, 272] on button "Verify" at bounding box center [364, 280] width 461 height 17
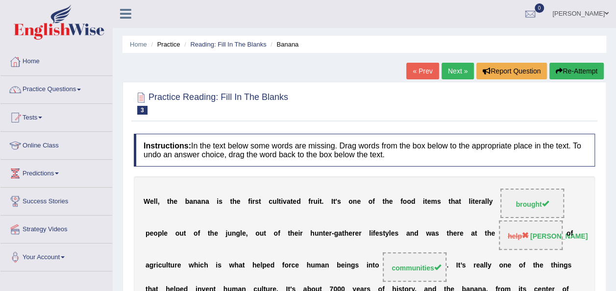
scroll to position [0, 0]
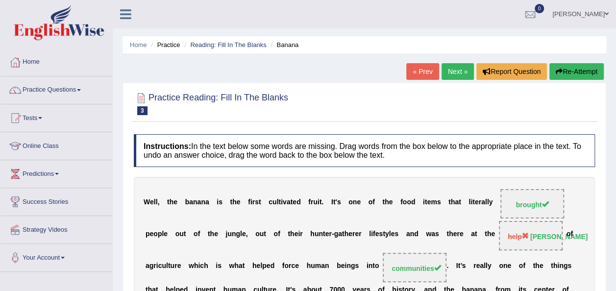
click at [449, 73] on link "Next »" at bounding box center [457, 71] width 32 height 17
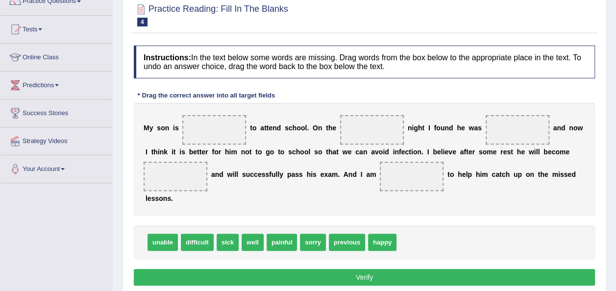
scroll to position [98, 0]
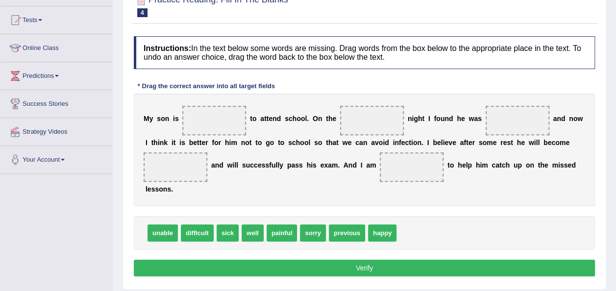
click at [374, 224] on span "happy" at bounding box center [382, 232] width 28 height 17
drag, startPoint x: 376, startPoint y: 213, endPoint x: 213, endPoint y: 119, distance: 188.0
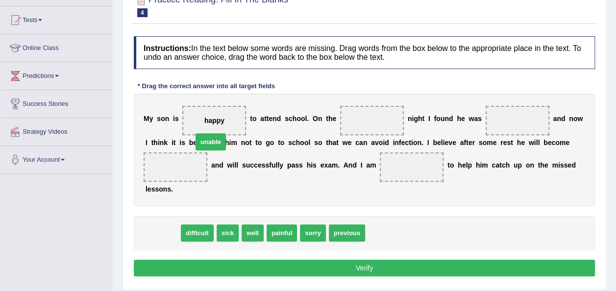
drag, startPoint x: 162, startPoint y: 215, endPoint x: 208, endPoint y: 118, distance: 108.2
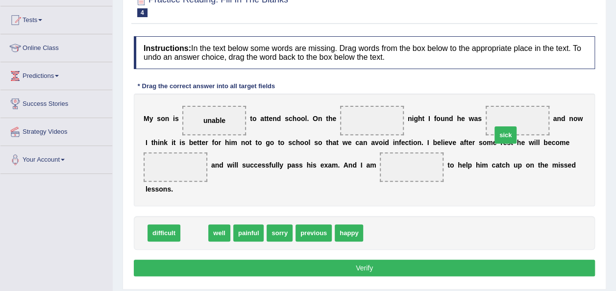
drag, startPoint x: 194, startPoint y: 217, endPoint x: 505, endPoint y: 128, distance: 323.9
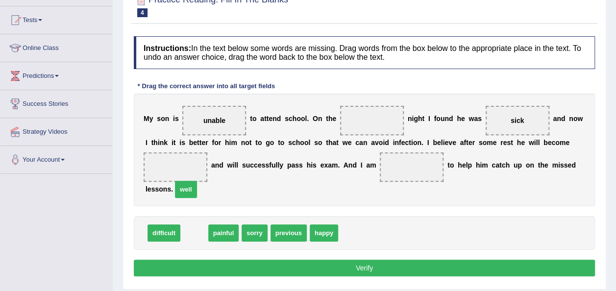
drag, startPoint x: 195, startPoint y: 214, endPoint x: 182, endPoint y: 169, distance: 47.0
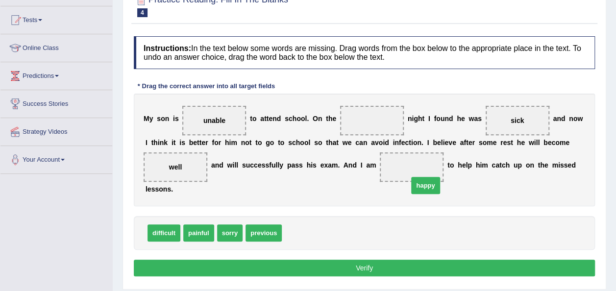
drag, startPoint x: 292, startPoint y: 218, endPoint x: 412, endPoint y: 171, distance: 129.1
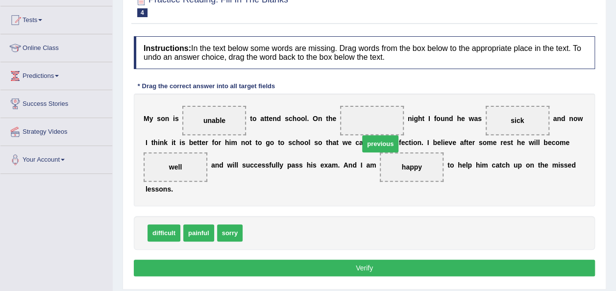
drag, startPoint x: 254, startPoint y: 216, endPoint x: 347, endPoint y: 124, distance: 131.2
click at [341, 260] on button "Verify" at bounding box center [364, 268] width 461 height 17
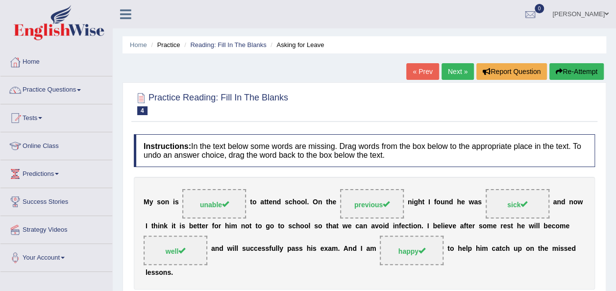
scroll to position [0, 0]
click at [455, 71] on link "Next »" at bounding box center [457, 71] width 32 height 17
